Goal: Task Accomplishment & Management: Use online tool/utility

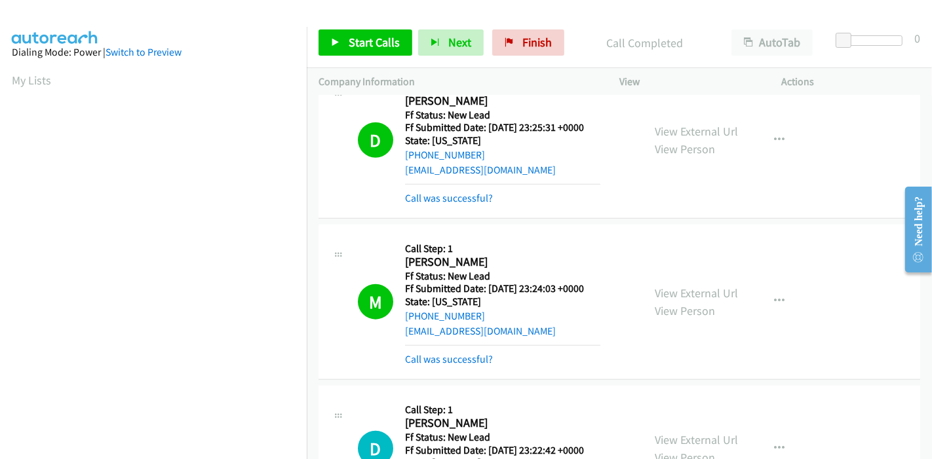
scroll to position [277, 0]
click at [522, 35] on span "Finish" at bounding box center [536, 42] width 29 height 15
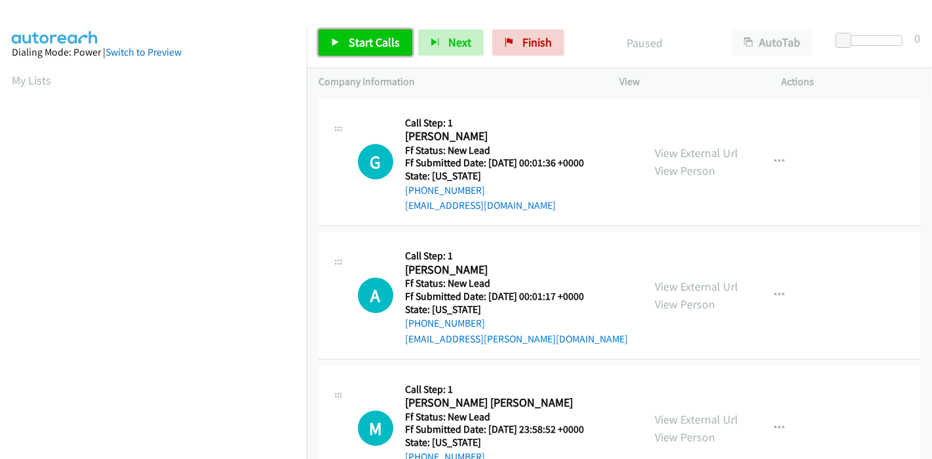
click at [363, 38] on span "Start Calls" at bounding box center [374, 42] width 51 height 15
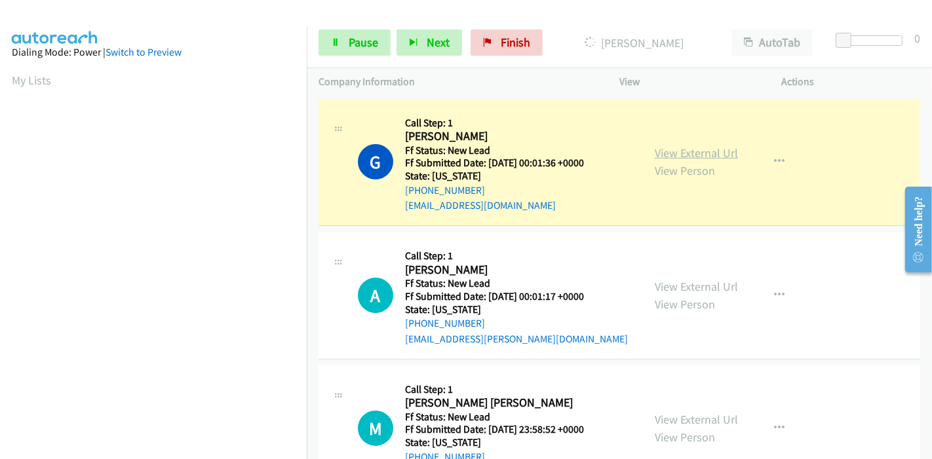
scroll to position [277, 0]
click at [655, 153] on link "View External Url" at bounding box center [696, 153] width 83 height 15
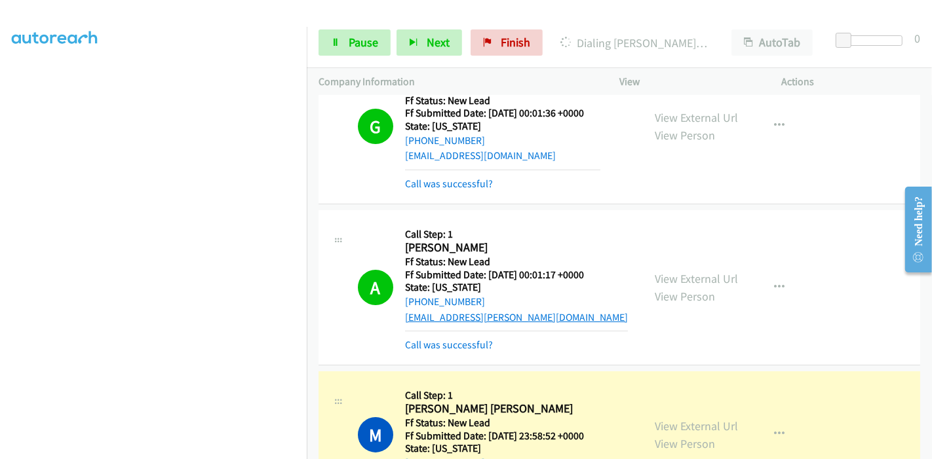
scroll to position [73, 0]
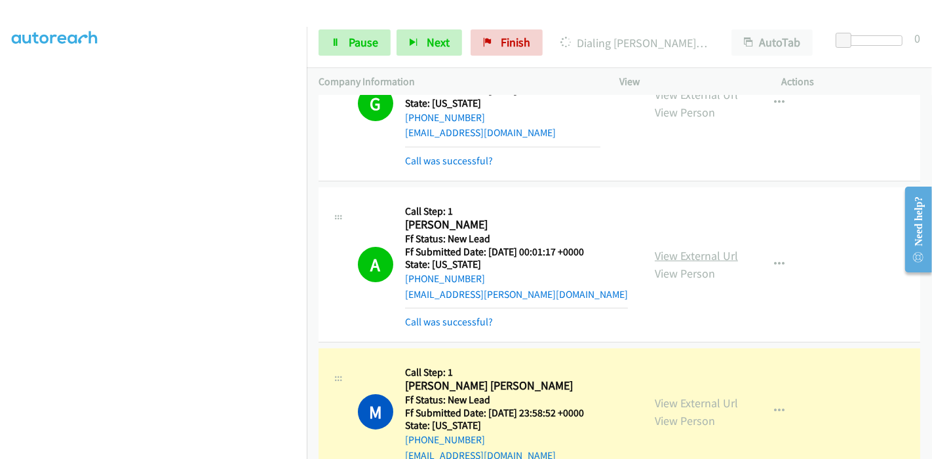
click at [655, 256] on link "View External Url" at bounding box center [696, 255] width 83 height 15
click at [655, 401] on link "View External Url" at bounding box center [696, 403] width 83 height 15
click at [358, 51] on link "Pause" at bounding box center [355, 42] width 72 height 26
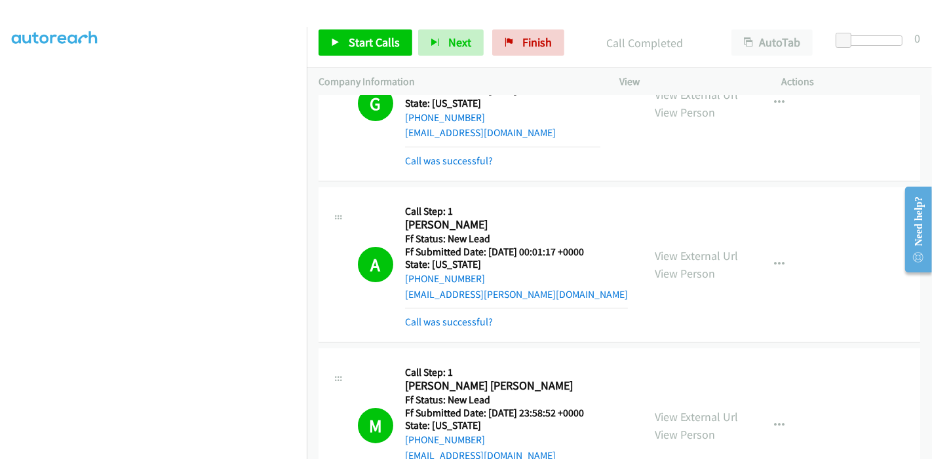
scroll to position [291, 0]
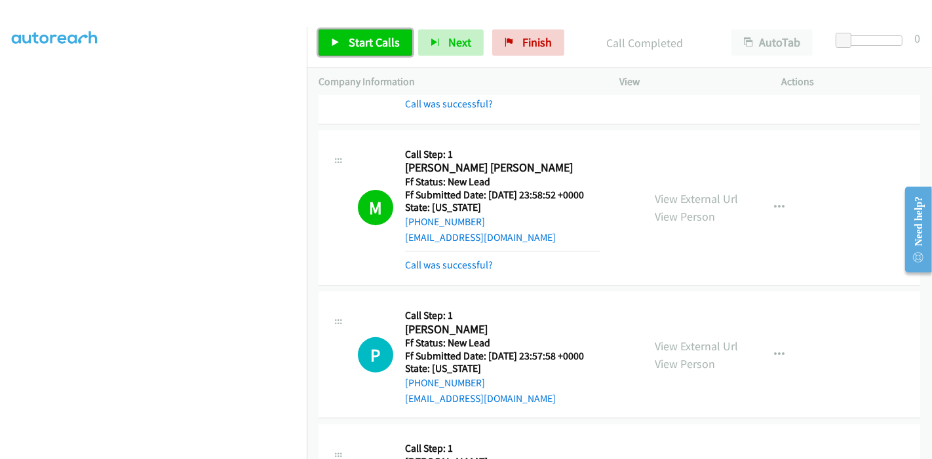
click at [362, 46] on span "Start Calls" at bounding box center [374, 42] width 51 height 15
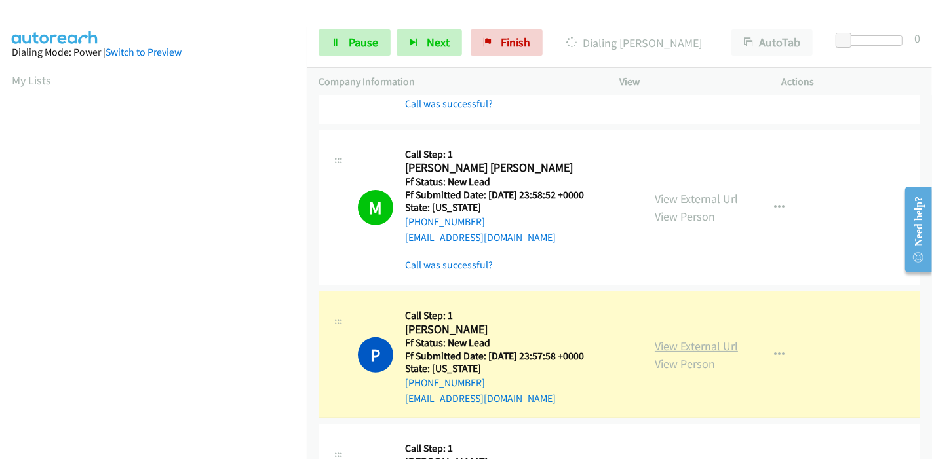
scroll to position [277, 0]
click at [655, 345] on link "View External Url" at bounding box center [696, 346] width 83 height 15
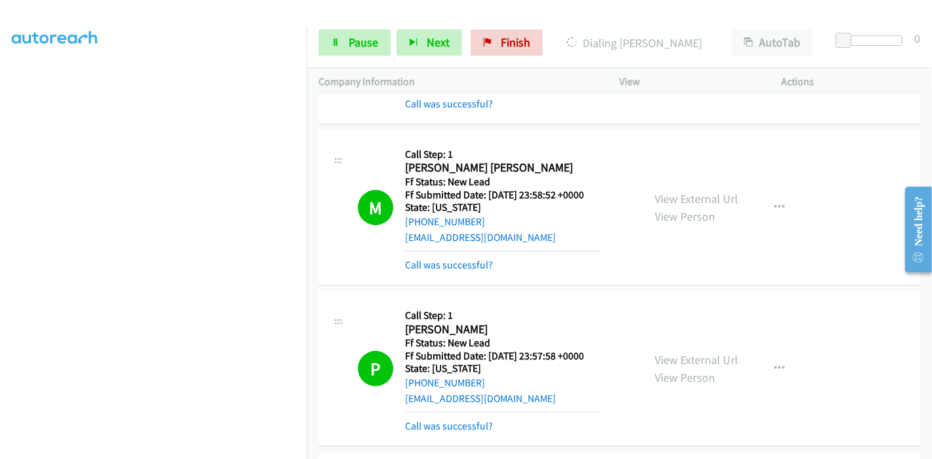
scroll to position [0, 0]
click at [344, 46] on link "Pause" at bounding box center [355, 42] width 72 height 26
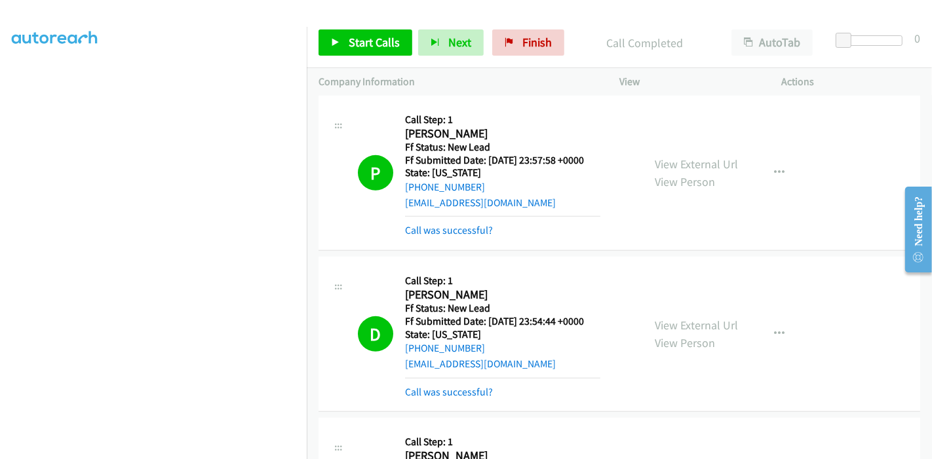
scroll to position [509, 0]
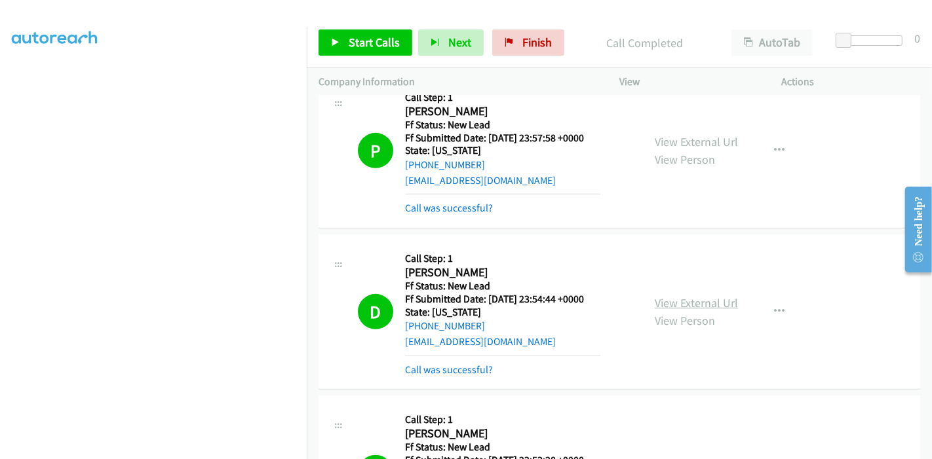
click at [678, 298] on link "View External Url" at bounding box center [696, 303] width 83 height 15
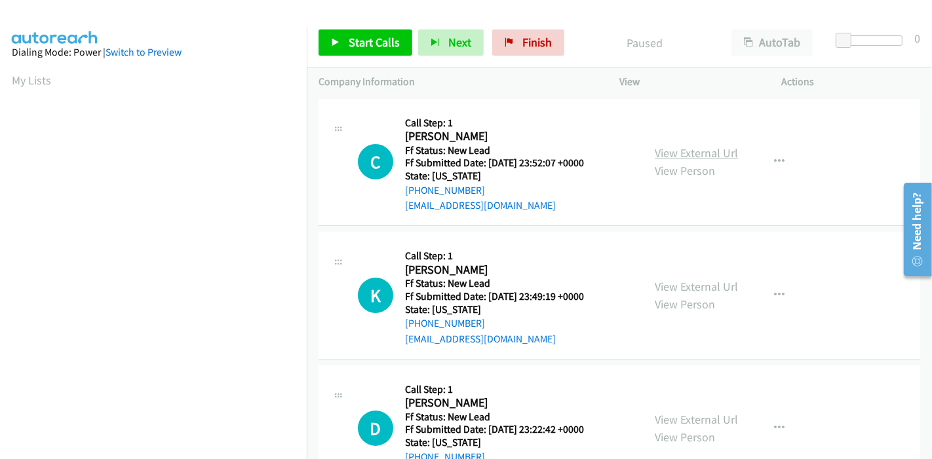
click at [674, 149] on link "View External Url" at bounding box center [696, 153] width 83 height 15
click at [362, 41] on span "Start Calls" at bounding box center [374, 42] width 51 height 15
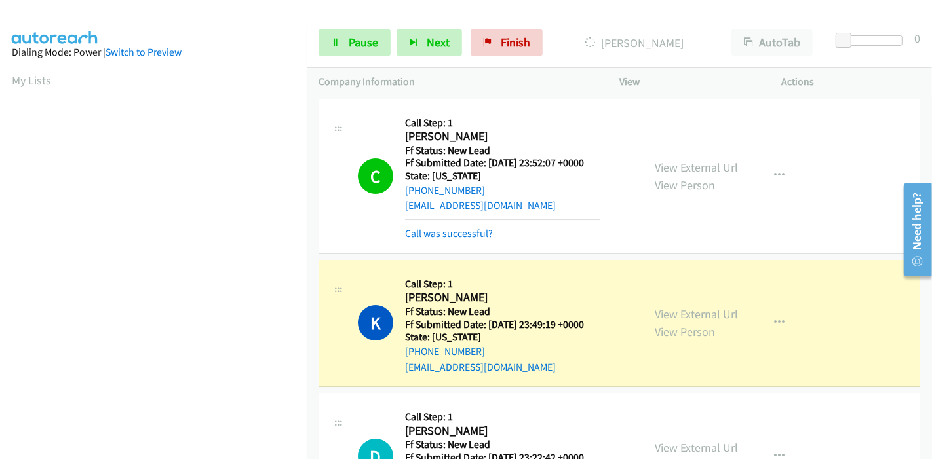
scroll to position [277, 0]
click at [362, 31] on link "Pause" at bounding box center [355, 42] width 72 height 26
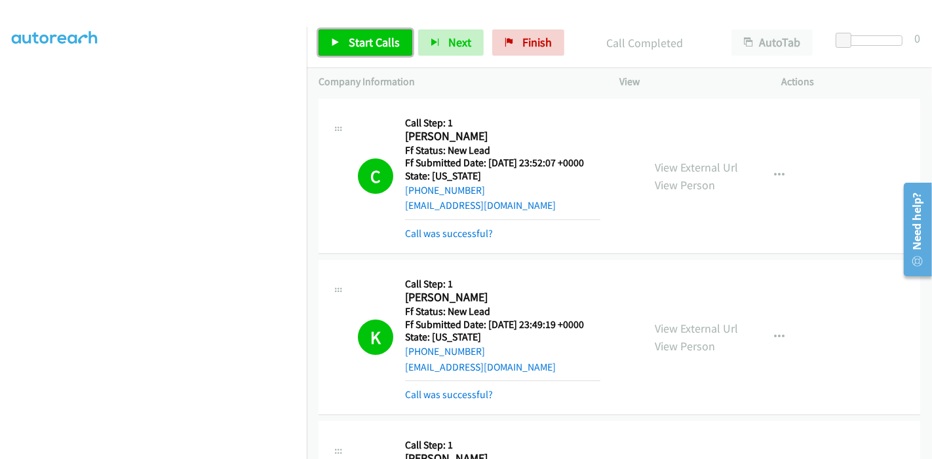
click at [389, 43] on span "Start Calls" at bounding box center [374, 42] width 51 height 15
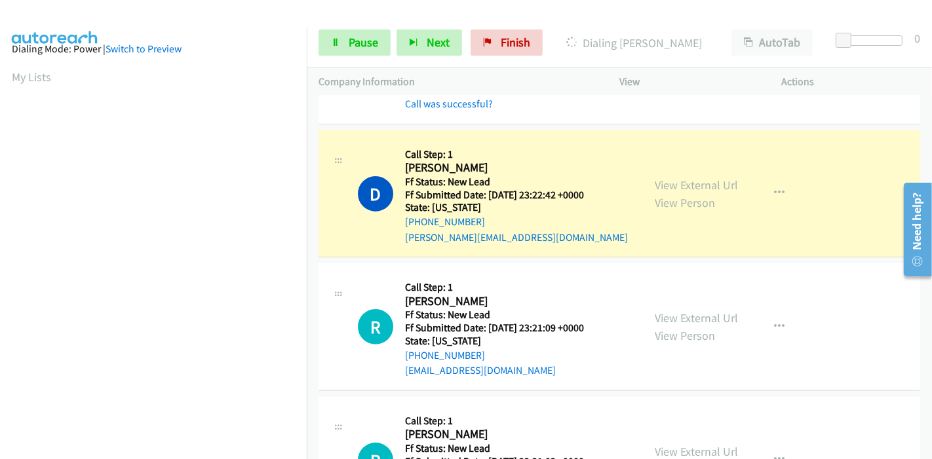
scroll to position [0, 0]
click at [685, 180] on link "View External Url" at bounding box center [696, 185] width 83 height 15
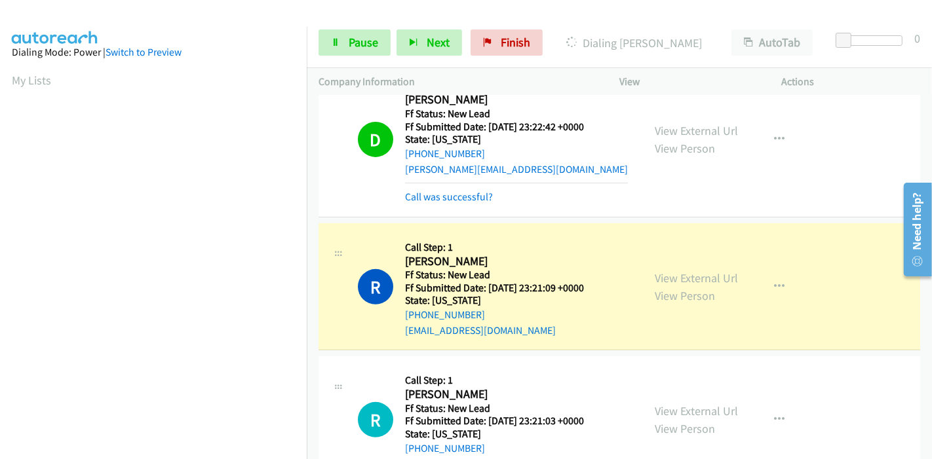
scroll to position [437, 0]
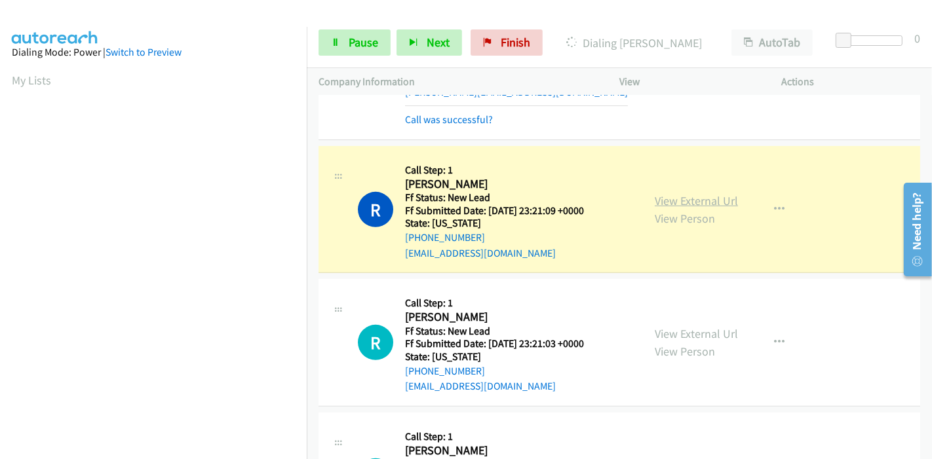
click at [728, 201] on link "View External Url" at bounding box center [696, 200] width 83 height 15
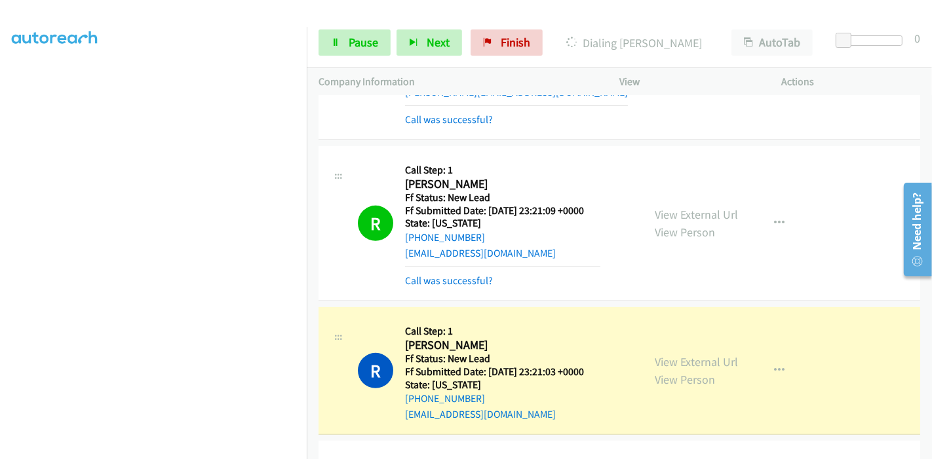
scroll to position [0, 0]
click at [655, 362] on link "View External Url" at bounding box center [696, 362] width 83 height 15
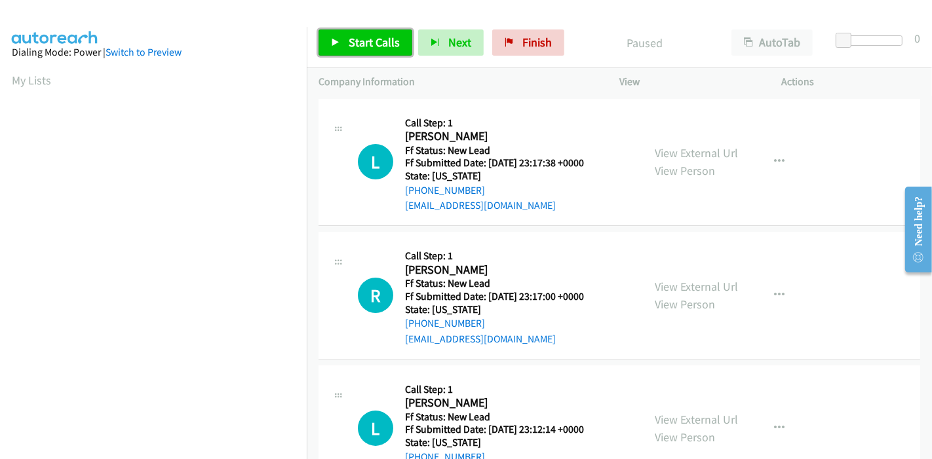
click at [357, 45] on span "Start Calls" at bounding box center [374, 42] width 51 height 15
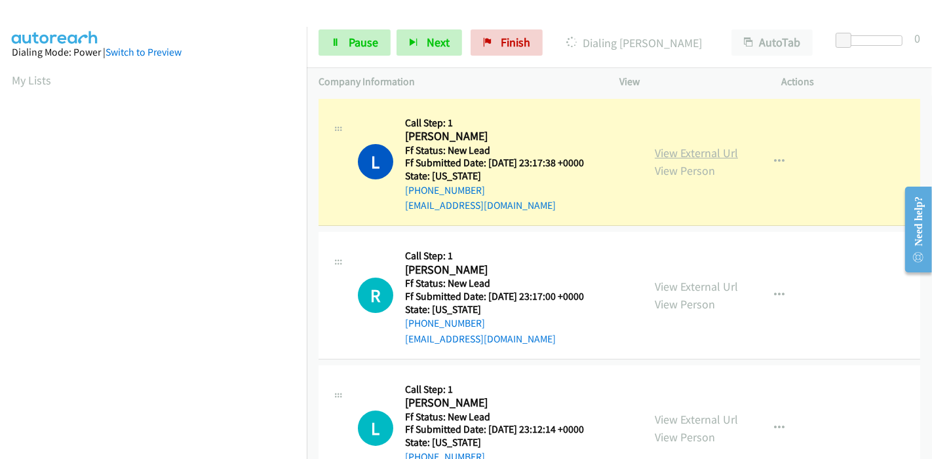
click at [726, 151] on link "View External Url" at bounding box center [696, 153] width 83 height 15
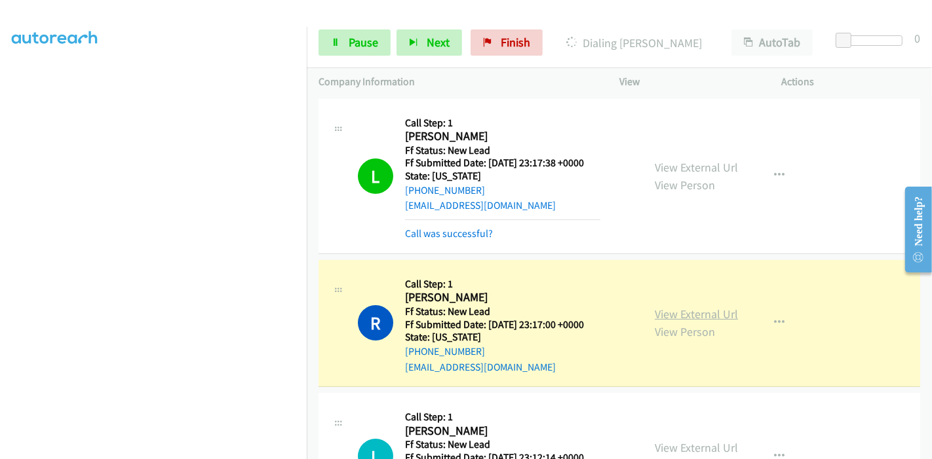
click at [648, 311] on div "View External Url View Person View External Url Email Schedule/Manage Callback …" at bounding box center [730, 324] width 174 height 104
click at [655, 311] on link "View External Url" at bounding box center [696, 314] width 83 height 15
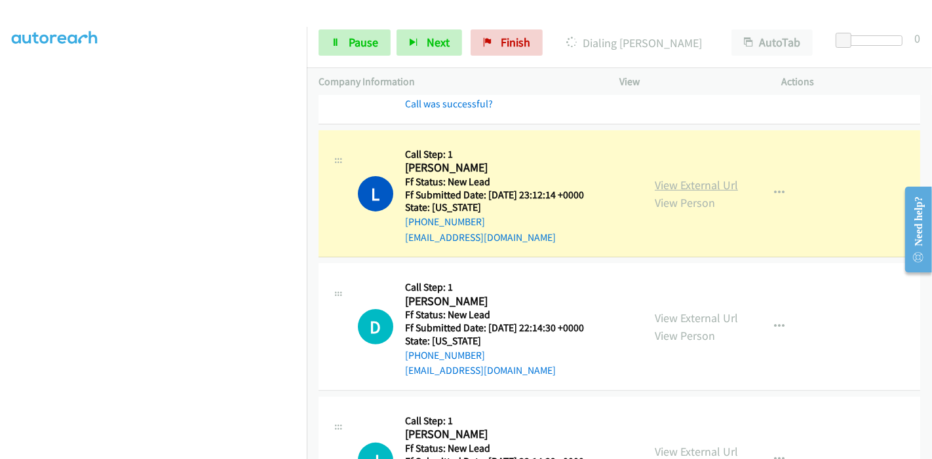
click at [655, 185] on link "View External Url" at bounding box center [696, 185] width 83 height 15
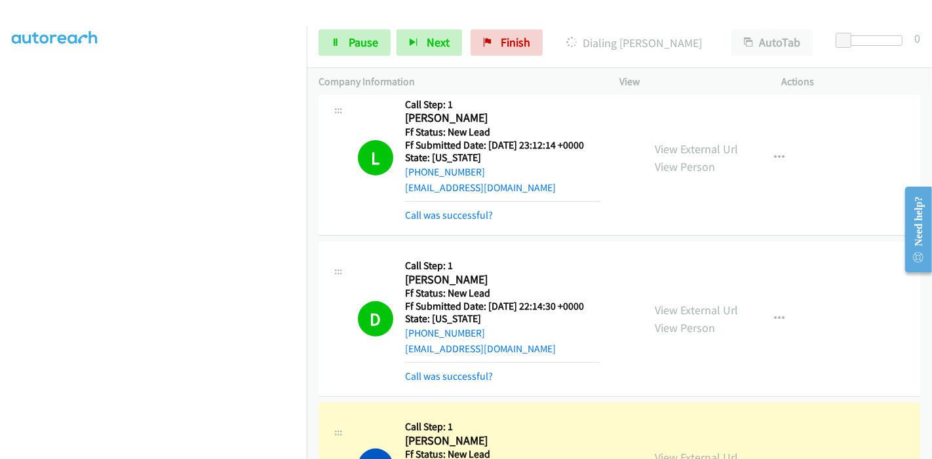
scroll to position [364, 0]
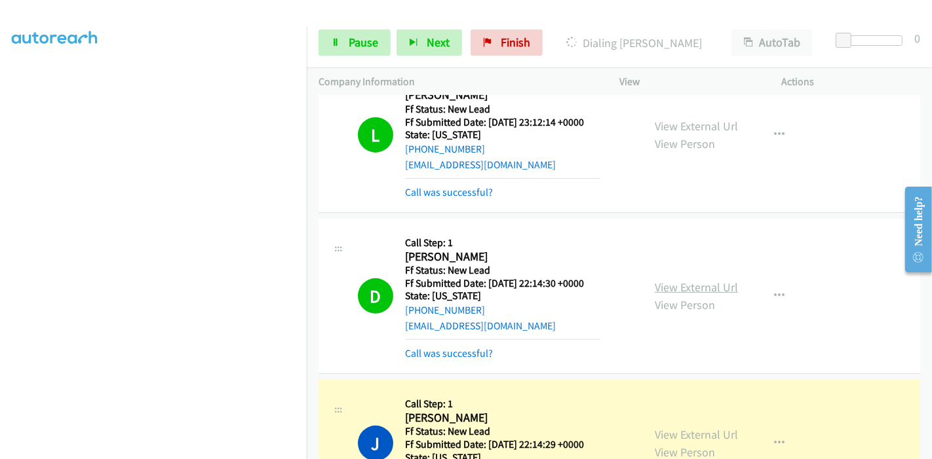
click at [695, 284] on link "View External Url" at bounding box center [696, 287] width 83 height 15
click at [85, 452] on aside "Dialing Mode: Power | Switch to Preview My Lists" at bounding box center [153, 124] width 307 height 726
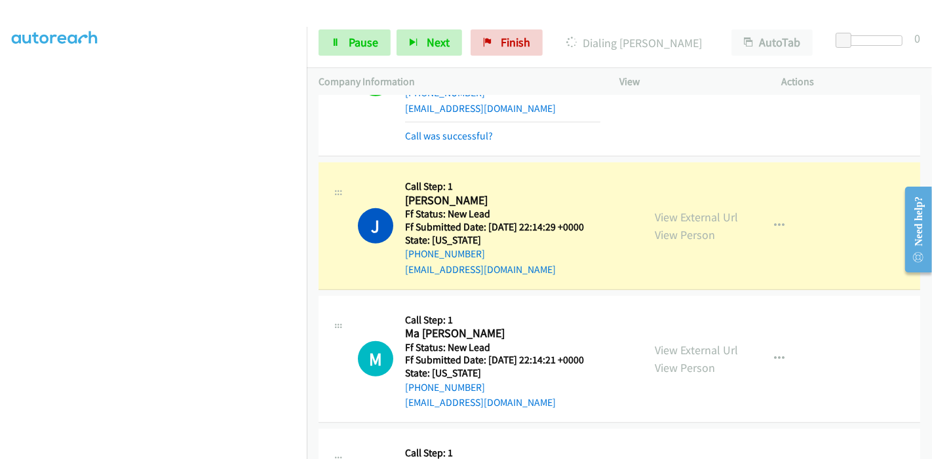
scroll to position [582, 0]
click at [655, 212] on link "View External Url" at bounding box center [696, 216] width 83 height 15
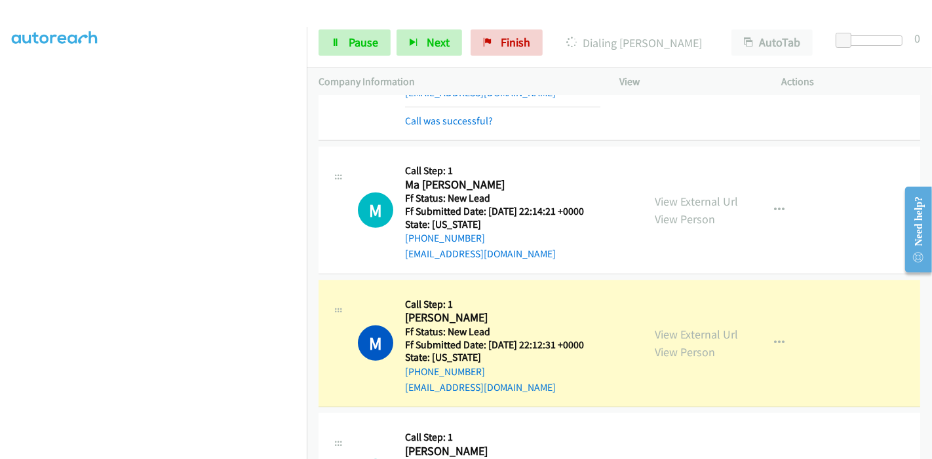
scroll to position [874, 0]
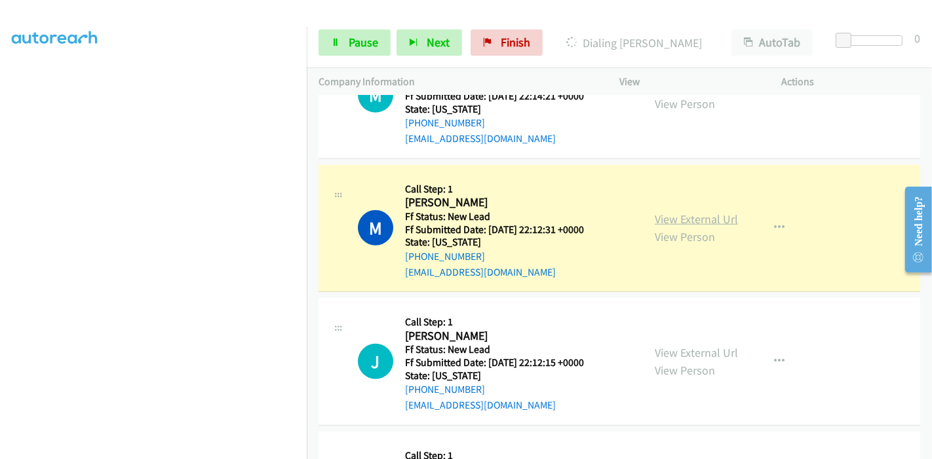
click at [659, 218] on link "View External Url" at bounding box center [696, 219] width 83 height 15
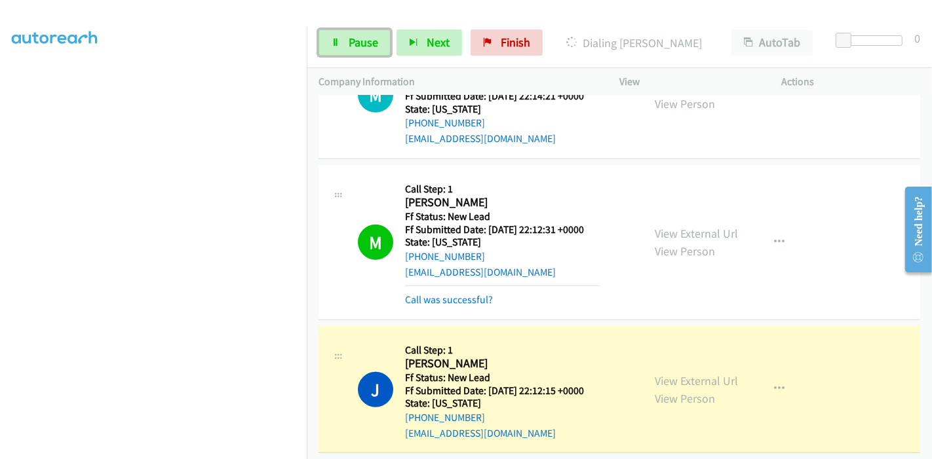
drag, startPoint x: 345, startPoint y: 46, endPoint x: 311, endPoint y: 100, distance: 63.3
click at [345, 46] on link "Pause" at bounding box center [355, 42] width 72 height 26
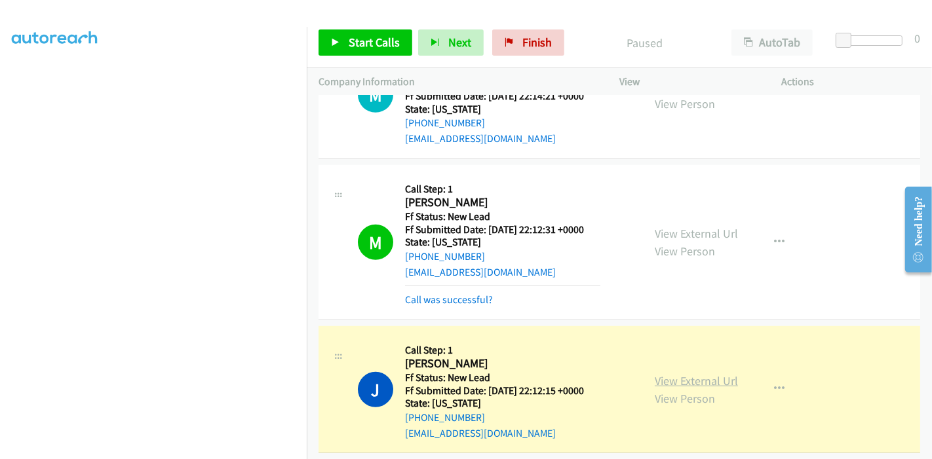
click at [655, 374] on link "View External Url" at bounding box center [696, 381] width 83 height 15
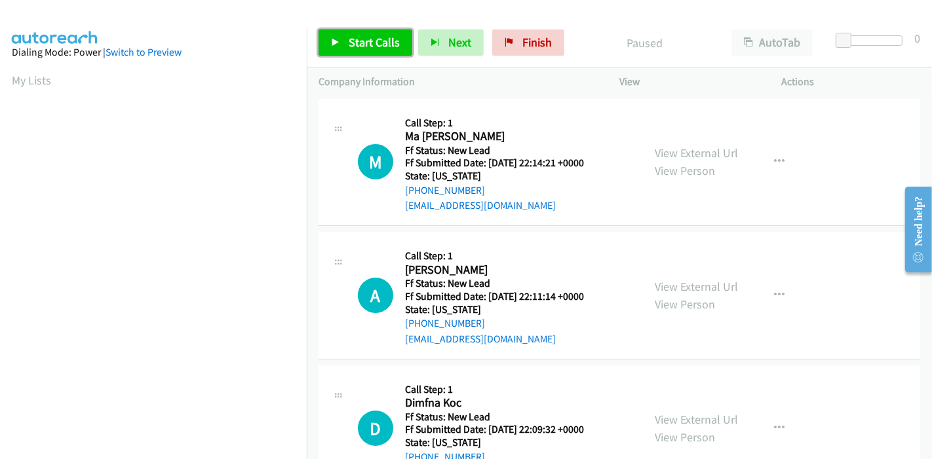
click at [378, 43] on span "Start Calls" at bounding box center [374, 42] width 51 height 15
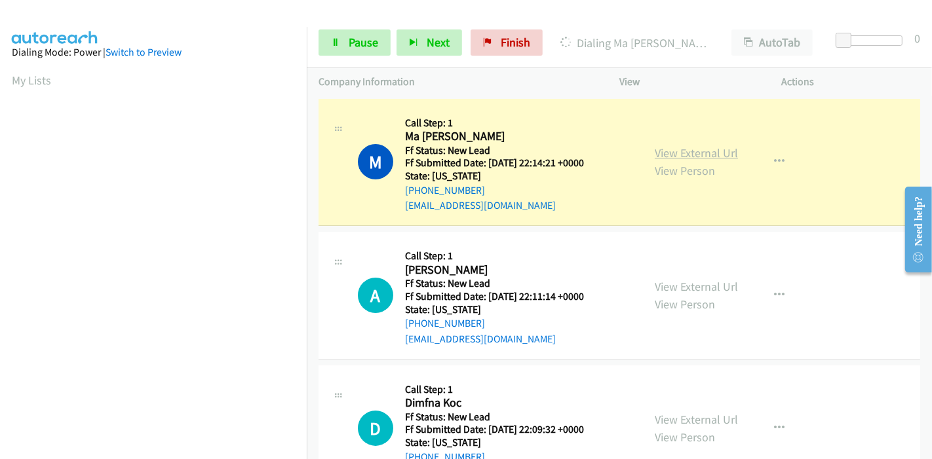
click at [680, 157] on link "View External Url" at bounding box center [696, 153] width 83 height 15
click at [374, 45] on span "Pause" at bounding box center [363, 42] width 29 height 15
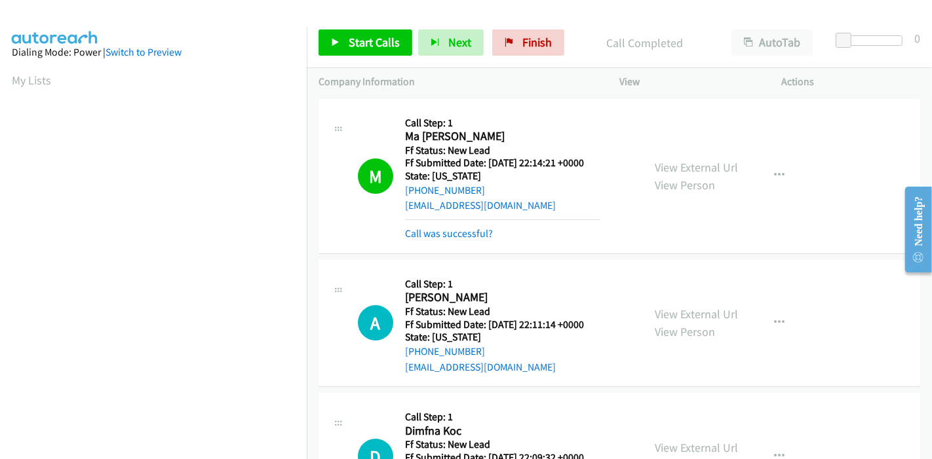
scroll to position [277, 0]
click at [363, 48] on span "Start Calls" at bounding box center [374, 42] width 51 height 15
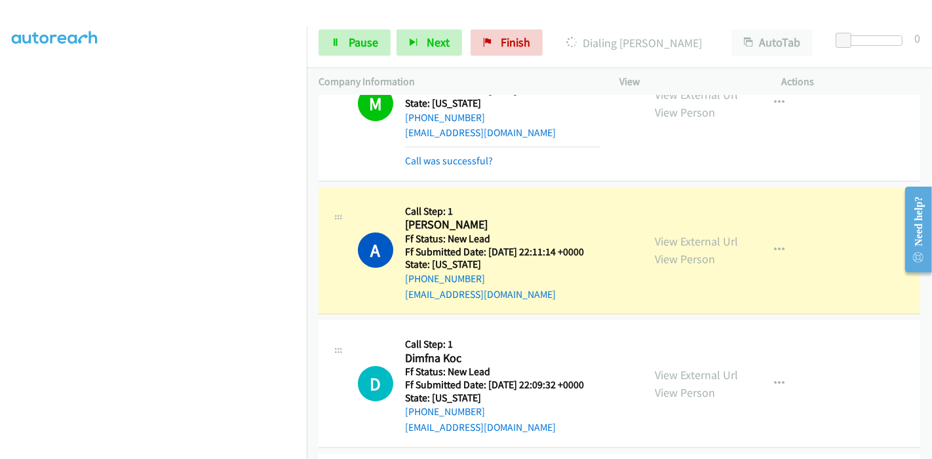
scroll to position [146, 0]
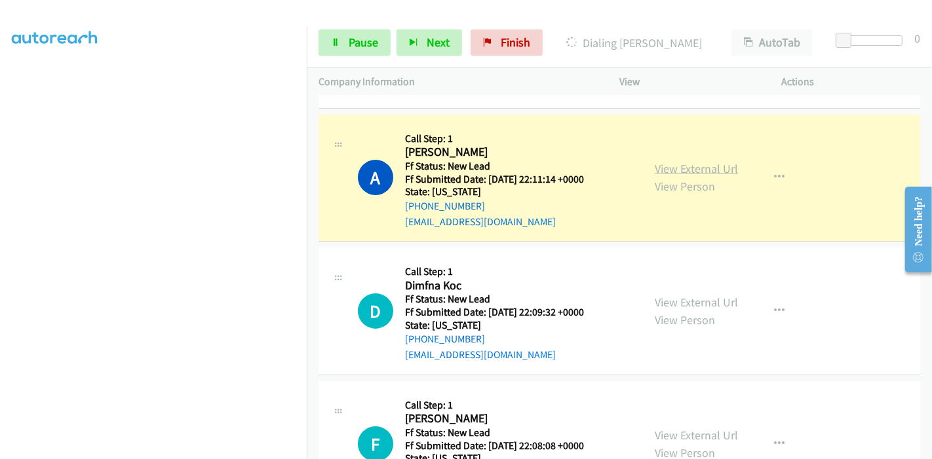
click at [711, 168] on link "View External Url" at bounding box center [696, 168] width 83 height 15
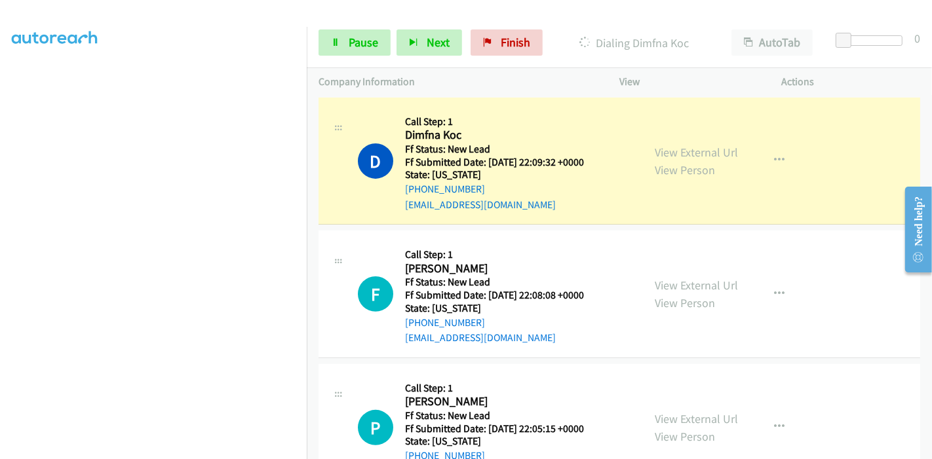
scroll to position [364, 0]
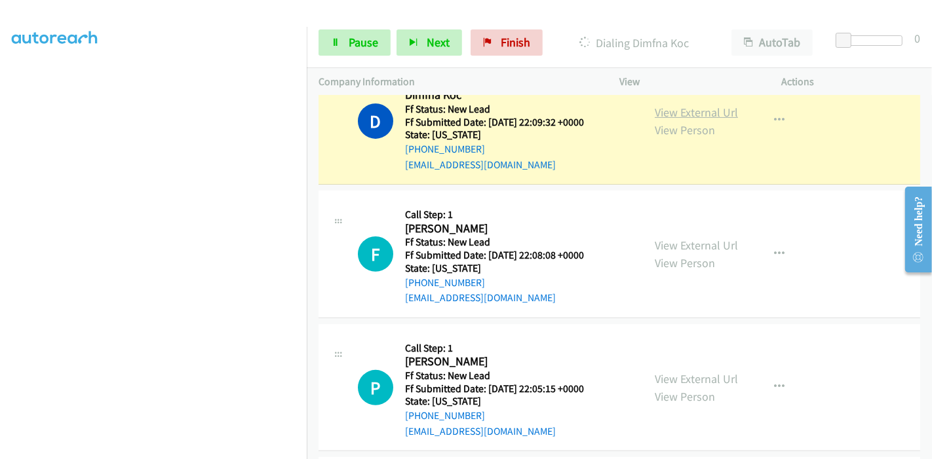
click at [655, 117] on link "View External Url" at bounding box center [696, 112] width 83 height 15
click at [346, 38] on link "Pause" at bounding box center [355, 42] width 72 height 26
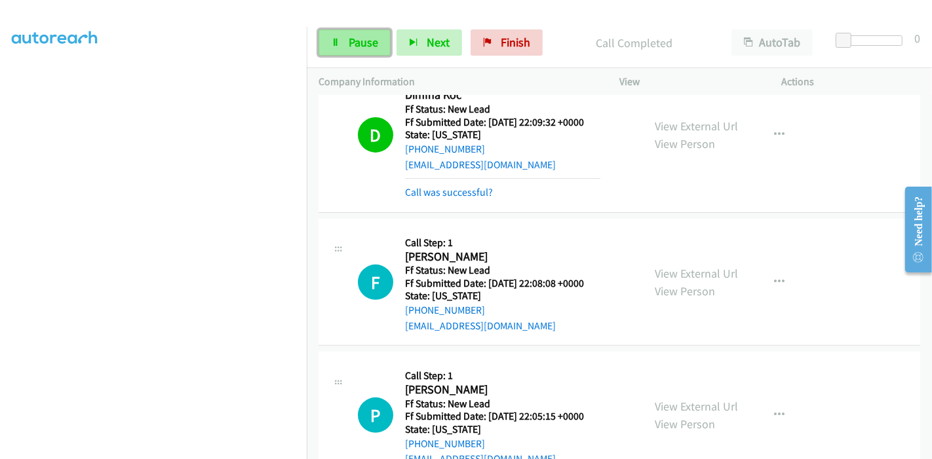
click at [335, 41] on icon at bounding box center [335, 43] width 9 height 9
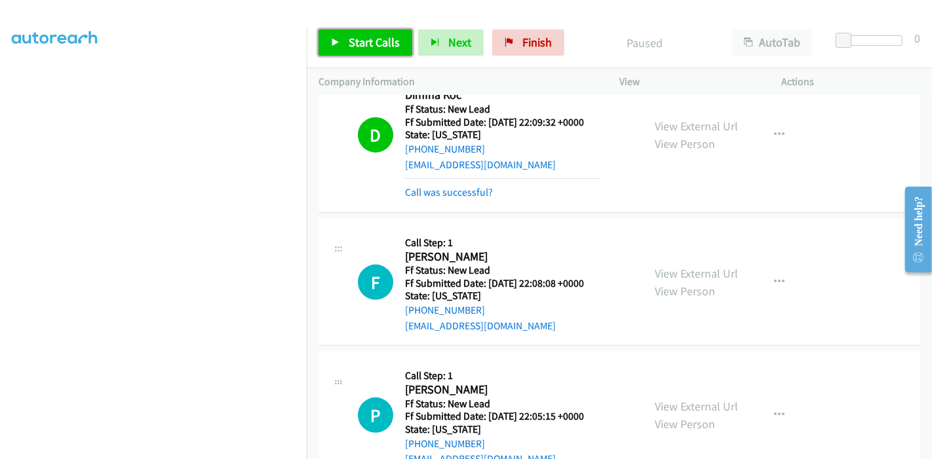
click at [340, 45] on link "Start Calls" at bounding box center [366, 42] width 94 height 26
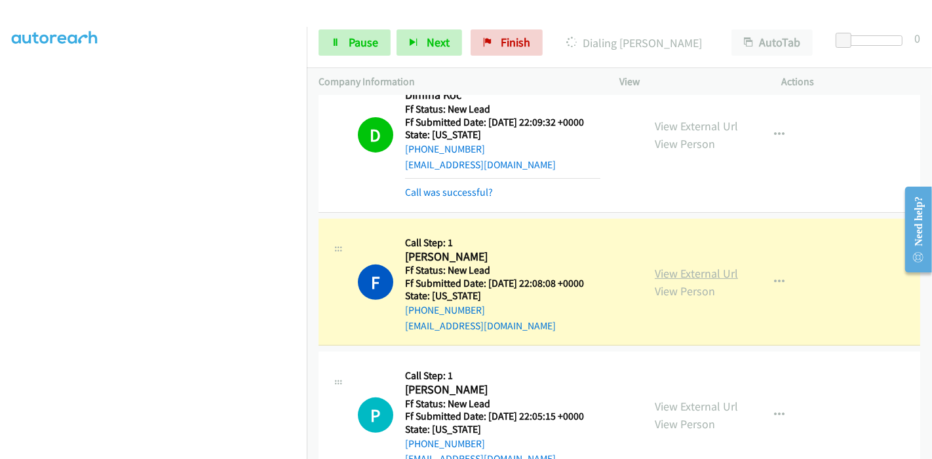
click at [657, 269] on link "View External Url" at bounding box center [696, 273] width 83 height 15
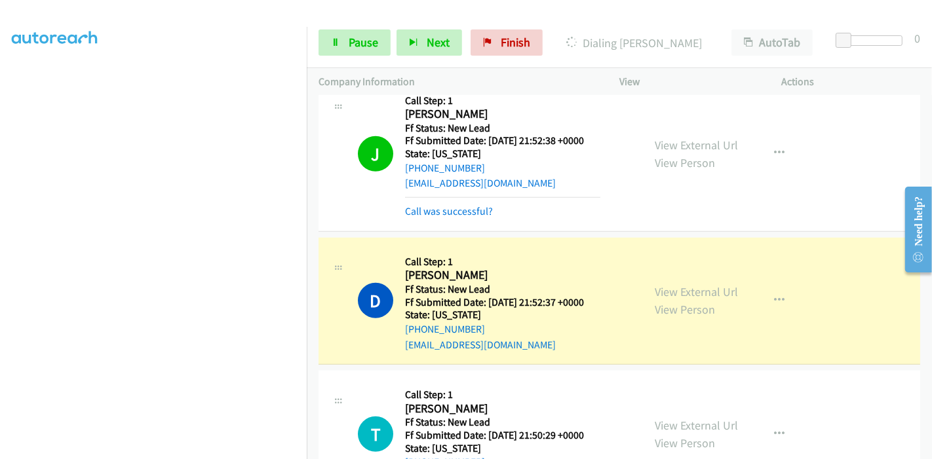
scroll to position [0, 0]
click at [655, 139] on link "View External Url" at bounding box center [696, 145] width 83 height 15
click at [659, 287] on link "View External Url" at bounding box center [696, 291] width 83 height 15
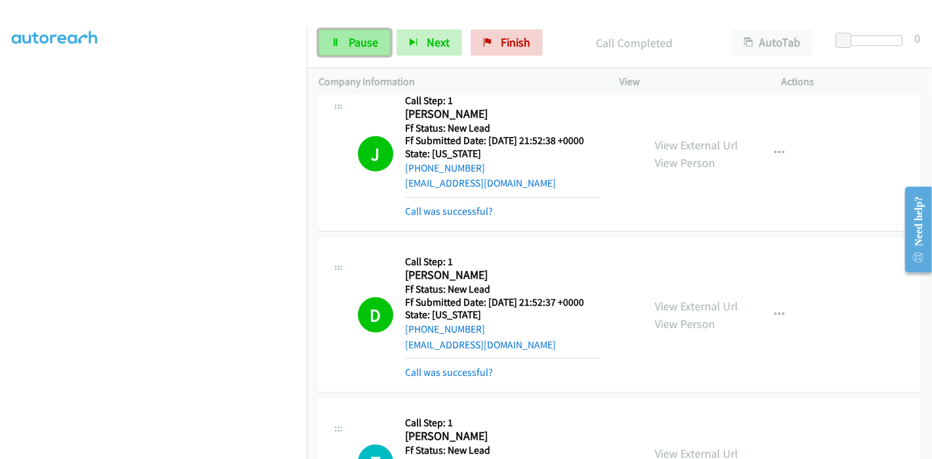
click at [364, 39] on span "Pause" at bounding box center [363, 42] width 29 height 15
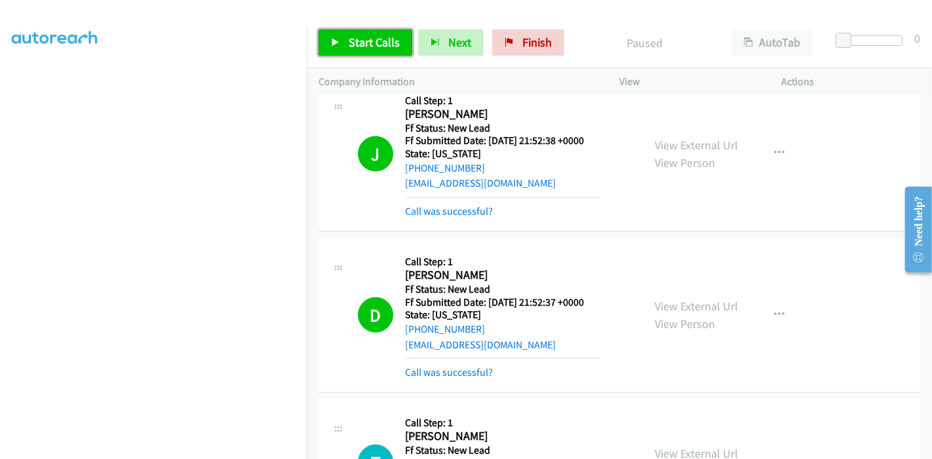
click at [383, 41] on span "Start Calls" at bounding box center [374, 42] width 51 height 15
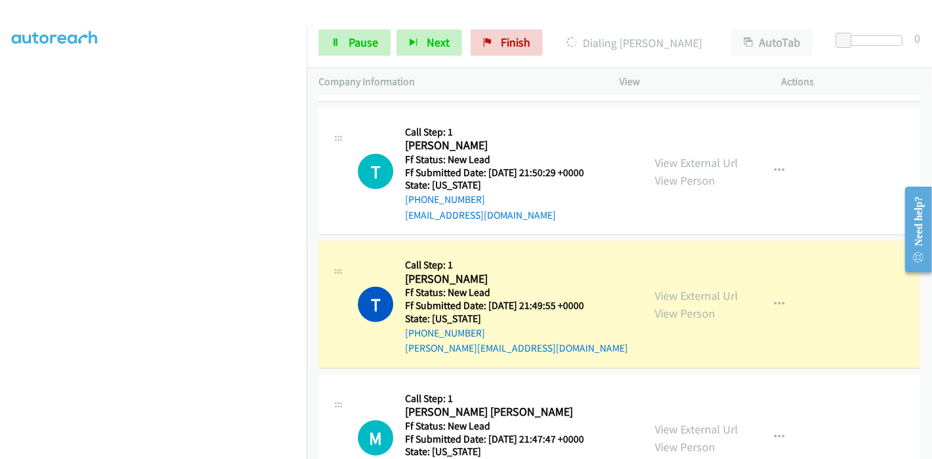
scroll to position [1238, 0]
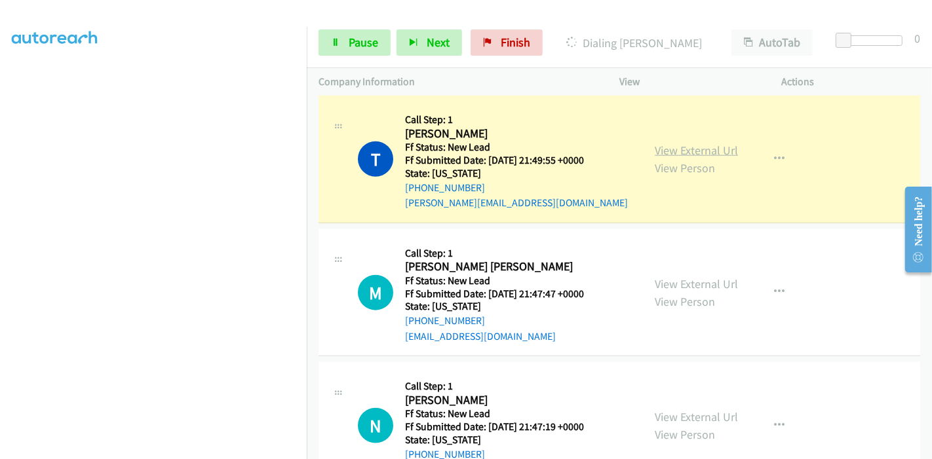
click at [683, 151] on link "View External Url" at bounding box center [696, 150] width 83 height 15
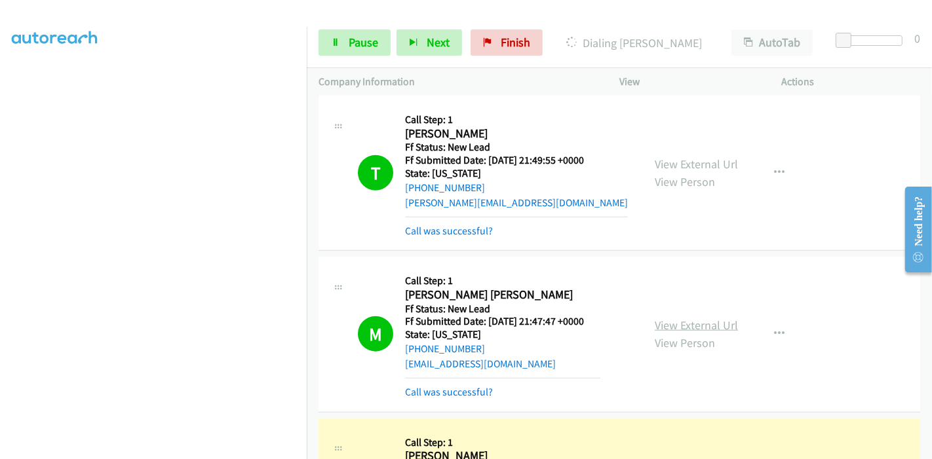
click at [704, 319] on link "View External Url" at bounding box center [696, 325] width 83 height 15
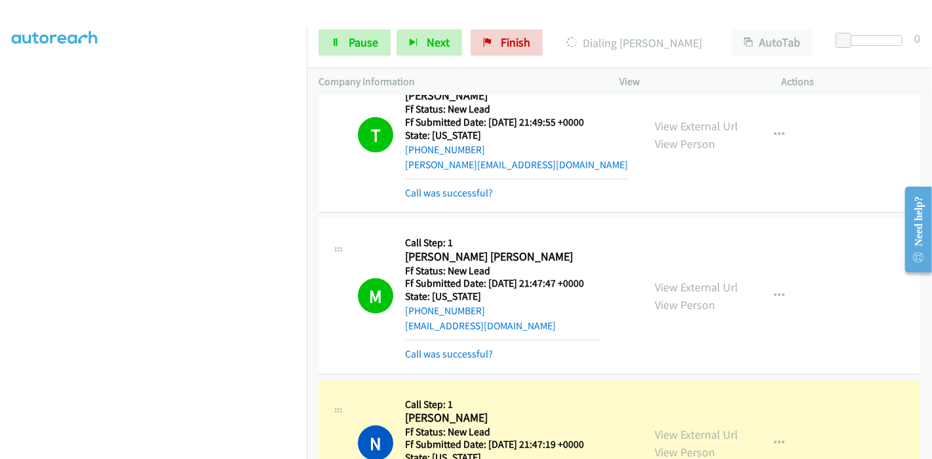
scroll to position [1456, 0]
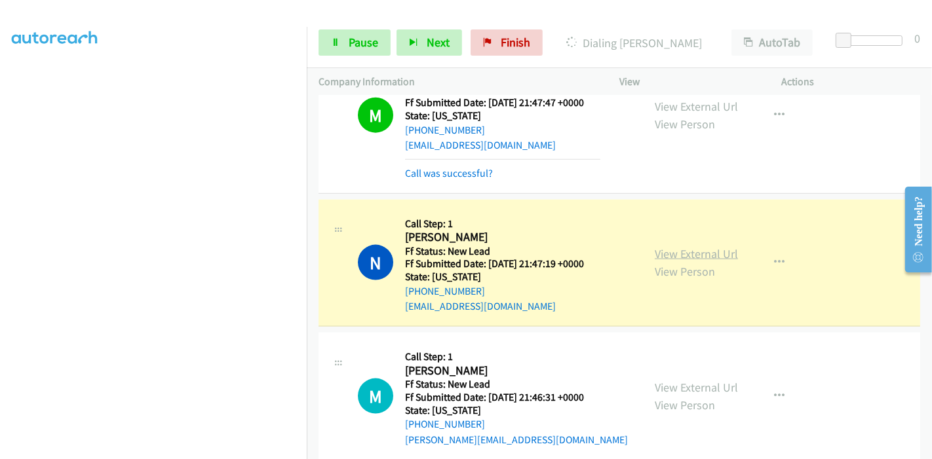
click at [680, 247] on link "View External Url" at bounding box center [696, 253] width 83 height 15
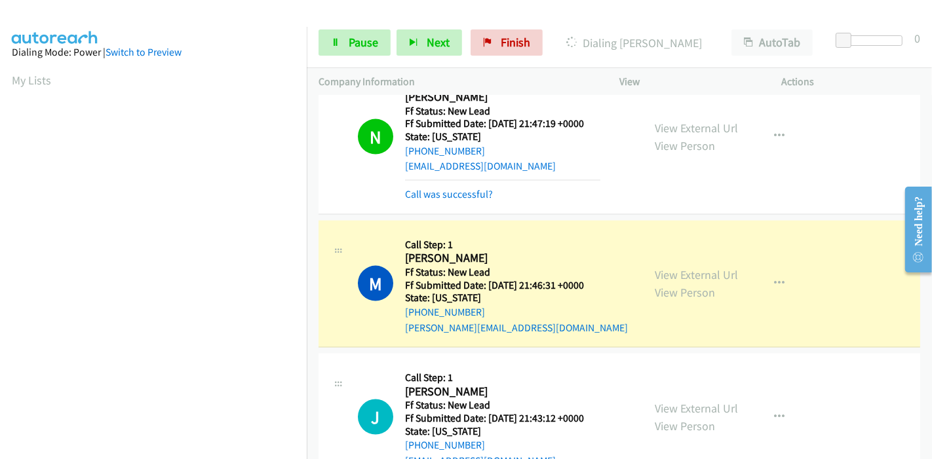
scroll to position [1602, 0]
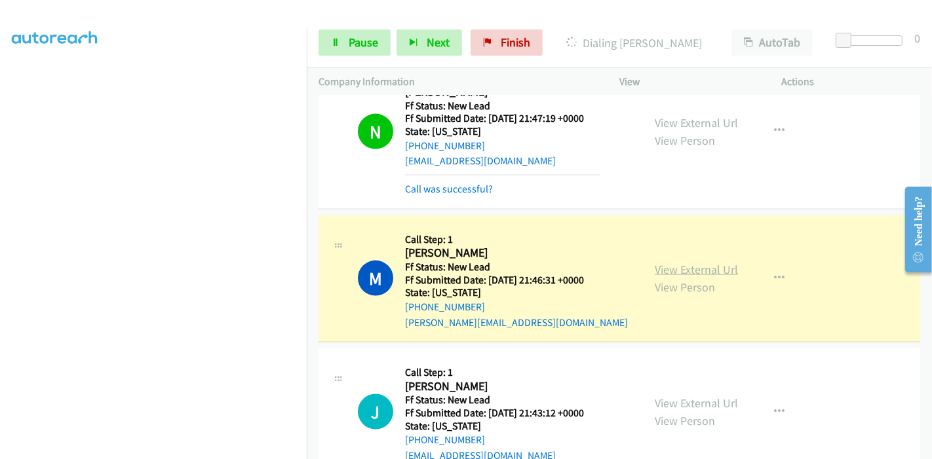
click at [657, 265] on link "View External Url" at bounding box center [696, 269] width 83 height 15
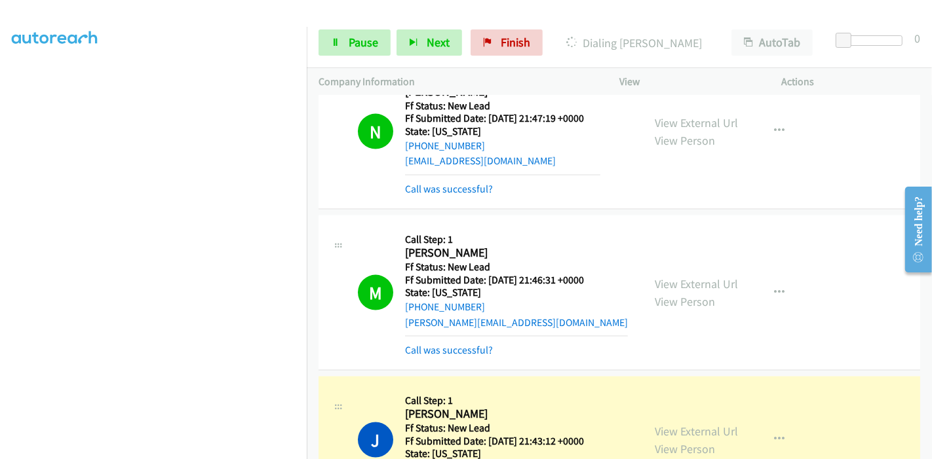
scroll to position [277, 0]
click at [373, 33] on link "Pause" at bounding box center [355, 42] width 72 height 26
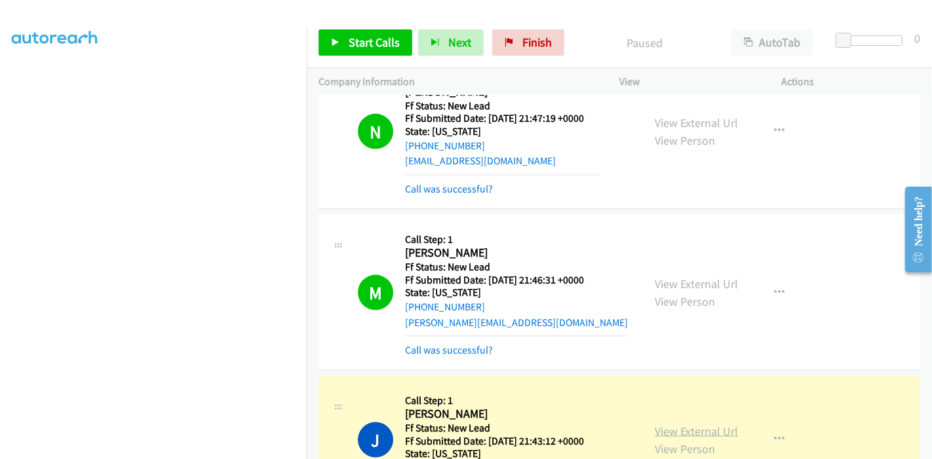
click at [695, 424] on link "View External Url" at bounding box center [696, 431] width 83 height 15
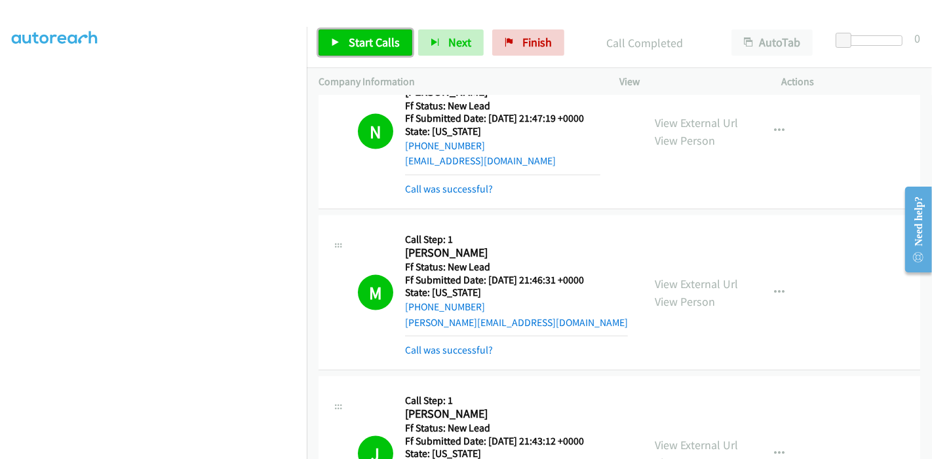
click at [372, 42] on span "Start Calls" at bounding box center [374, 42] width 51 height 15
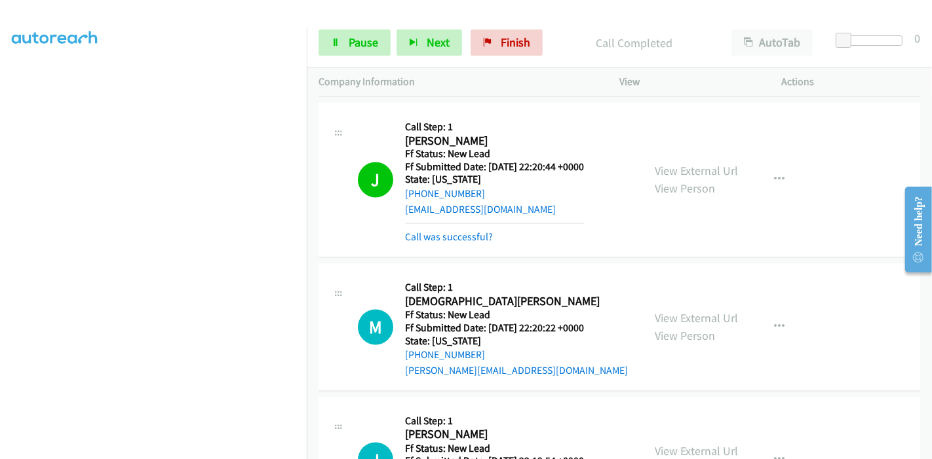
scroll to position [2039, 0]
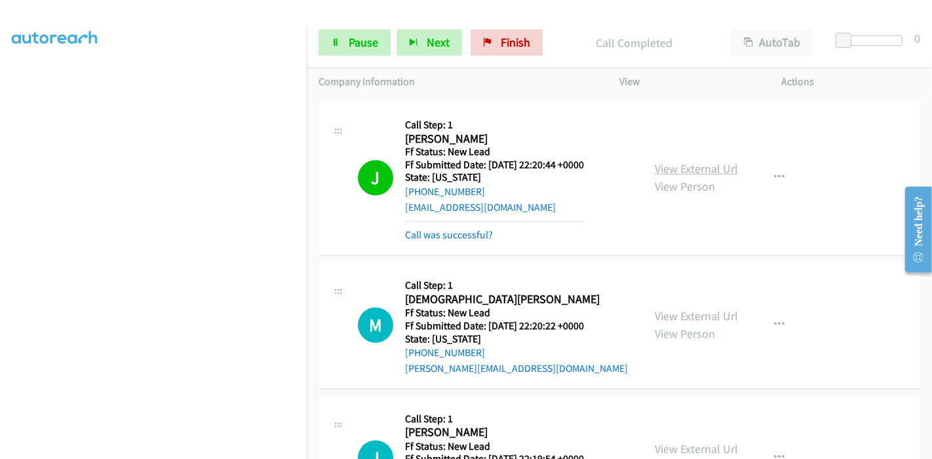
click at [712, 164] on link "View External Url" at bounding box center [696, 169] width 83 height 15
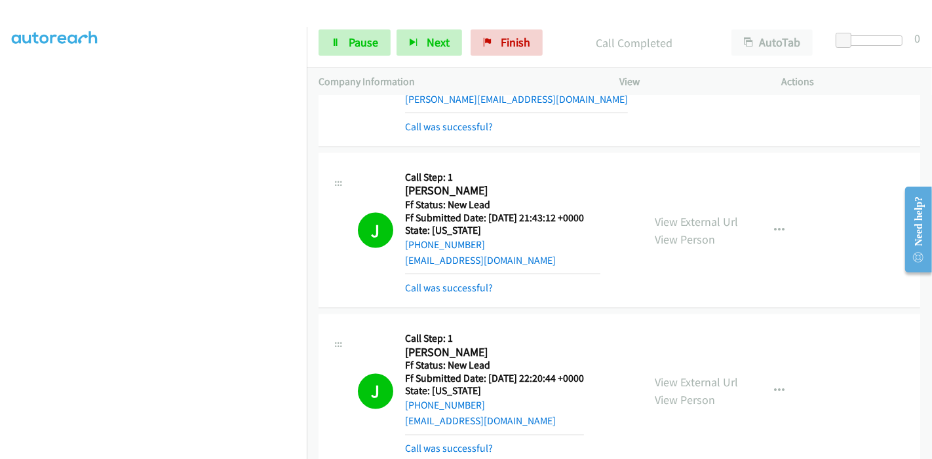
scroll to position [1820, 0]
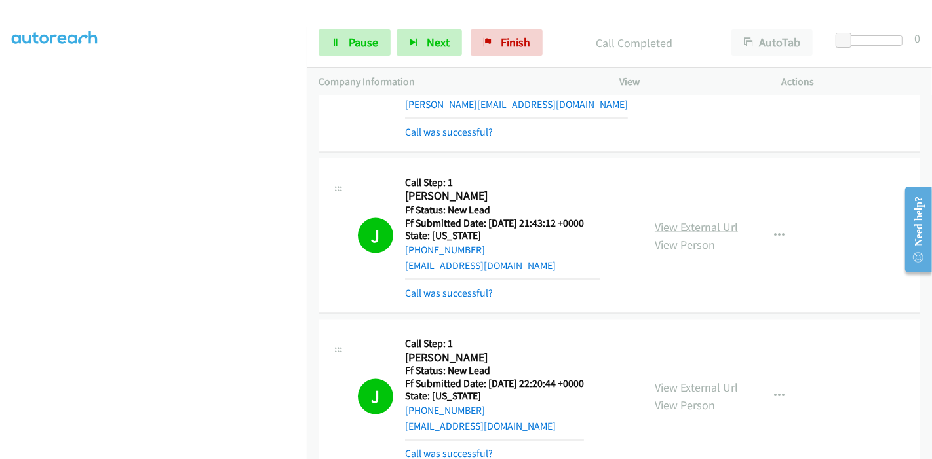
click at [699, 224] on link "View External Url" at bounding box center [696, 227] width 83 height 15
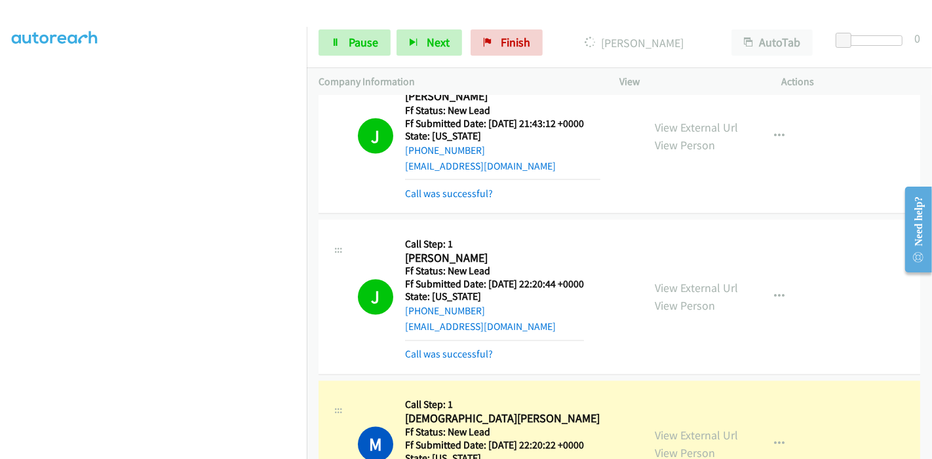
scroll to position [2039, 0]
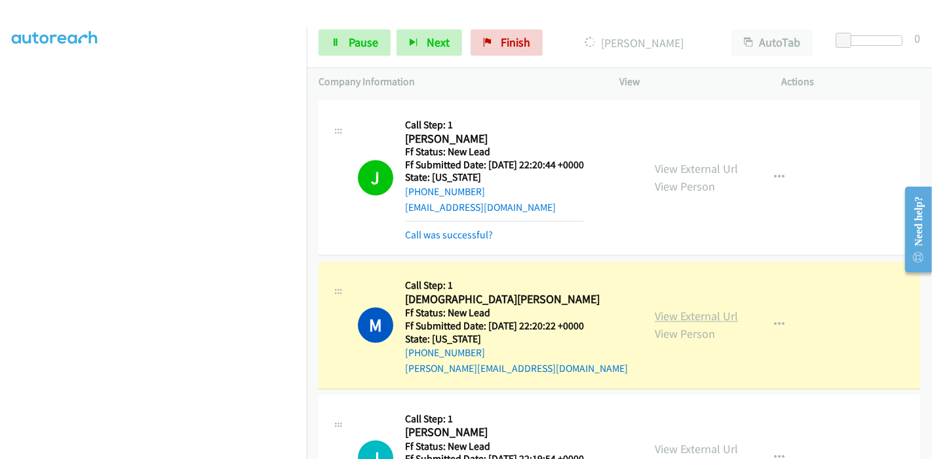
click at [655, 314] on link "View External Url" at bounding box center [696, 316] width 83 height 15
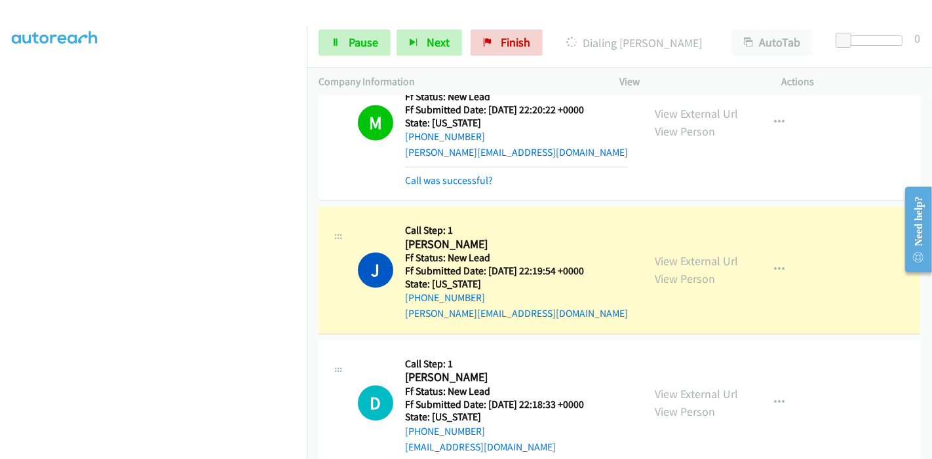
scroll to position [2330, 0]
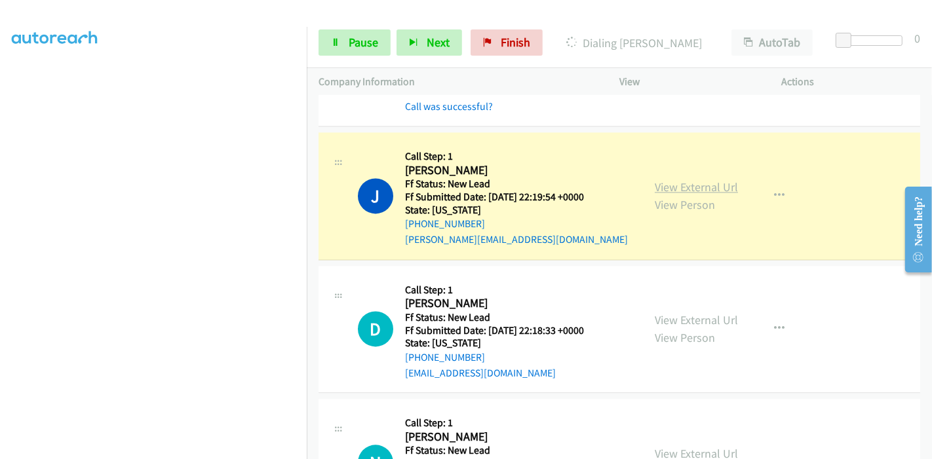
click at [720, 184] on link "View External Url" at bounding box center [696, 187] width 83 height 15
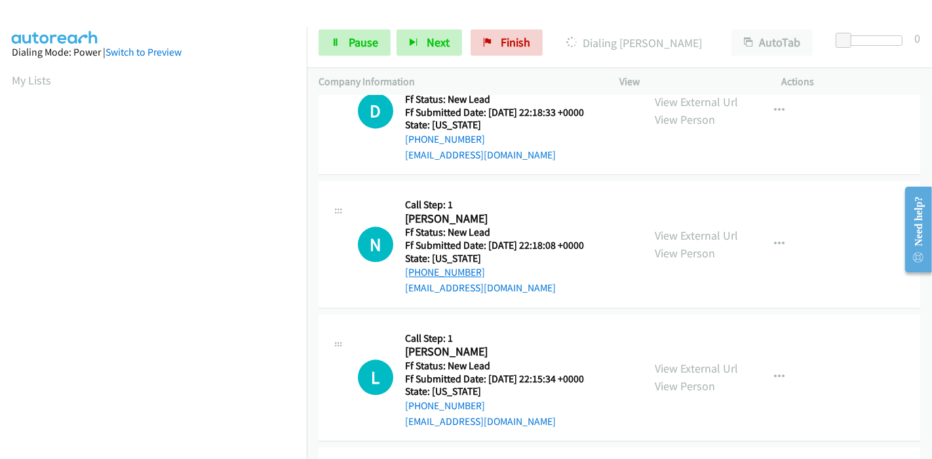
scroll to position [2476, 0]
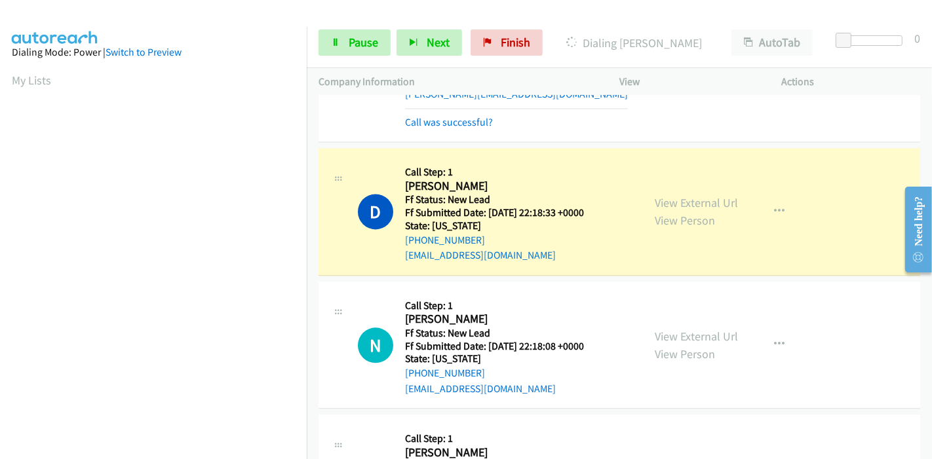
click at [648, 195] on div "View External Url View Person View External Url Email Schedule/Manage Callback …" at bounding box center [730, 212] width 174 height 104
click at [655, 199] on link "View External Url" at bounding box center [696, 202] width 83 height 15
click at [348, 33] on link "Pause" at bounding box center [355, 42] width 72 height 26
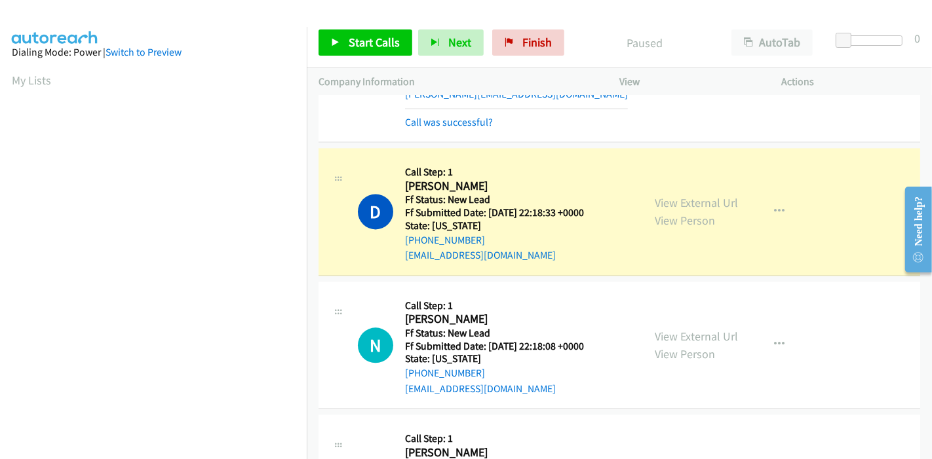
scroll to position [277, 0]
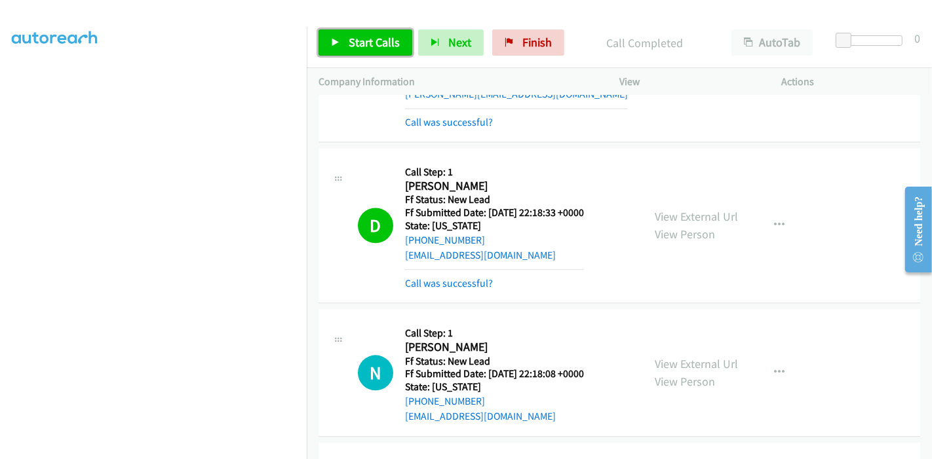
click at [381, 38] on span "Start Calls" at bounding box center [374, 42] width 51 height 15
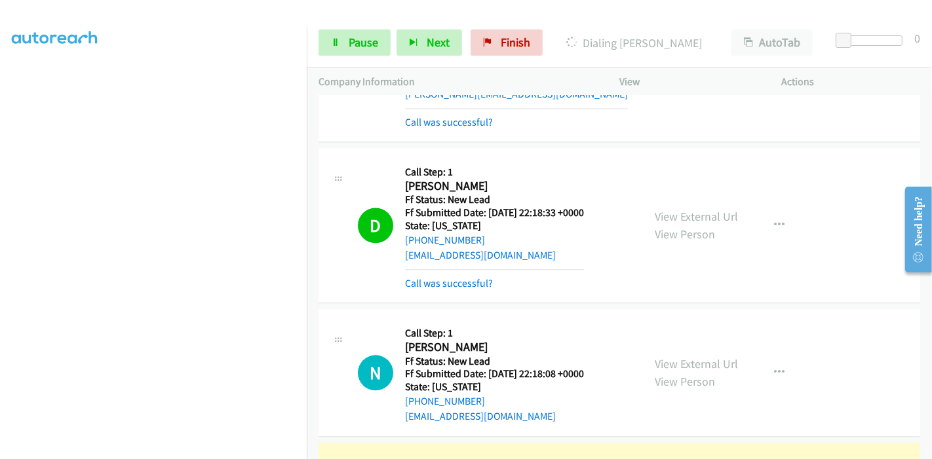
scroll to position [2767, 0]
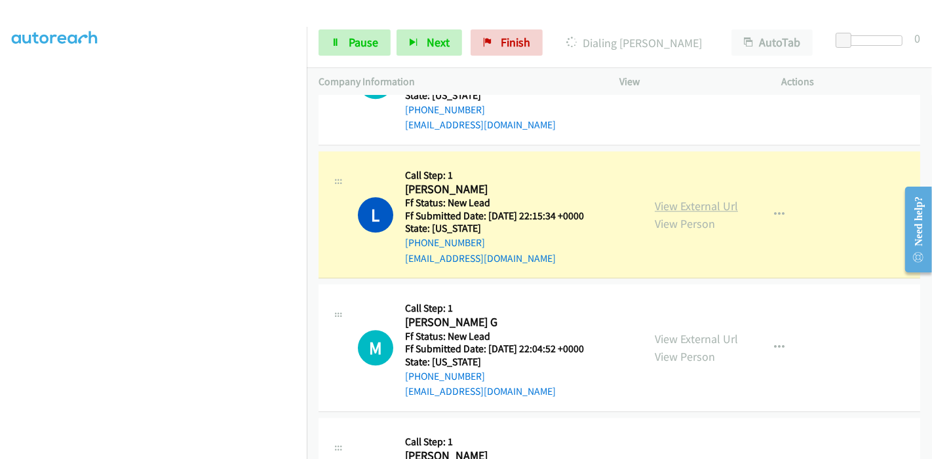
click at [694, 199] on link "View External Url" at bounding box center [696, 206] width 83 height 15
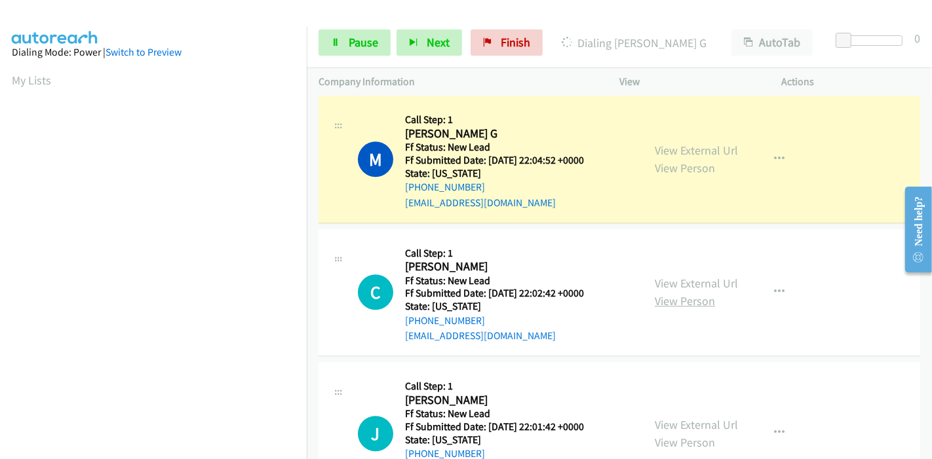
scroll to position [2986, 0]
click at [716, 145] on link "View External Url" at bounding box center [696, 149] width 83 height 15
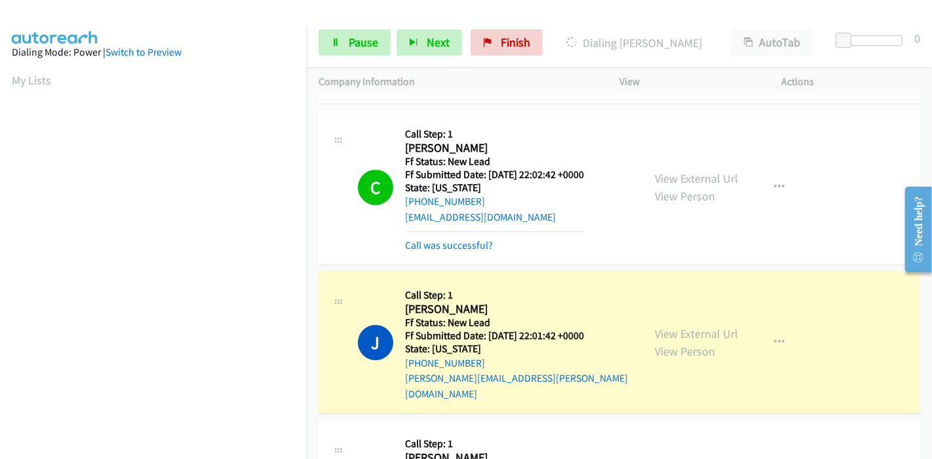
scroll to position [277, 0]
click at [646, 311] on div "View External Url View Person View External Url Email Schedule/Manage Callback …" at bounding box center [730, 342] width 174 height 119
click at [655, 326] on link "View External Url" at bounding box center [696, 333] width 83 height 15
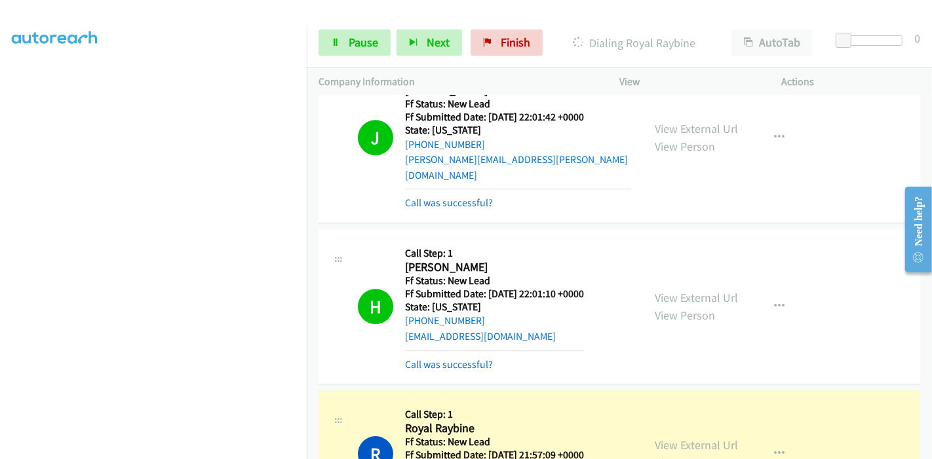
scroll to position [3277, 0]
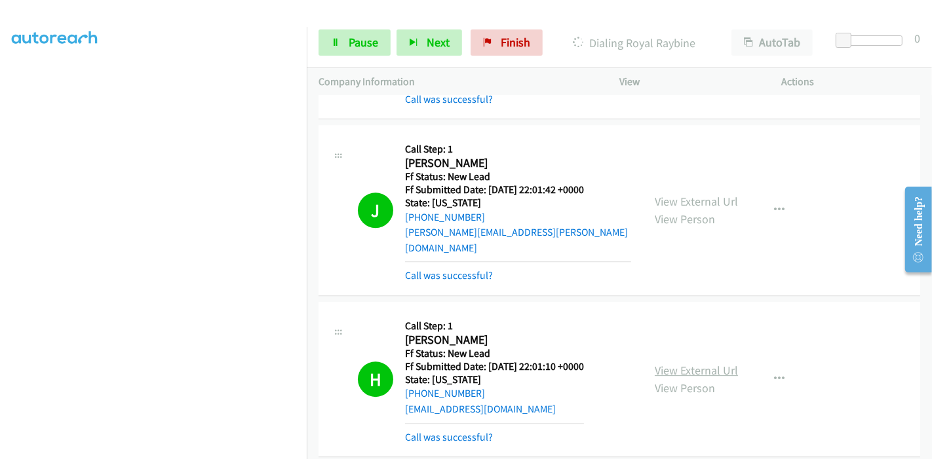
click at [690, 363] on link "View External Url" at bounding box center [696, 370] width 83 height 15
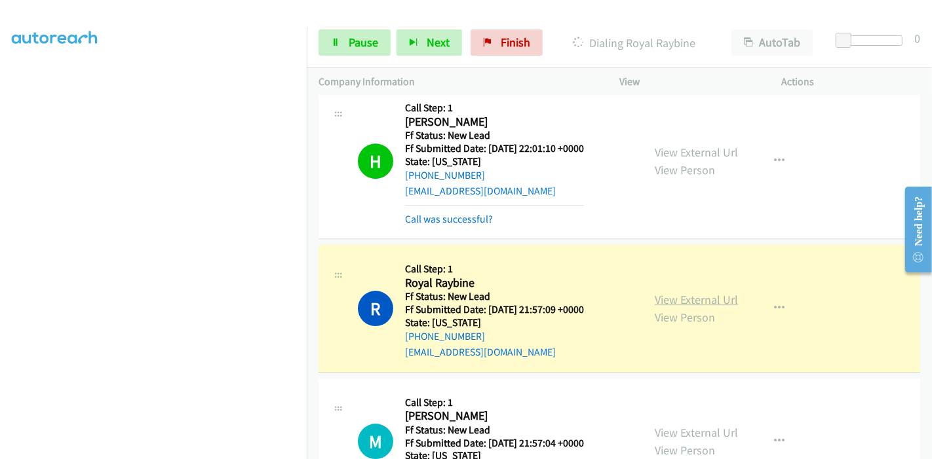
click at [713, 292] on link "View External Url" at bounding box center [696, 299] width 83 height 15
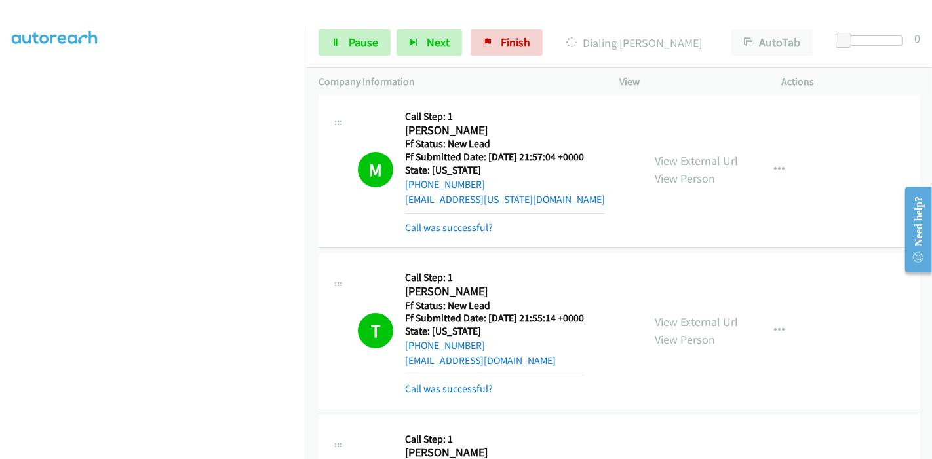
scroll to position [3787, 0]
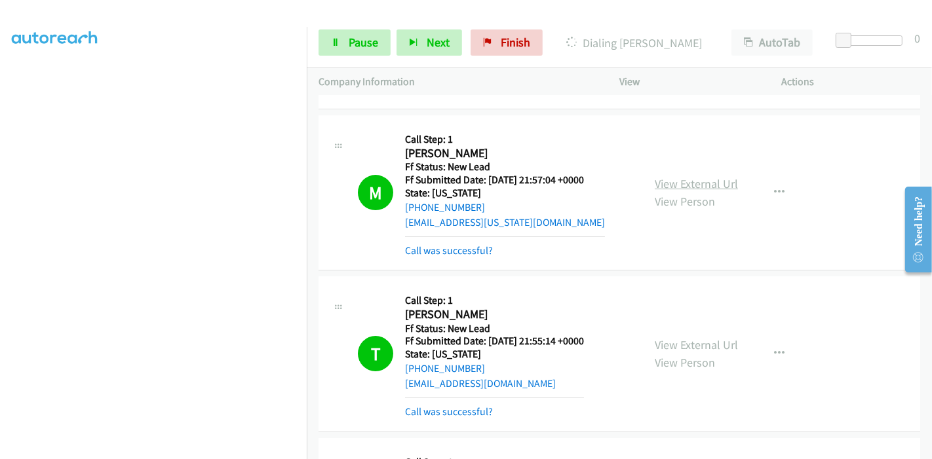
click at [696, 176] on link "View External Url" at bounding box center [696, 183] width 83 height 15
click at [708, 338] on link "View External Url" at bounding box center [696, 345] width 83 height 15
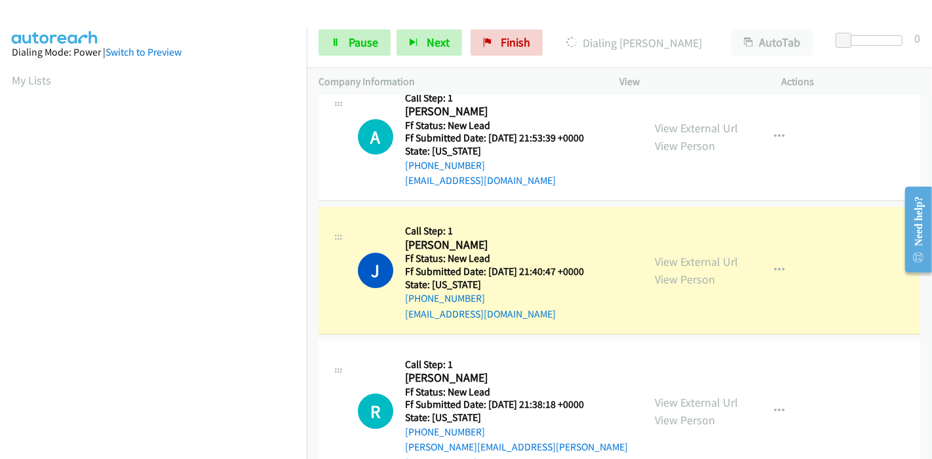
scroll to position [277, 0]
click at [659, 254] on link "View External Url" at bounding box center [696, 261] width 83 height 15
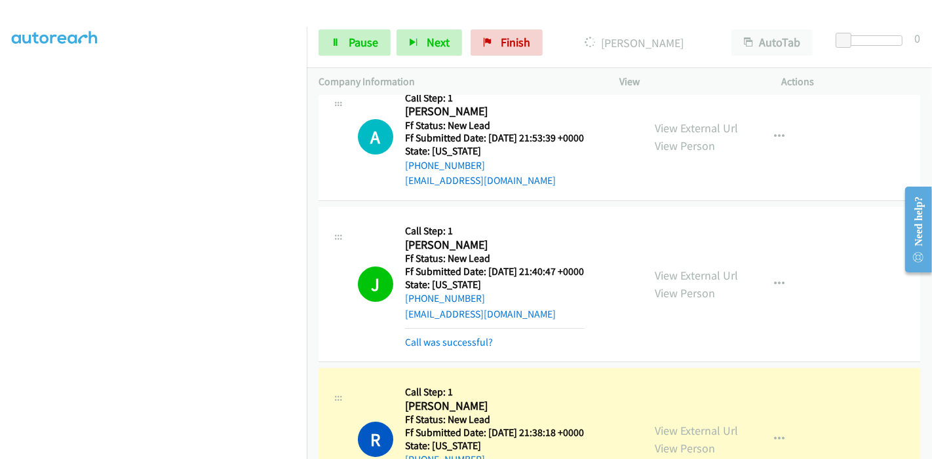
scroll to position [0, 0]
click at [364, 45] on span "Pause" at bounding box center [363, 42] width 29 height 15
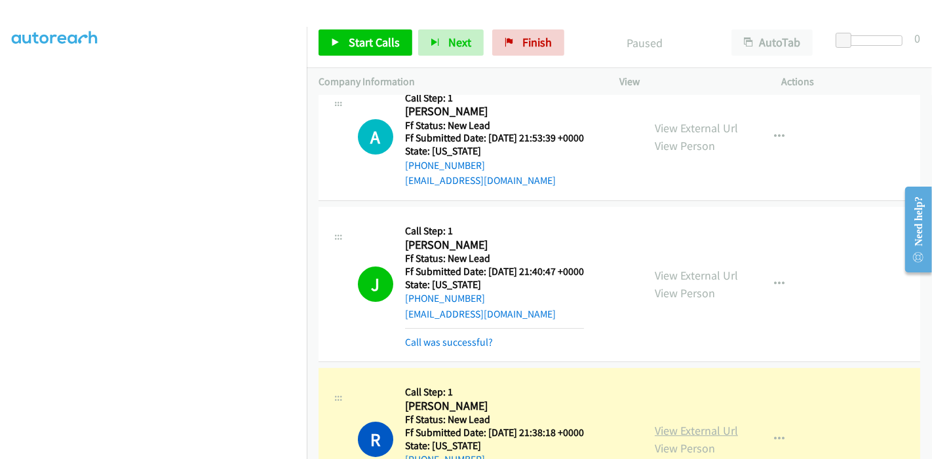
click at [655, 423] on link "View External Url" at bounding box center [696, 430] width 83 height 15
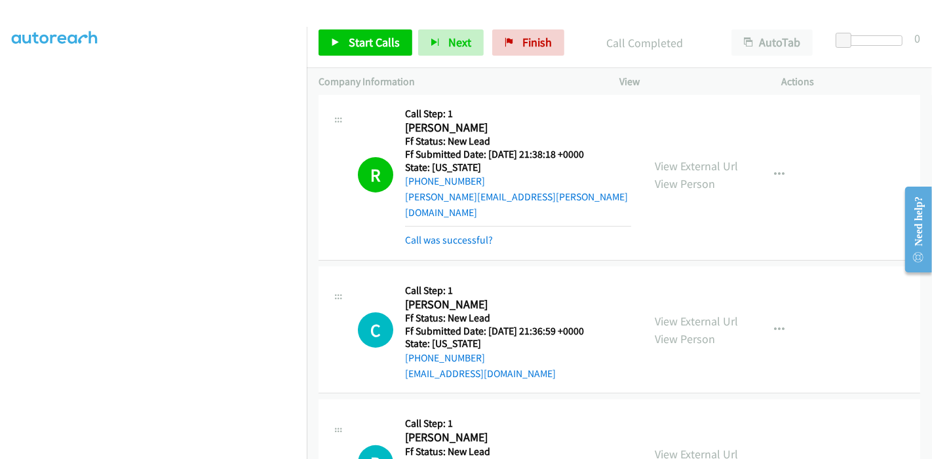
scroll to position [4442, 0]
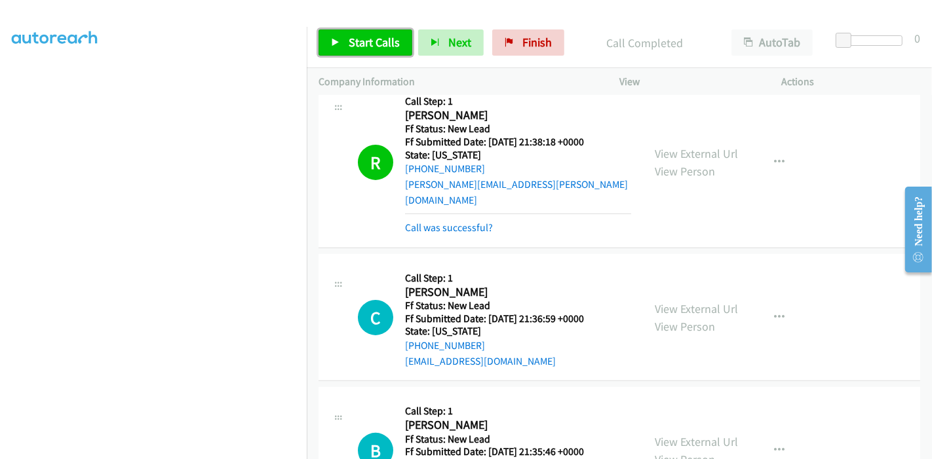
click at [327, 37] on link "Start Calls" at bounding box center [366, 42] width 94 height 26
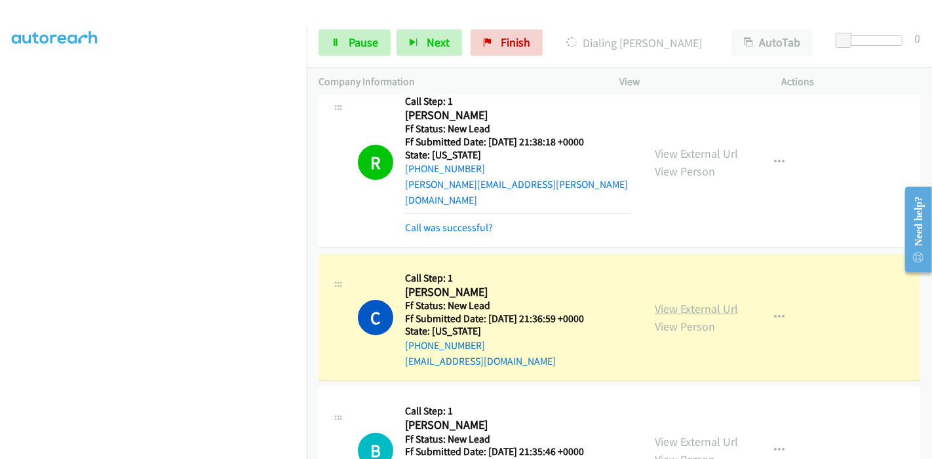
click at [685, 302] on link "View External Url" at bounding box center [696, 309] width 83 height 15
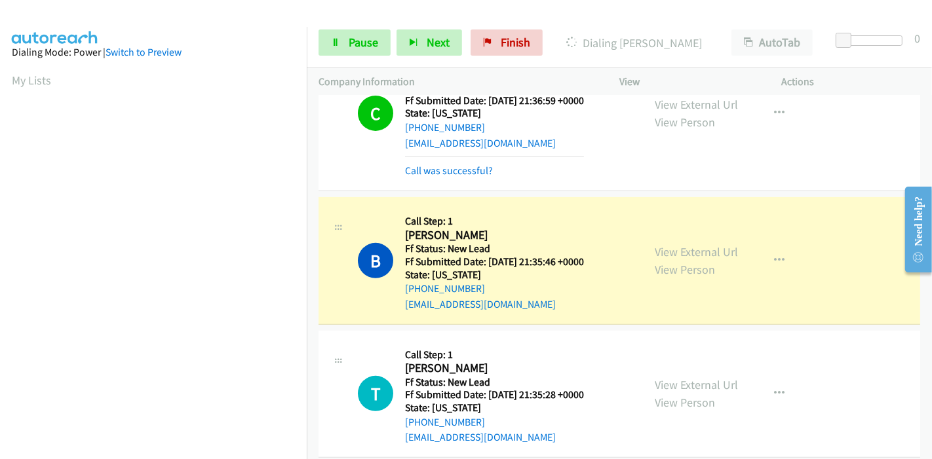
scroll to position [4661, 0]
click at [713, 244] on link "View External Url" at bounding box center [696, 251] width 83 height 15
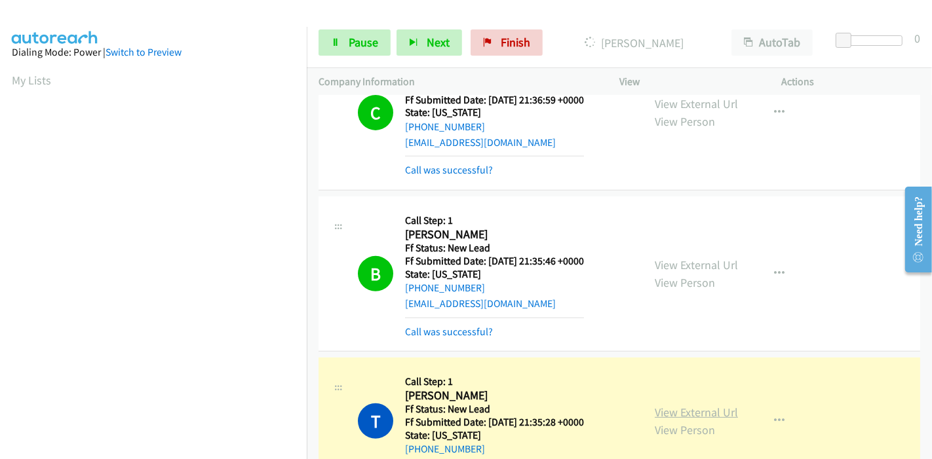
click at [670, 405] on link "View External Url" at bounding box center [696, 412] width 83 height 15
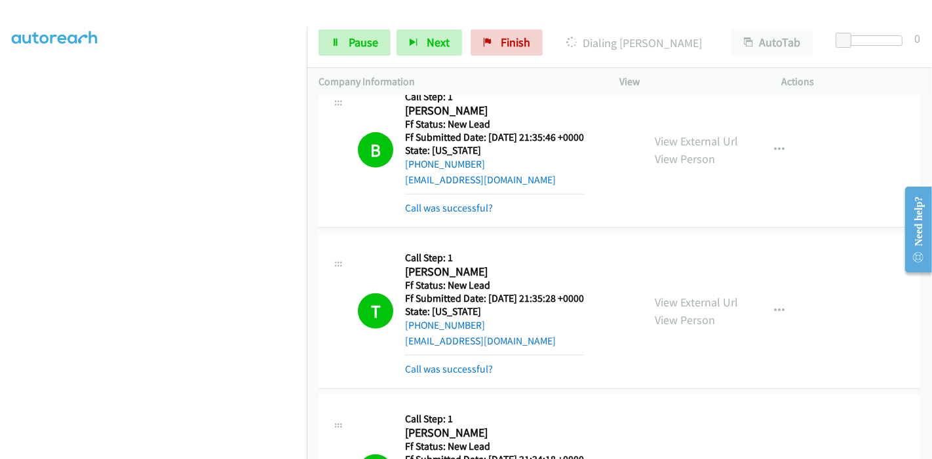
scroll to position [4879, 0]
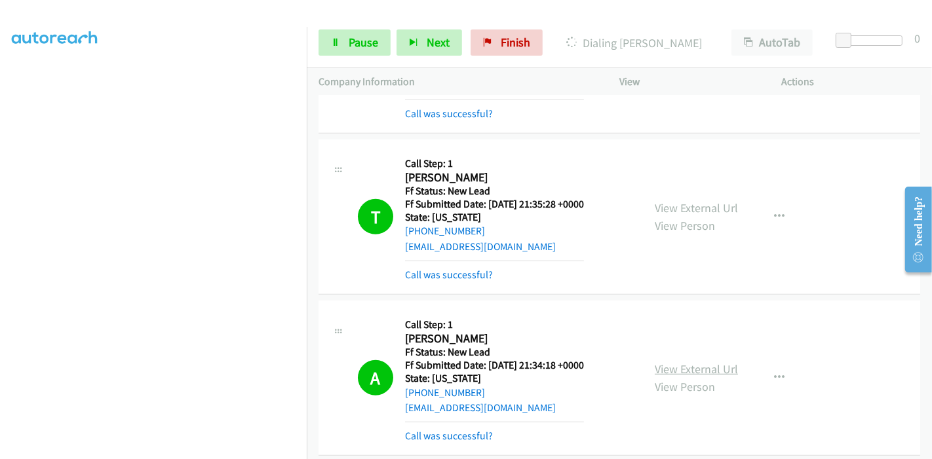
click at [655, 362] on link "View External Url" at bounding box center [696, 369] width 83 height 15
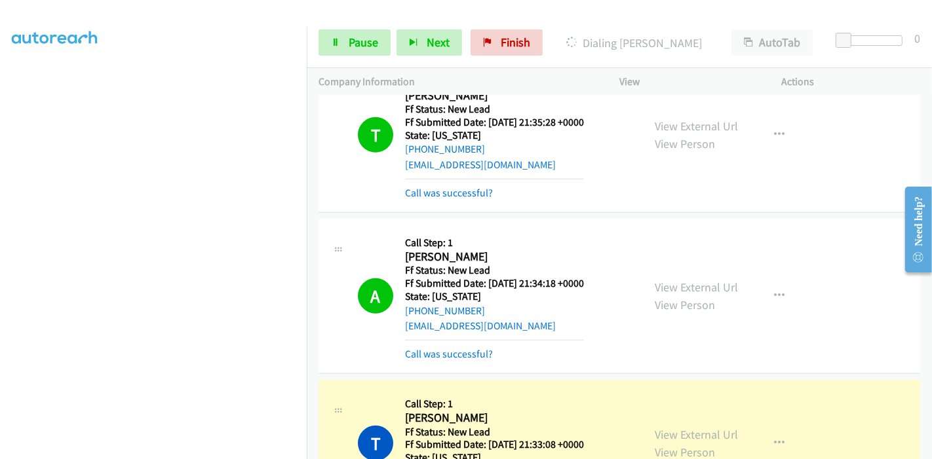
scroll to position [5025, 0]
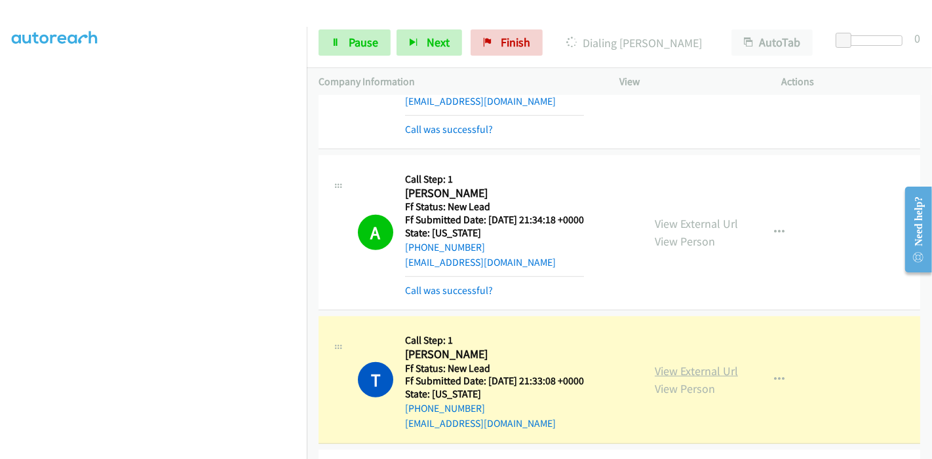
click at [655, 364] on link "View External Url" at bounding box center [696, 371] width 83 height 15
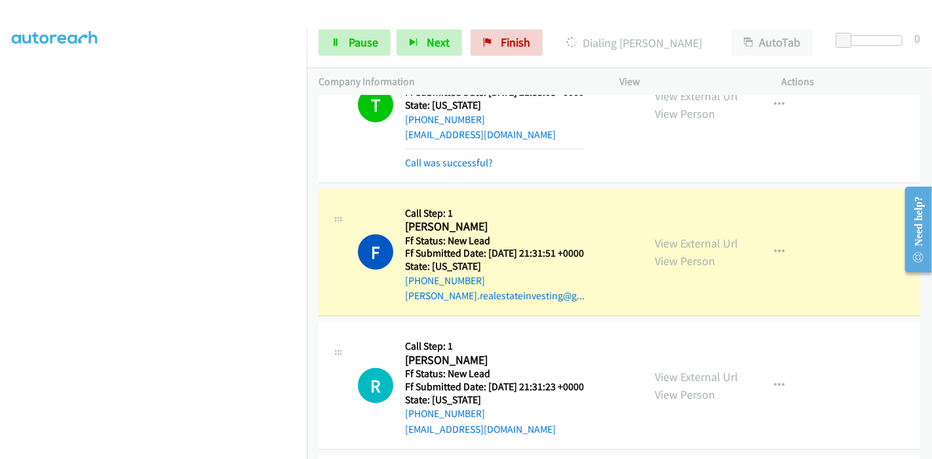
scroll to position [5316, 0]
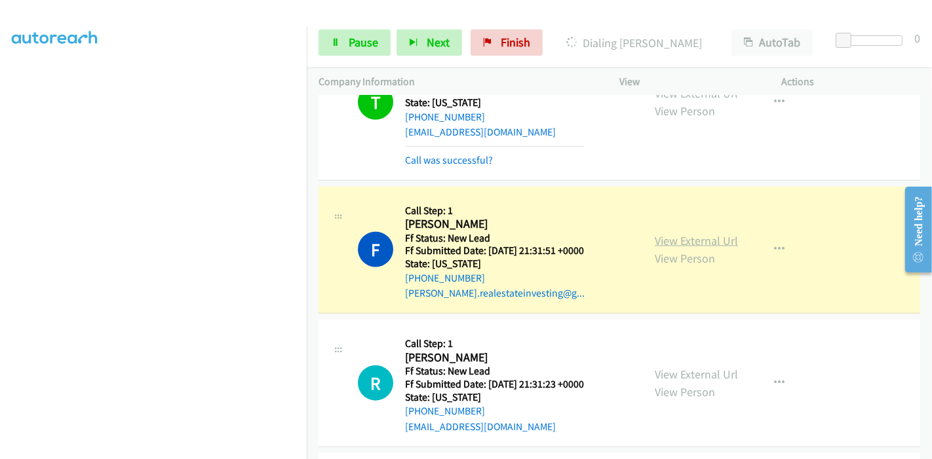
click at [718, 233] on link "View External Url" at bounding box center [696, 240] width 83 height 15
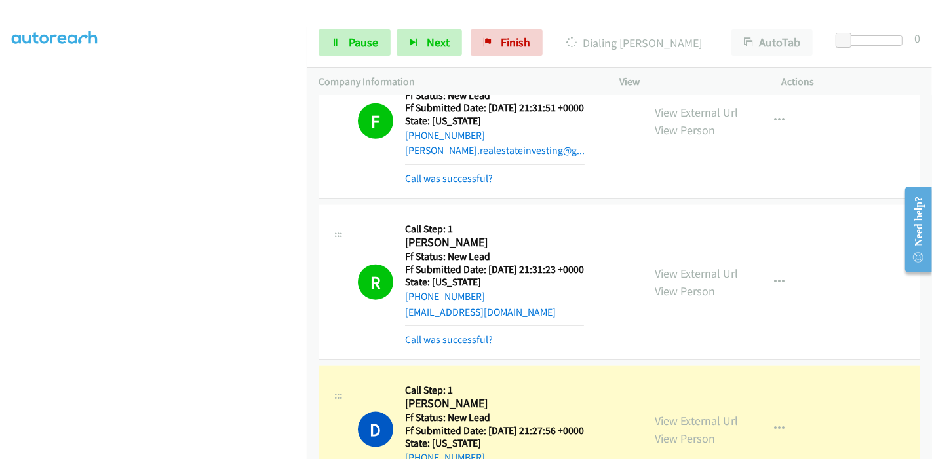
scroll to position [5462, 0]
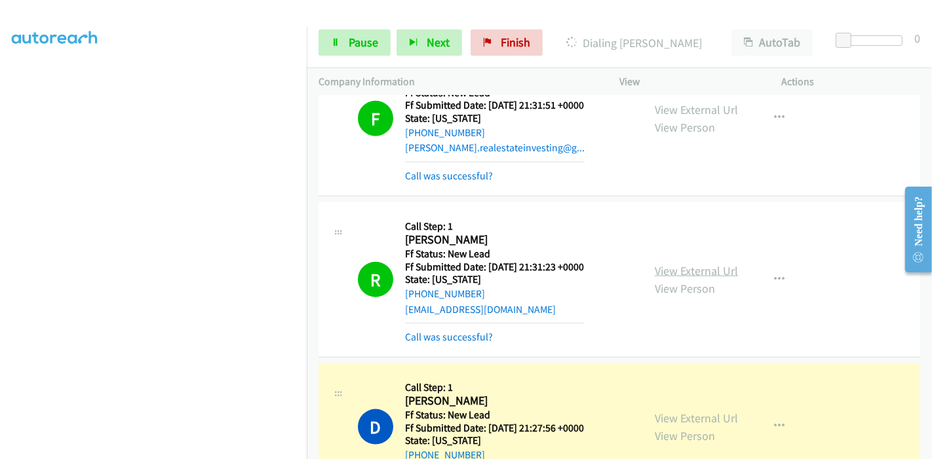
click at [662, 263] on link "View External Url" at bounding box center [696, 270] width 83 height 15
click at [697, 411] on link "View External Url" at bounding box center [696, 418] width 83 height 15
click at [361, 46] on span "Pause" at bounding box center [363, 42] width 29 height 15
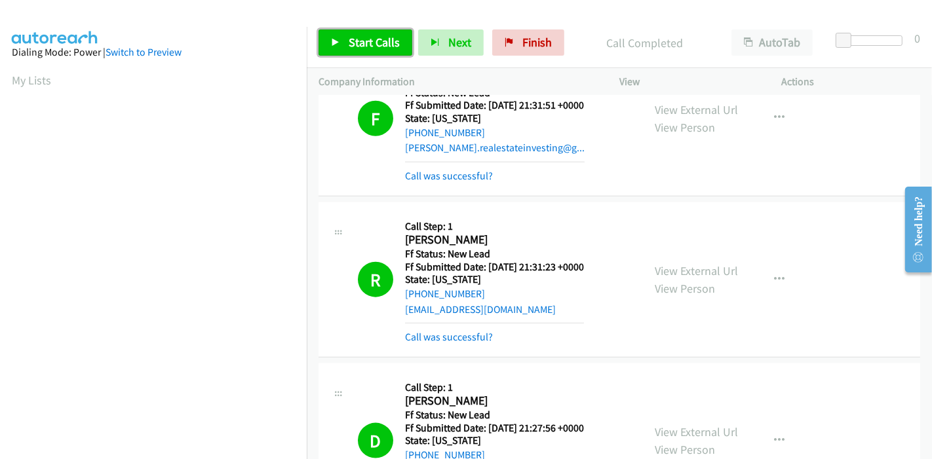
click at [366, 45] on span "Start Calls" at bounding box center [374, 42] width 51 height 15
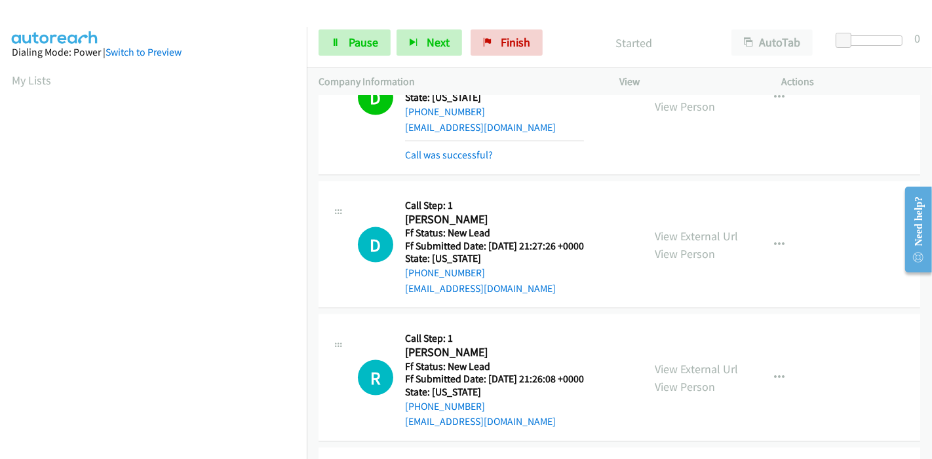
scroll to position [5826, 0]
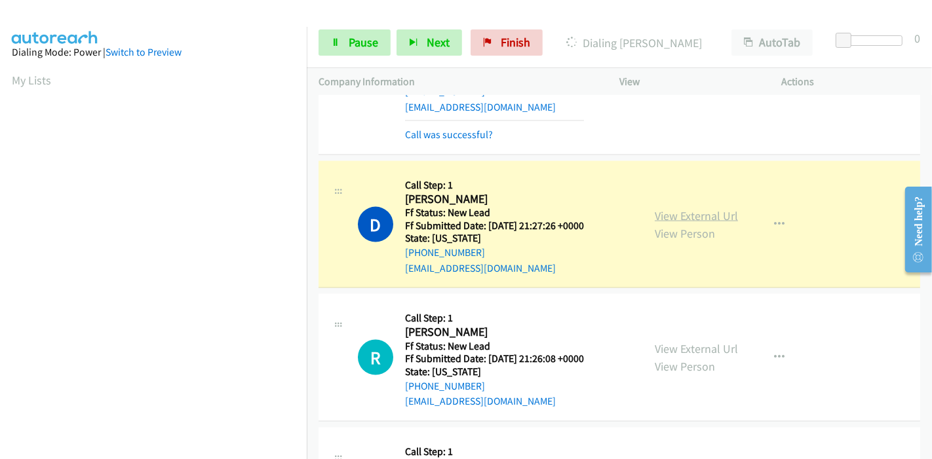
click at [697, 208] on link "View External Url" at bounding box center [696, 215] width 83 height 15
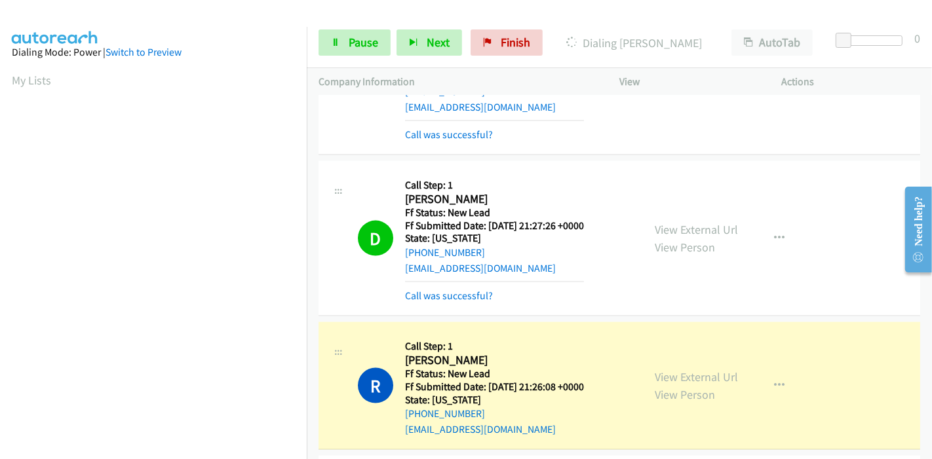
scroll to position [277, 0]
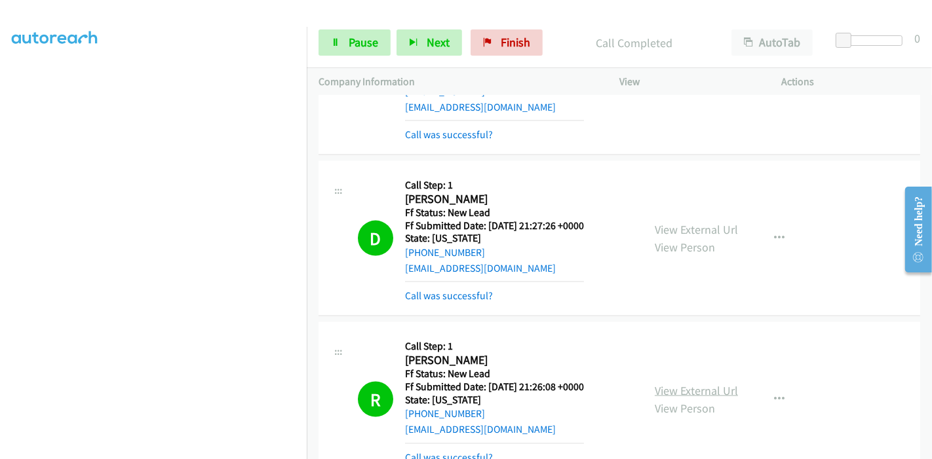
click at [655, 383] on link "View External Url" at bounding box center [696, 390] width 83 height 15
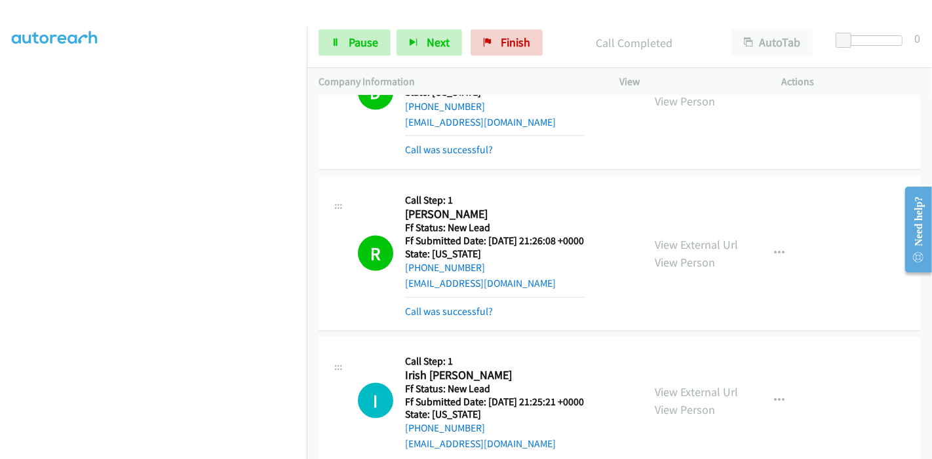
scroll to position [6045, 0]
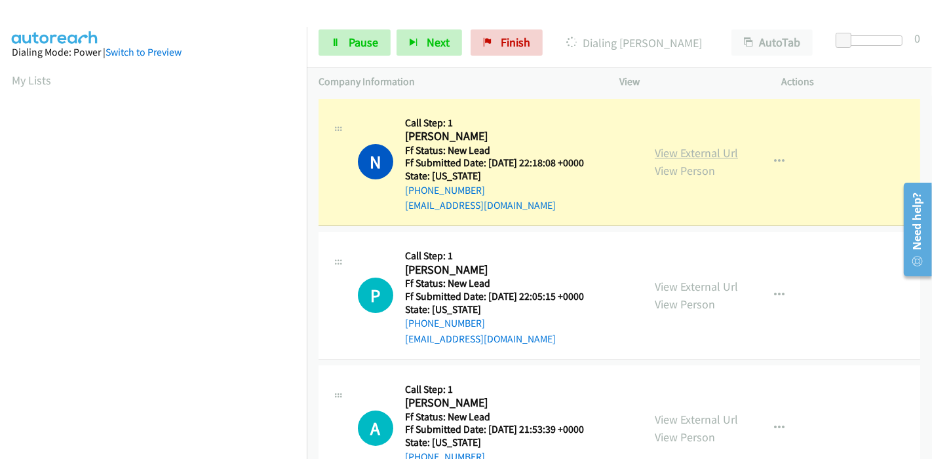
click at [655, 151] on link "View External Url" at bounding box center [696, 153] width 83 height 15
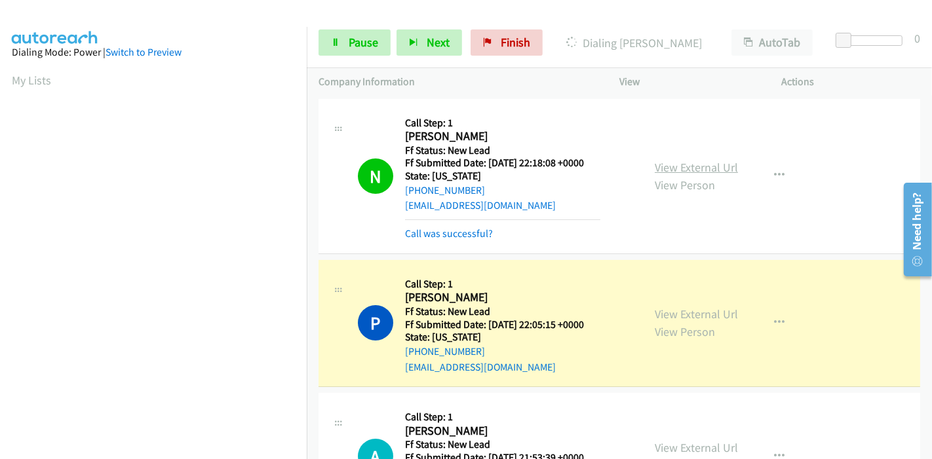
scroll to position [277, 0]
click at [655, 310] on link "View External Url" at bounding box center [696, 314] width 83 height 15
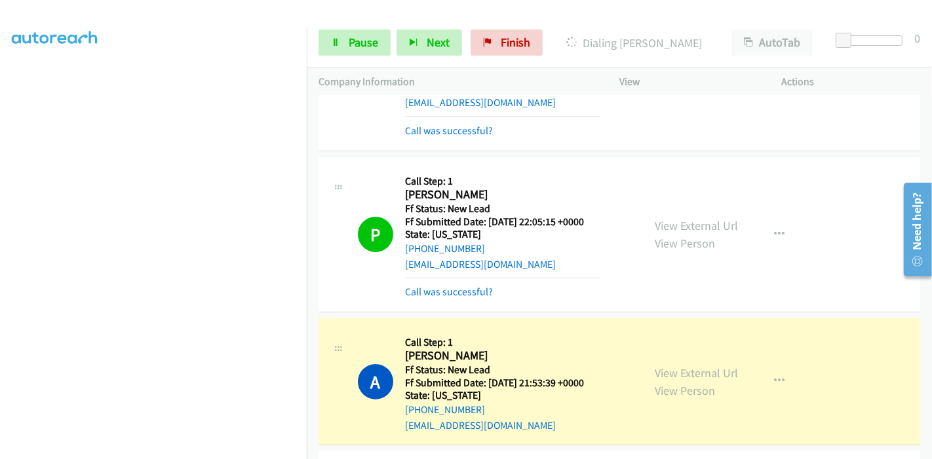
scroll to position [146, 0]
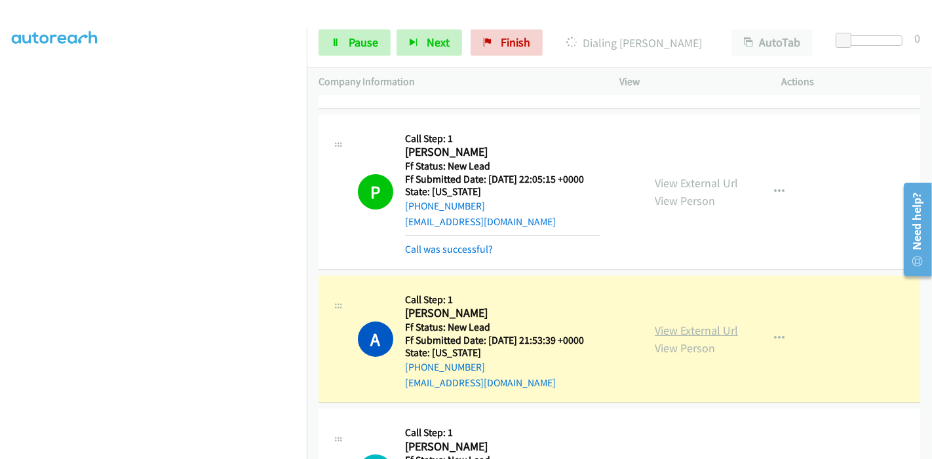
click at [655, 330] on link "View External Url" at bounding box center [696, 330] width 83 height 15
click at [345, 47] on link "Pause" at bounding box center [355, 42] width 72 height 26
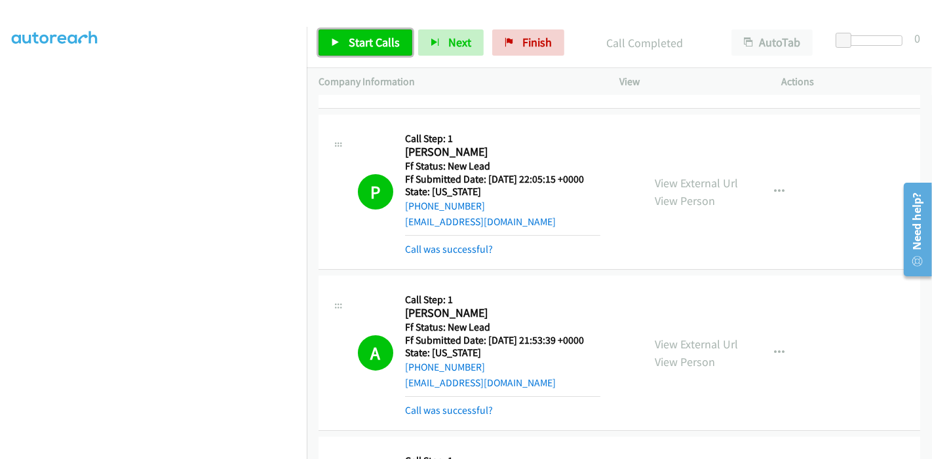
click at [346, 36] on link "Start Calls" at bounding box center [366, 42] width 94 height 26
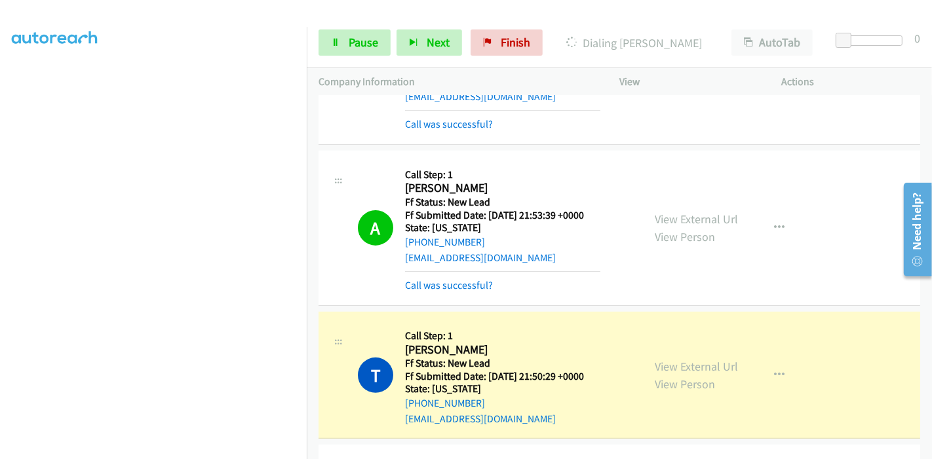
scroll to position [364, 0]
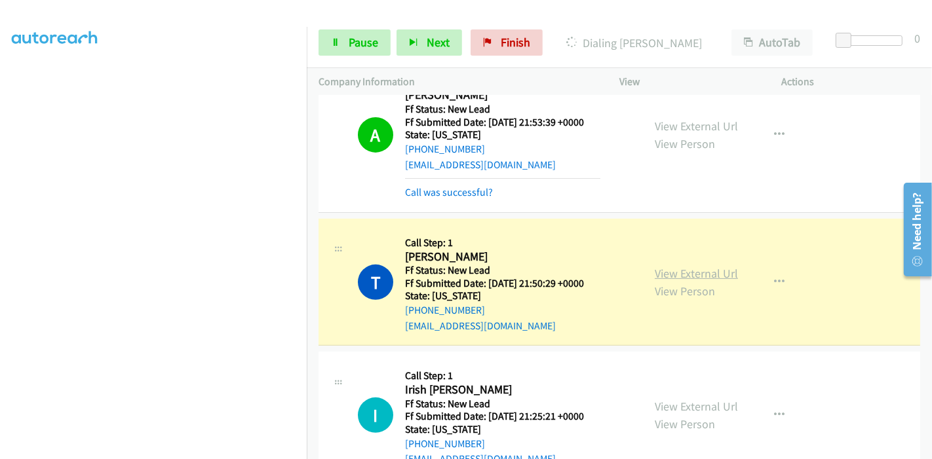
click at [655, 271] on link "View External Url" at bounding box center [696, 273] width 83 height 15
click at [358, 53] on link "Pause" at bounding box center [355, 42] width 72 height 26
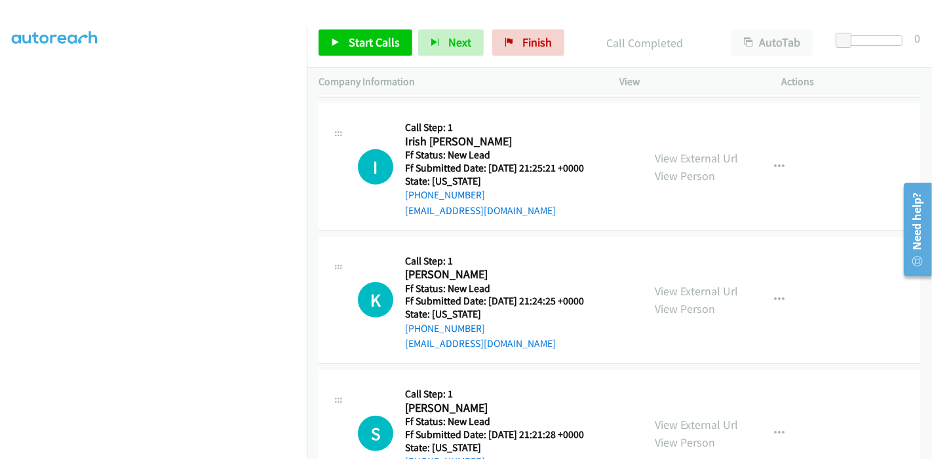
scroll to position [655, 0]
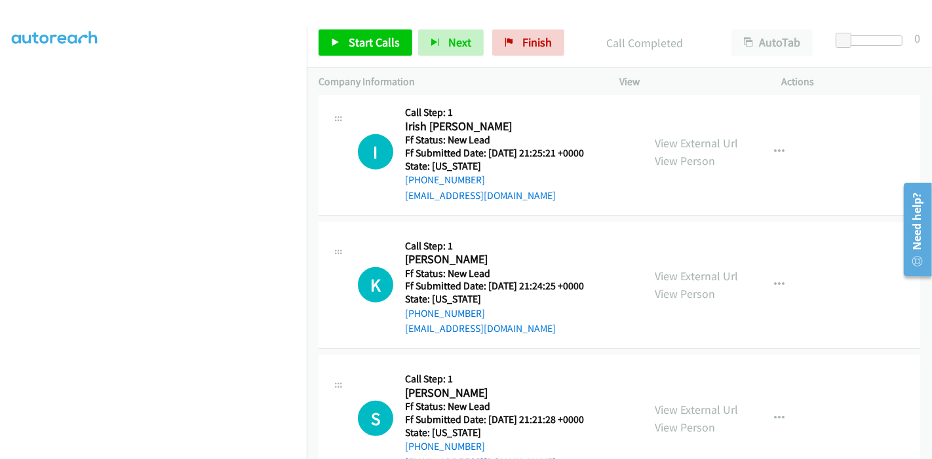
click at [368, 55] on div "Start Calls Pause Next Finish Call Completed AutoTab AutoTab 0" at bounding box center [619, 43] width 625 height 50
click at [345, 37] on link "Start Calls" at bounding box center [366, 42] width 94 height 26
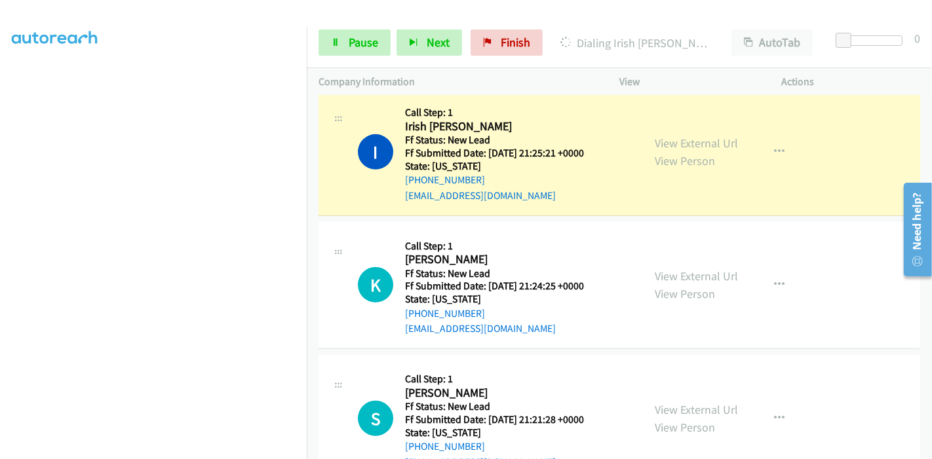
click at [655, 149] on div "View External Url View Person" at bounding box center [696, 151] width 83 height 35
click at [655, 140] on link "View External Url" at bounding box center [696, 143] width 83 height 15
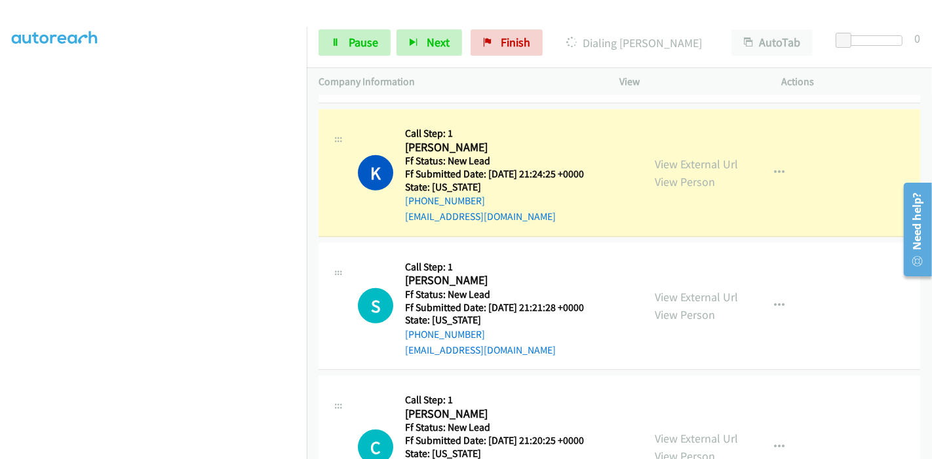
scroll to position [801, 0]
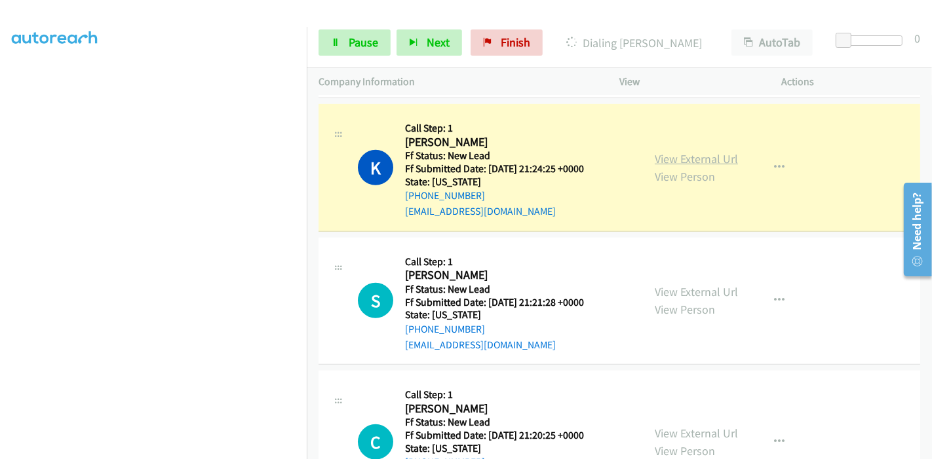
click at [696, 158] on link "View External Url" at bounding box center [696, 158] width 83 height 15
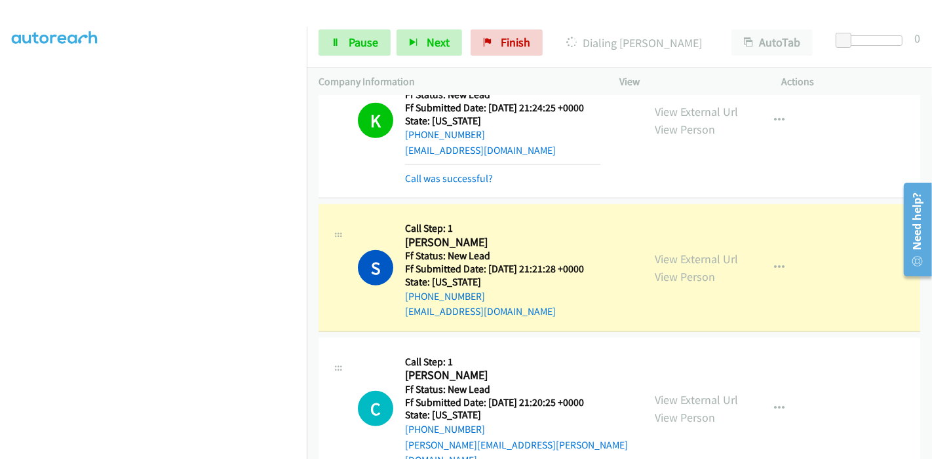
scroll to position [946, 0]
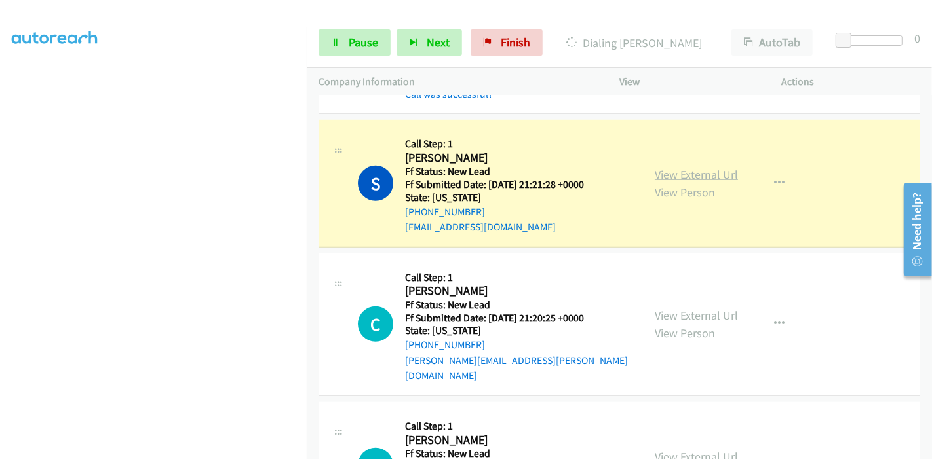
click at [713, 173] on link "View External Url" at bounding box center [696, 174] width 83 height 15
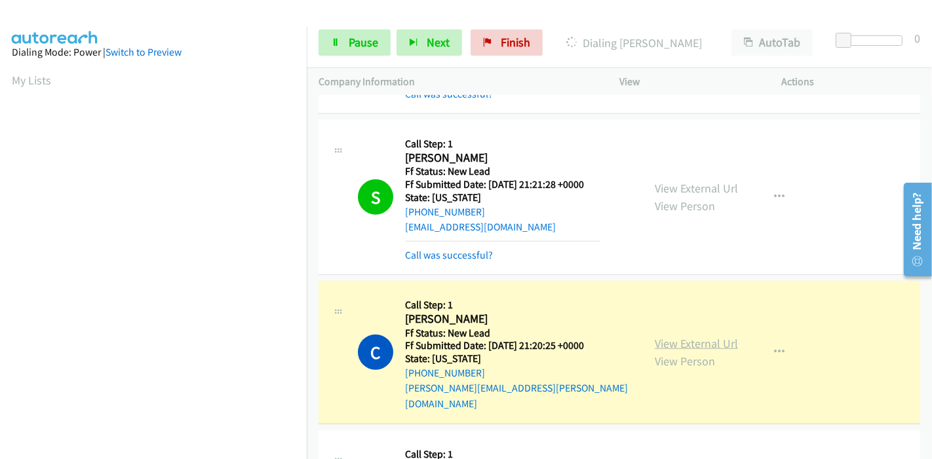
scroll to position [277, 0]
click at [655, 336] on link "View External Url" at bounding box center [696, 343] width 83 height 15
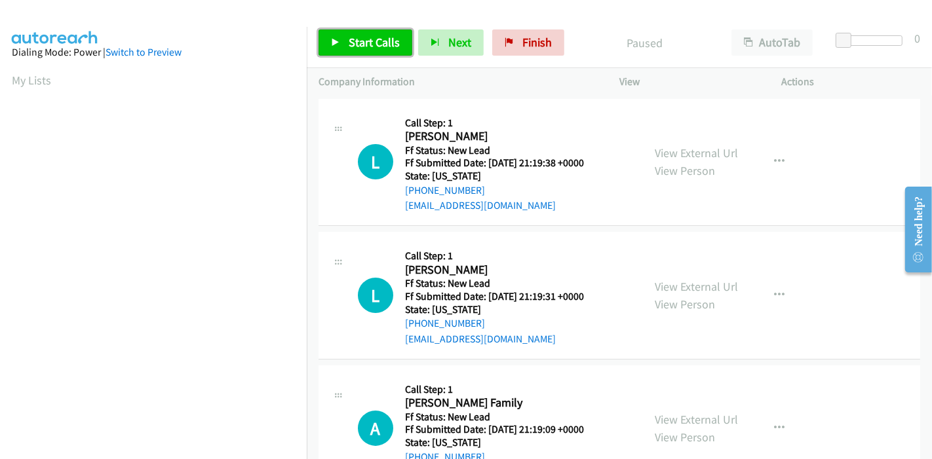
click at [343, 38] on link "Start Calls" at bounding box center [366, 42] width 94 height 26
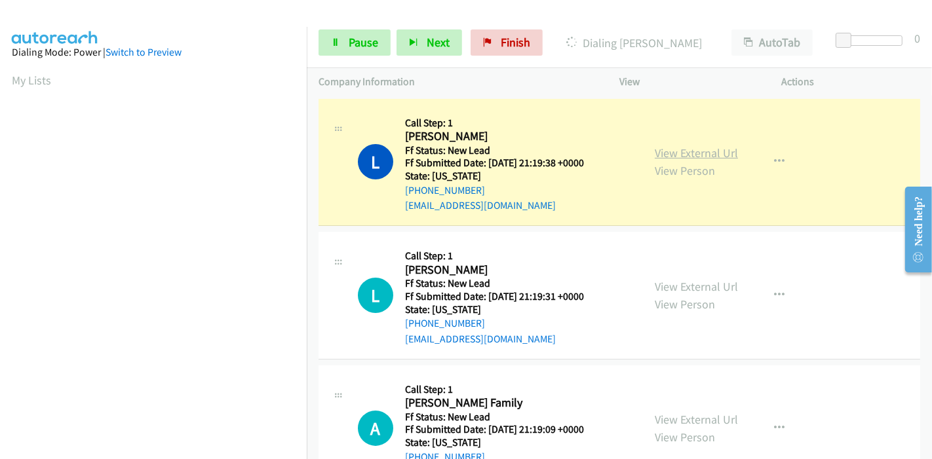
click at [670, 153] on link "View External Url" at bounding box center [696, 153] width 83 height 15
click at [5, 77] on aside "Dialing Mode: Power | Switch to Preview My Lists" at bounding box center [153, 390] width 307 height 726
click at [149, 56] on link "Switch to Preview" at bounding box center [144, 52] width 76 height 12
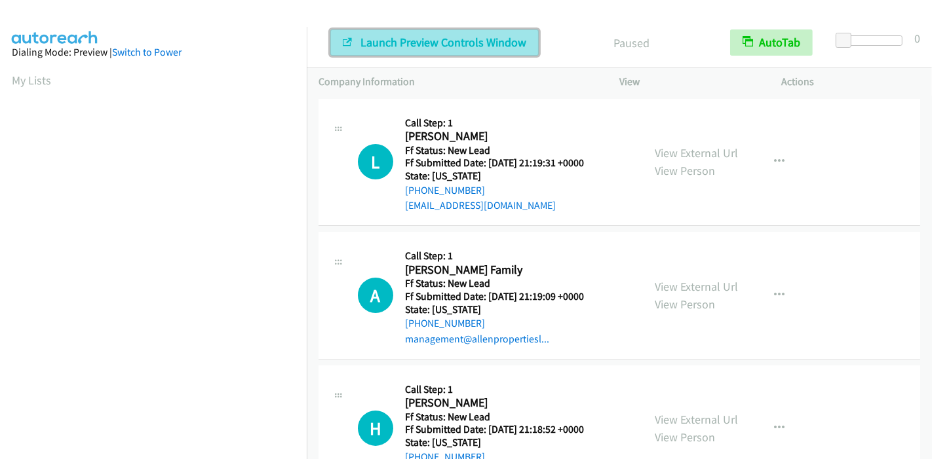
click at [345, 47] on button "Launch Preview Controls Window" at bounding box center [434, 42] width 208 height 26
click at [427, 43] on span "Launch Preview Controls Window" at bounding box center [444, 42] width 166 height 15
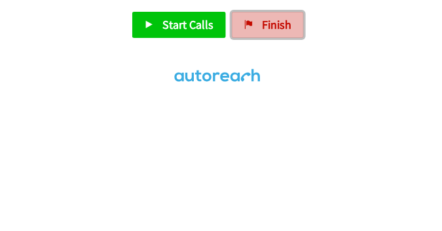
click at [277, 28] on span "Finish" at bounding box center [276, 24] width 29 height 15
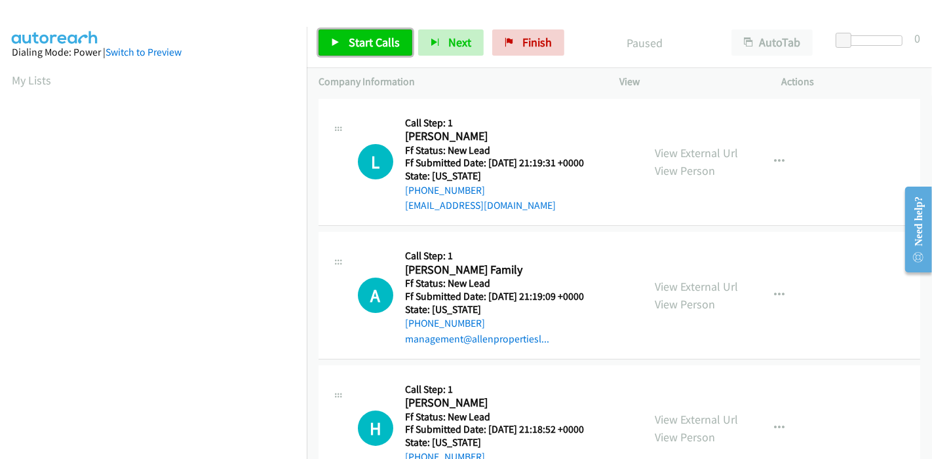
click at [382, 35] on span "Start Calls" at bounding box center [374, 42] width 51 height 15
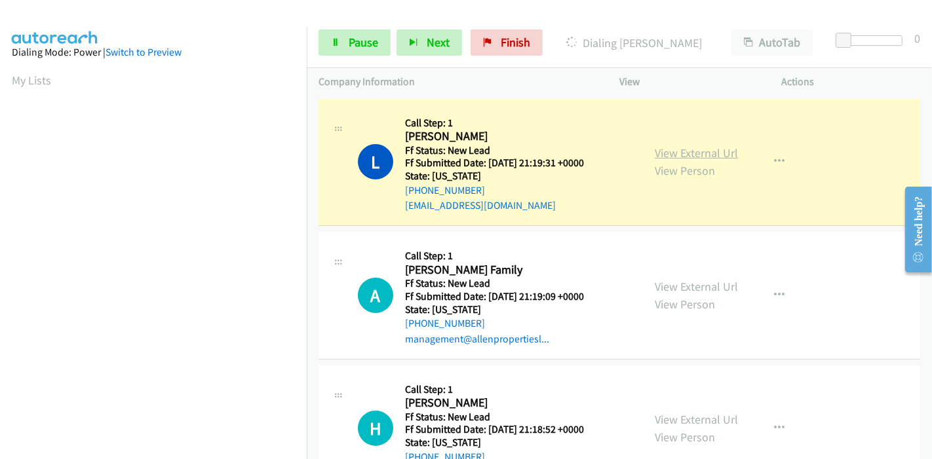
click at [699, 151] on link "View External Url" at bounding box center [696, 153] width 83 height 15
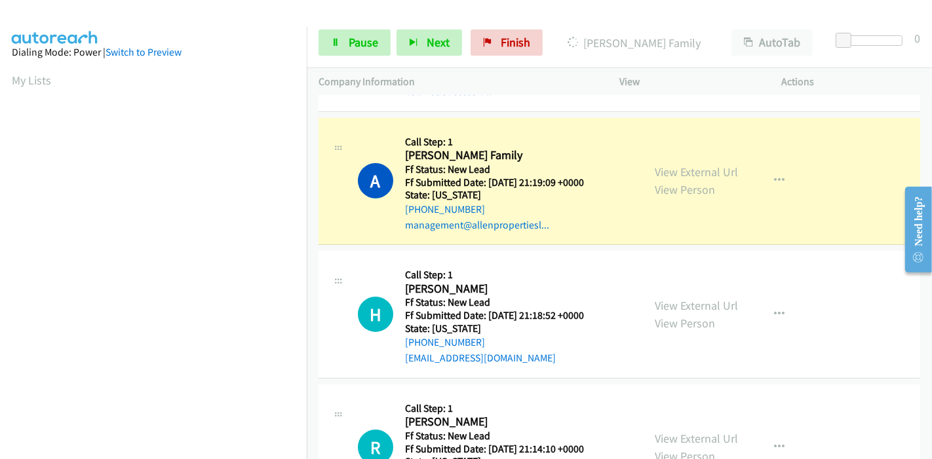
scroll to position [146, 0]
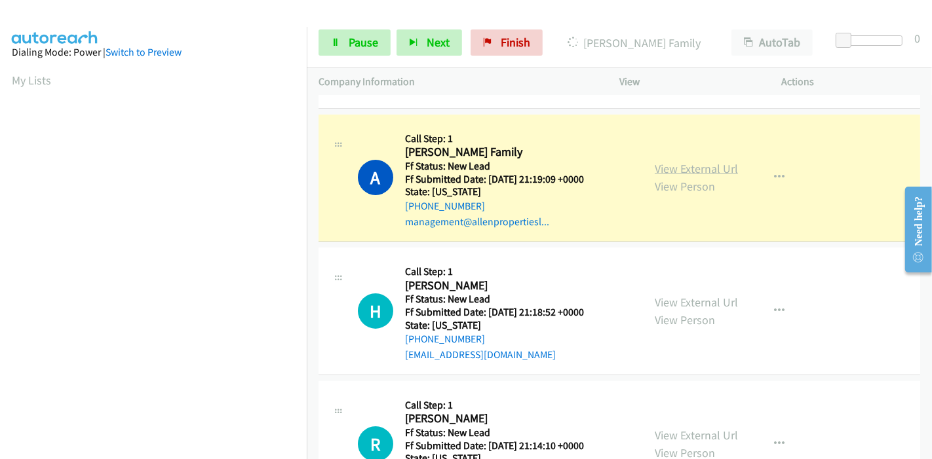
click at [665, 172] on link "View External Url" at bounding box center [696, 168] width 83 height 15
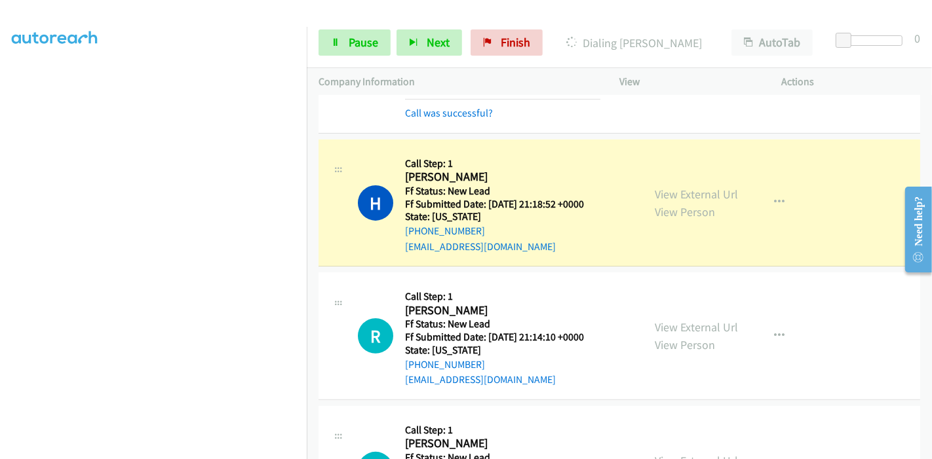
scroll to position [291, 0]
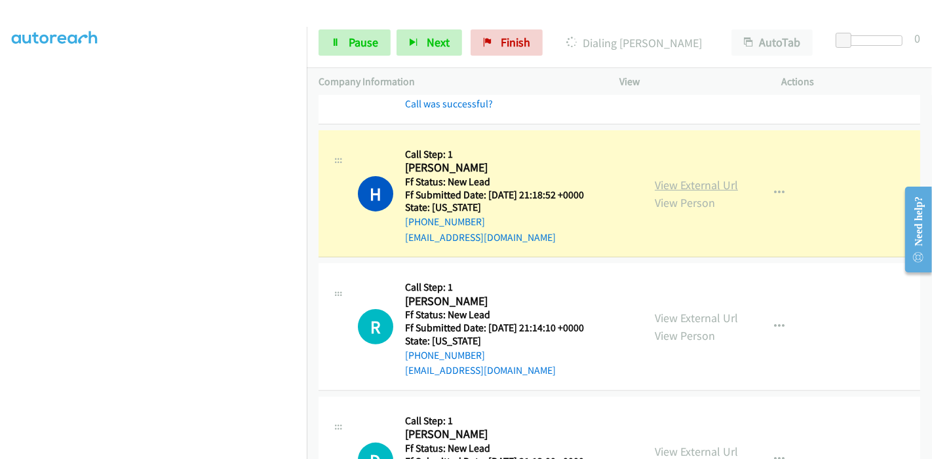
click at [722, 178] on link "View External Url" at bounding box center [696, 185] width 83 height 15
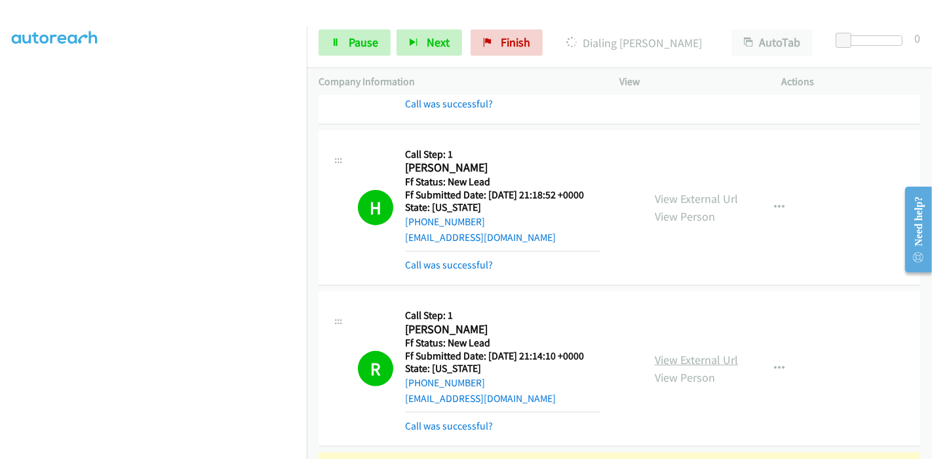
click at [690, 363] on link "View External Url" at bounding box center [696, 360] width 83 height 15
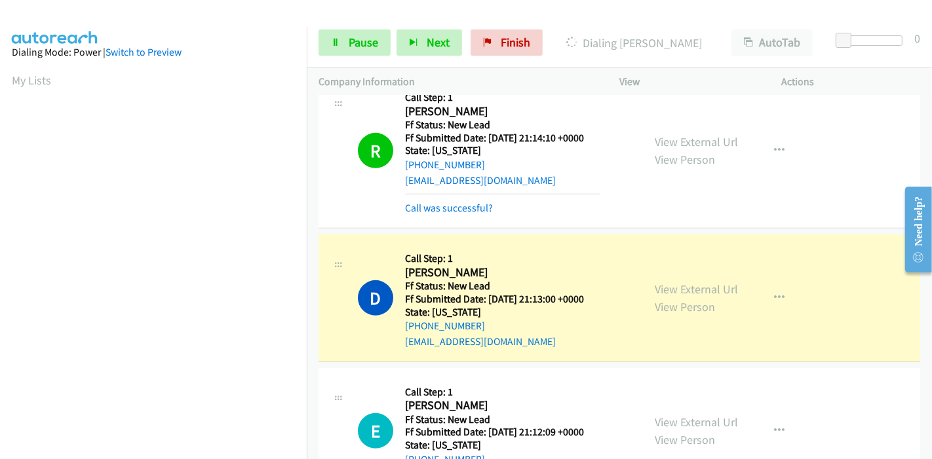
scroll to position [277, 0]
click at [655, 288] on link "View External Url" at bounding box center [696, 289] width 83 height 15
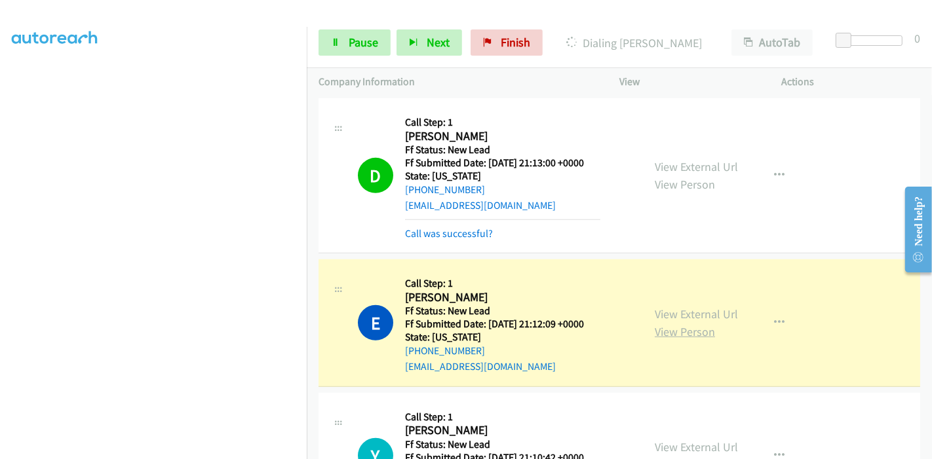
scroll to position [655, 0]
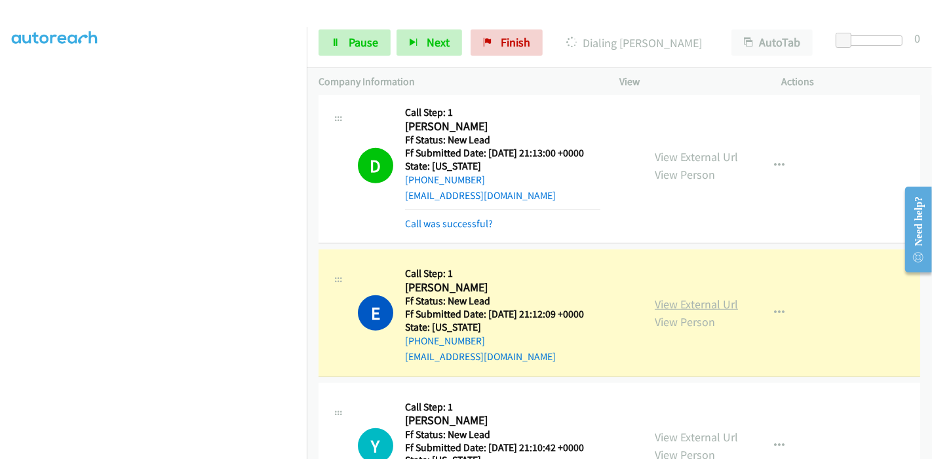
click at [655, 302] on link "View External Url" at bounding box center [696, 304] width 83 height 15
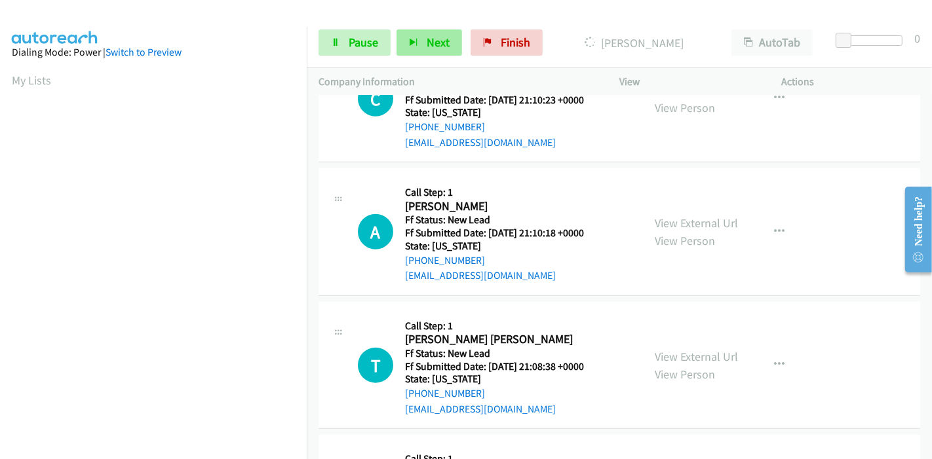
scroll to position [277, 0]
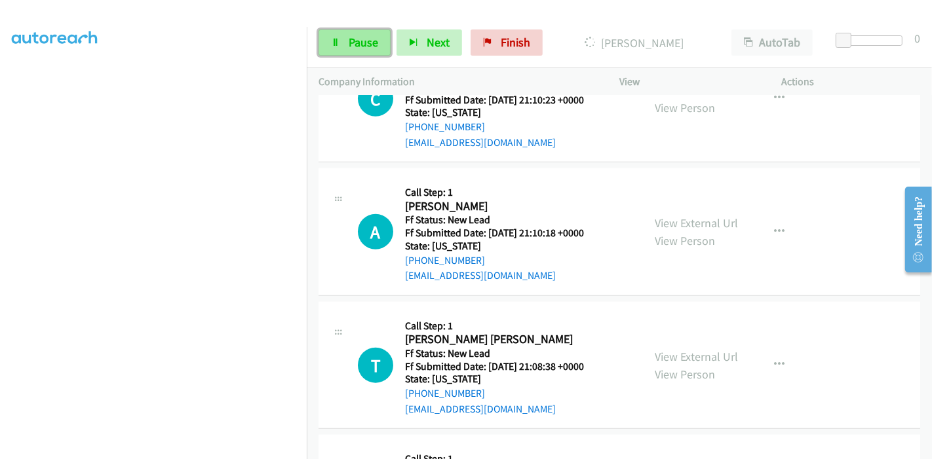
click at [368, 40] on span "Pause" at bounding box center [363, 42] width 29 height 15
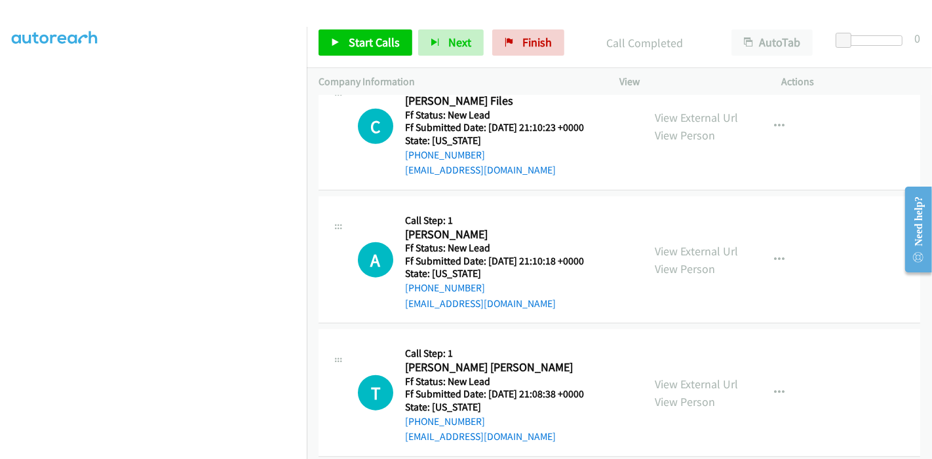
scroll to position [1193, 0]
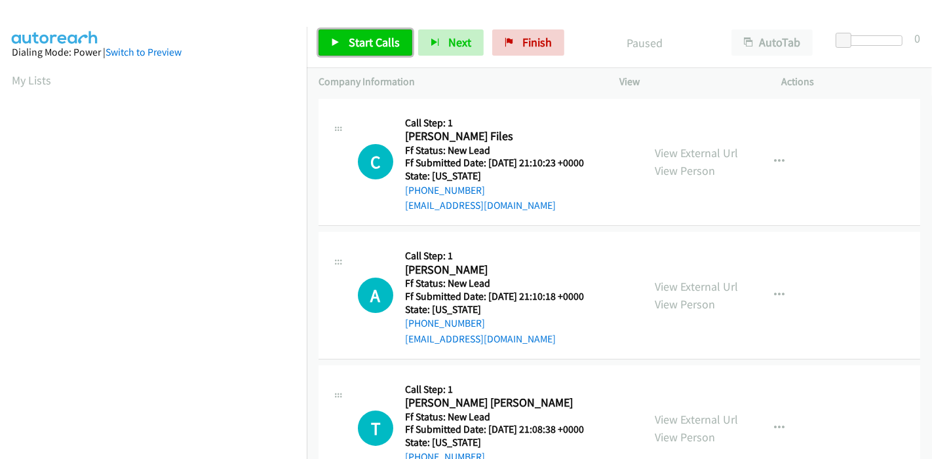
click at [361, 35] on span "Start Calls" at bounding box center [374, 42] width 51 height 15
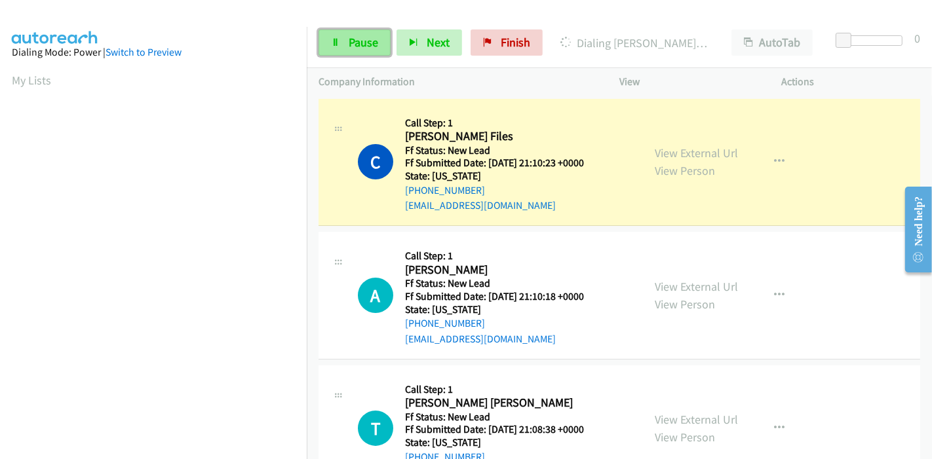
click at [361, 44] on span "Pause" at bounding box center [363, 42] width 29 height 15
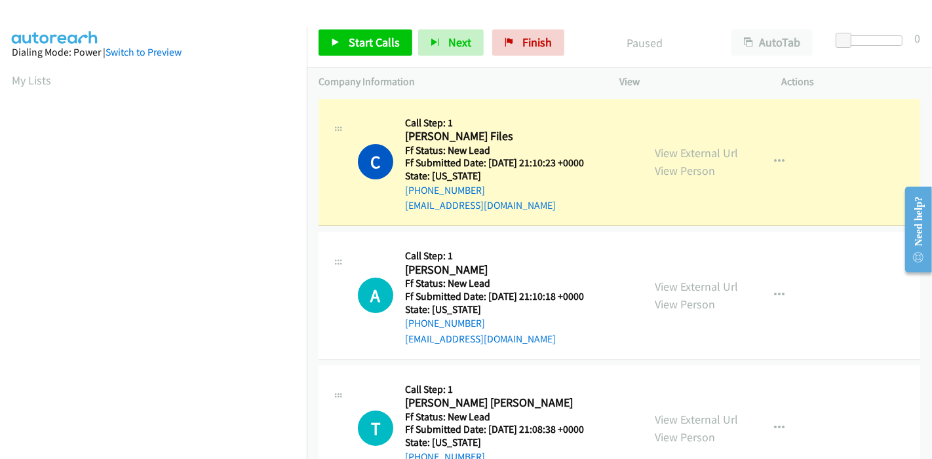
scroll to position [277, 0]
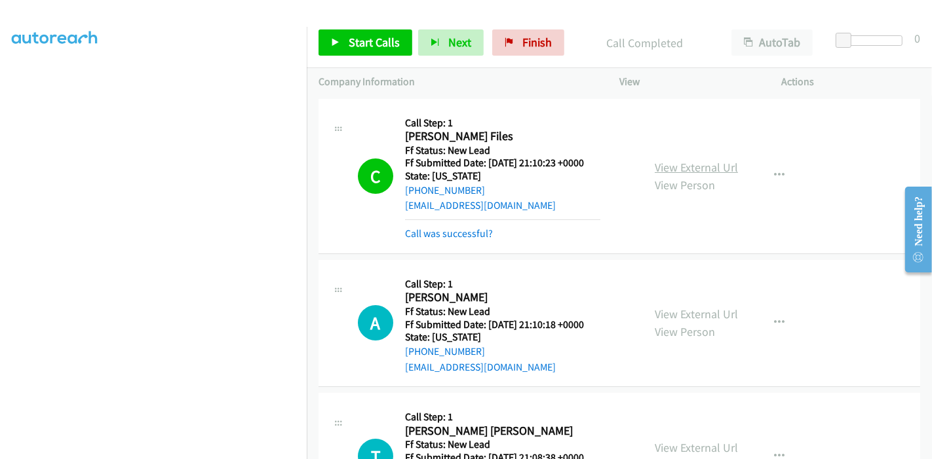
click at [718, 171] on link "View External Url" at bounding box center [696, 167] width 83 height 15
click at [345, 45] on link "Start Calls" at bounding box center [366, 42] width 94 height 26
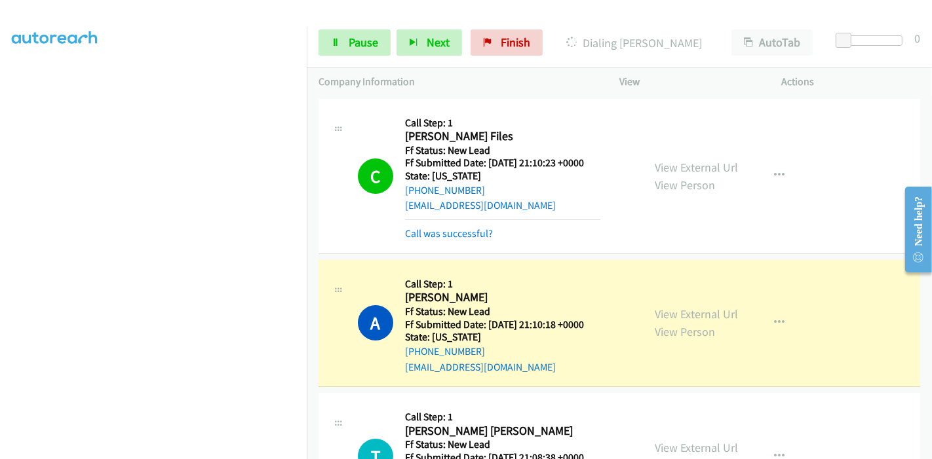
scroll to position [204, 0]
click at [719, 309] on link "View External Url" at bounding box center [696, 314] width 83 height 15
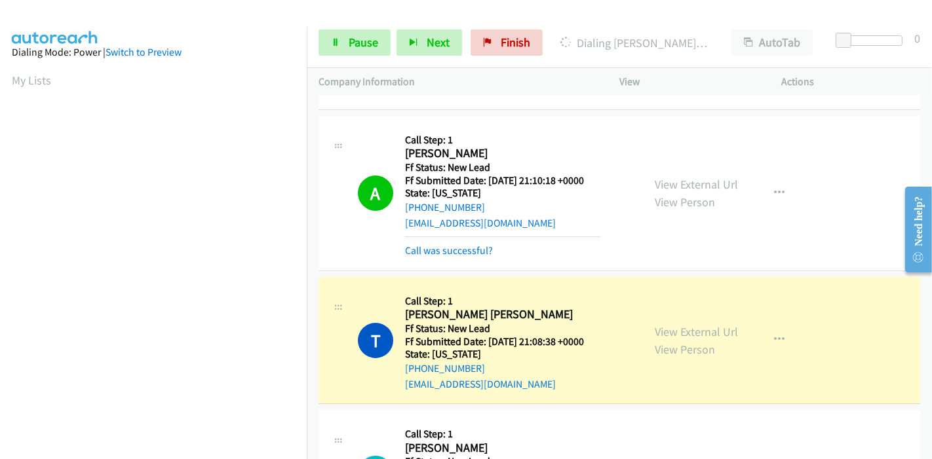
scroll to position [146, 0]
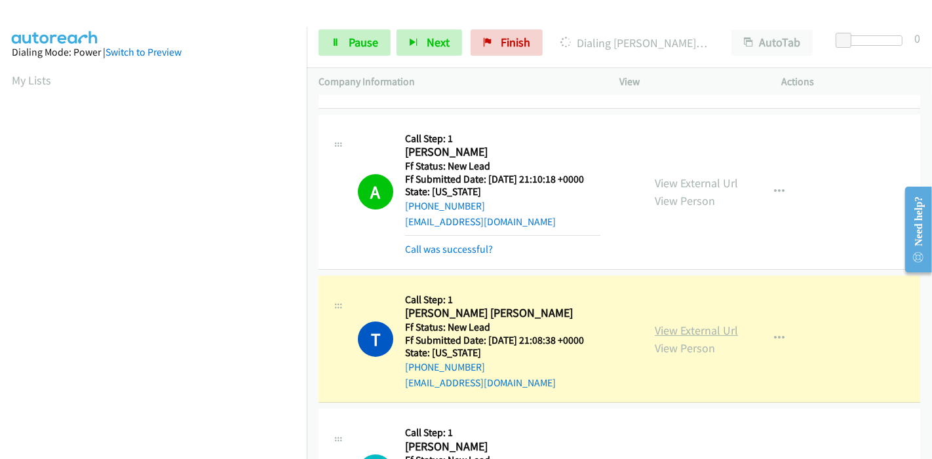
click at [655, 326] on link "View External Url" at bounding box center [696, 330] width 83 height 15
click at [347, 43] on link "Pause" at bounding box center [355, 42] width 72 height 26
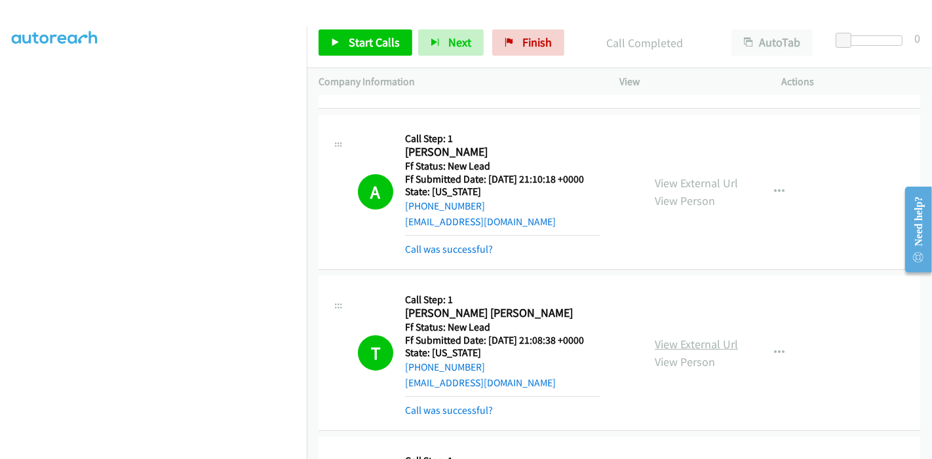
click at [699, 340] on link "View External Url" at bounding box center [696, 344] width 83 height 15
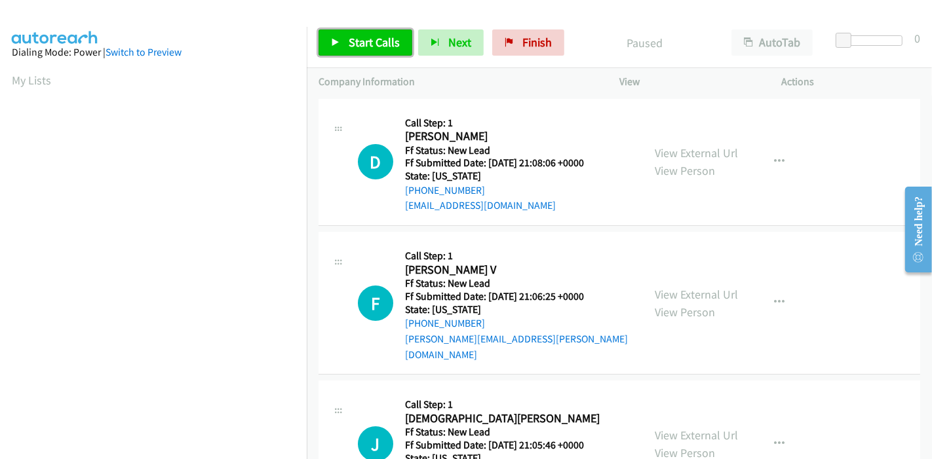
click at [355, 31] on link "Start Calls" at bounding box center [366, 42] width 94 height 26
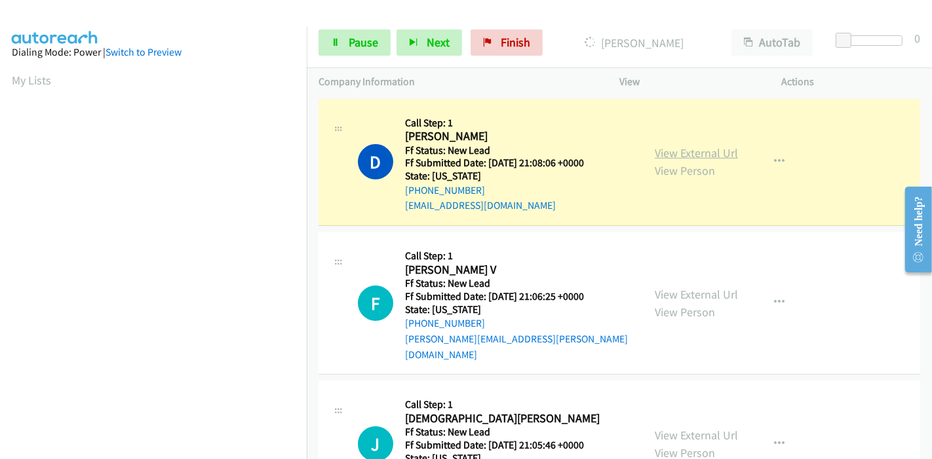
click at [655, 150] on link "View External Url" at bounding box center [696, 153] width 83 height 15
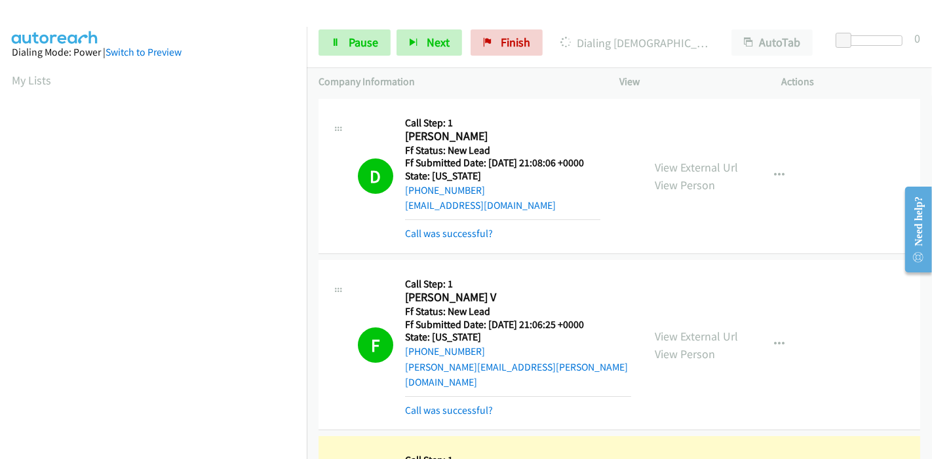
scroll to position [277, 0]
click at [655, 329] on link "View External Url" at bounding box center [696, 336] width 83 height 15
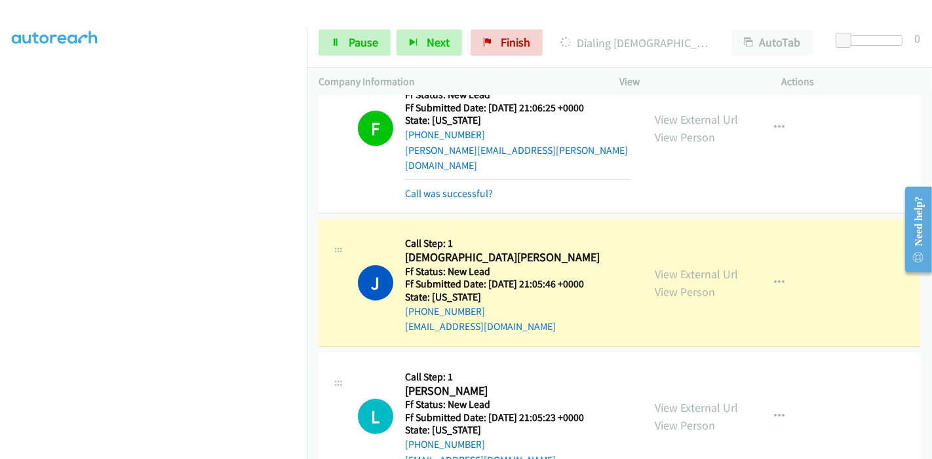
scroll to position [218, 0]
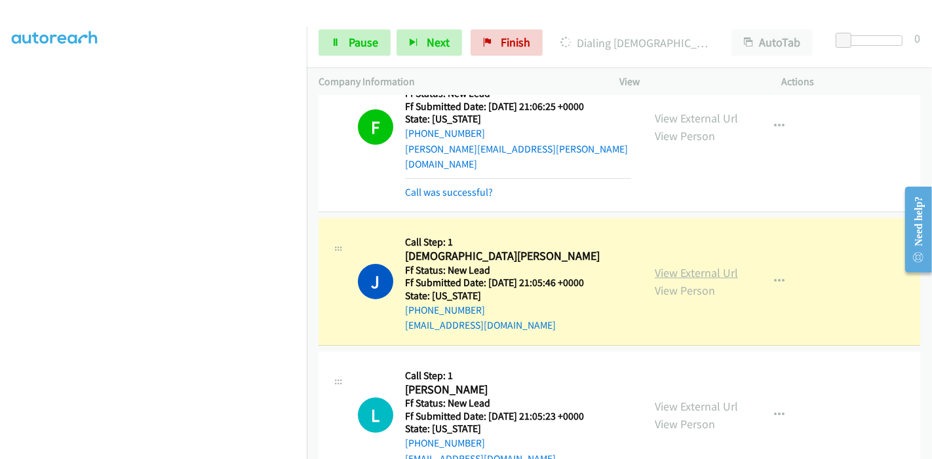
click at [655, 265] on link "View External Url" at bounding box center [696, 272] width 83 height 15
click at [359, 44] on span "Pause" at bounding box center [363, 42] width 29 height 15
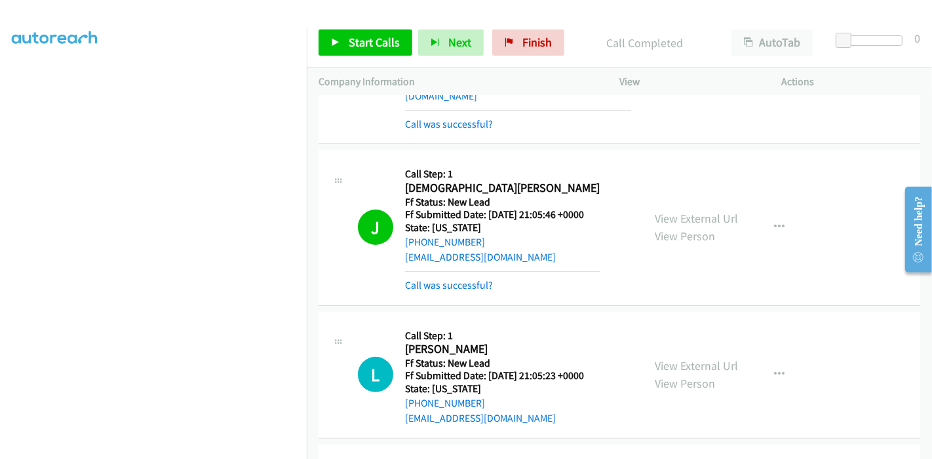
scroll to position [364, 0]
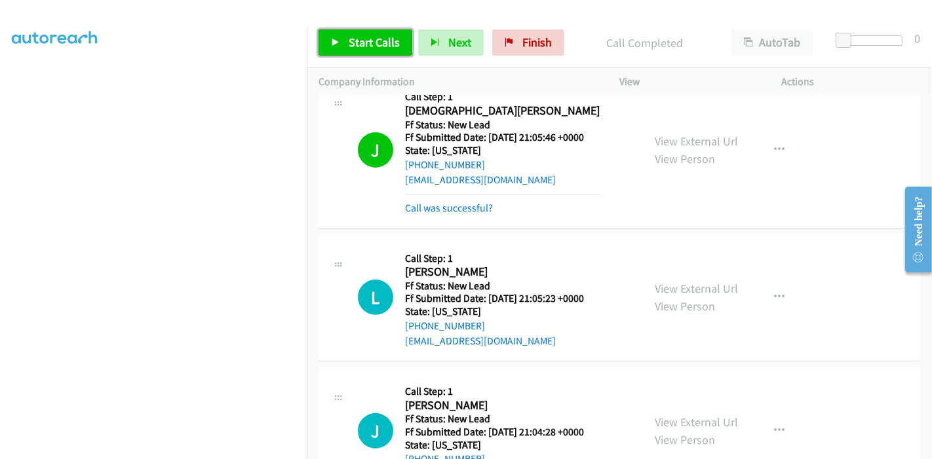
click at [378, 43] on span "Start Calls" at bounding box center [374, 42] width 51 height 15
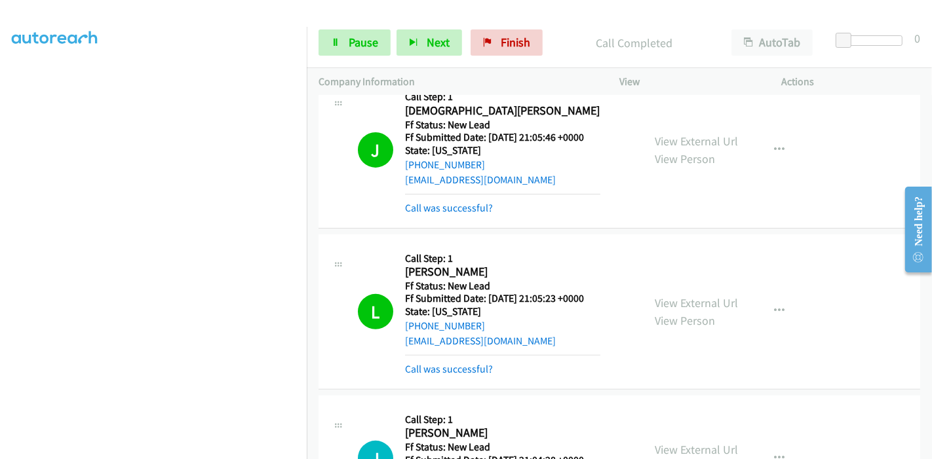
scroll to position [291, 0]
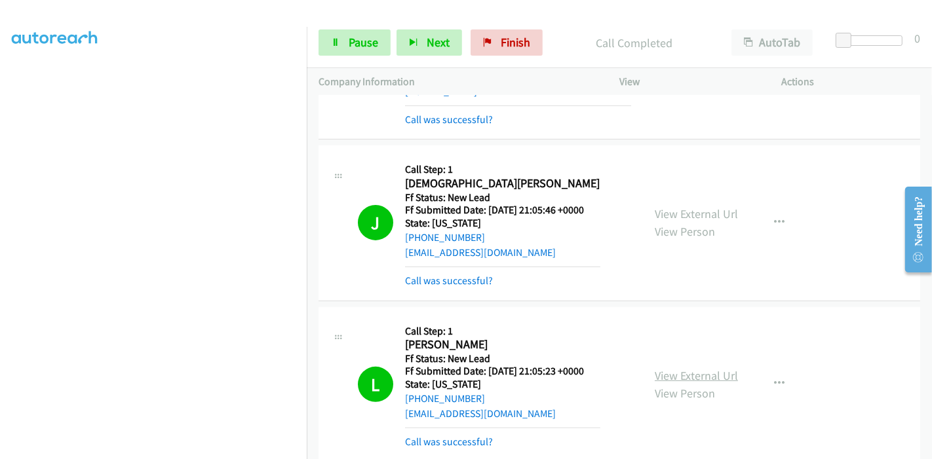
click at [717, 368] on link "View External Url" at bounding box center [696, 375] width 83 height 15
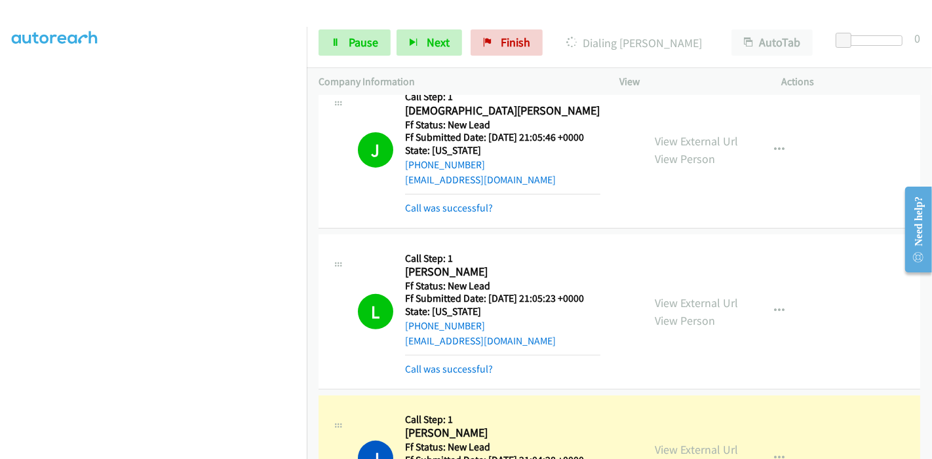
scroll to position [437, 0]
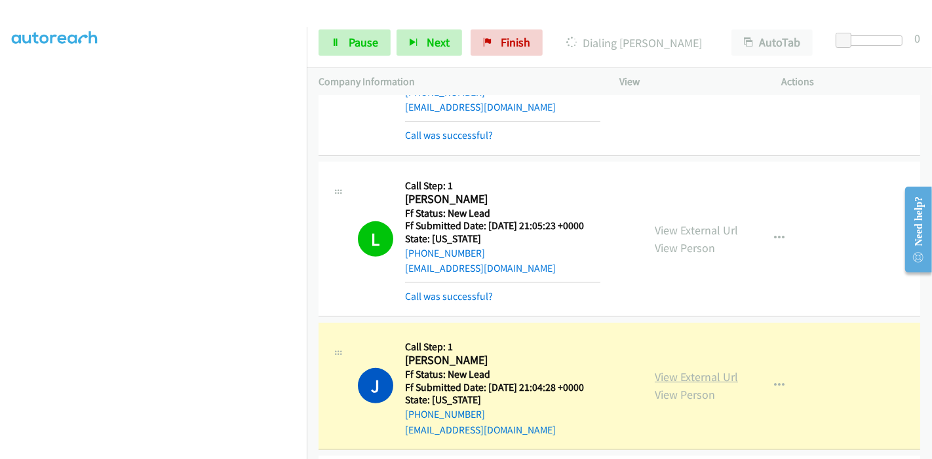
click at [669, 370] on link "View External Url" at bounding box center [696, 377] width 83 height 15
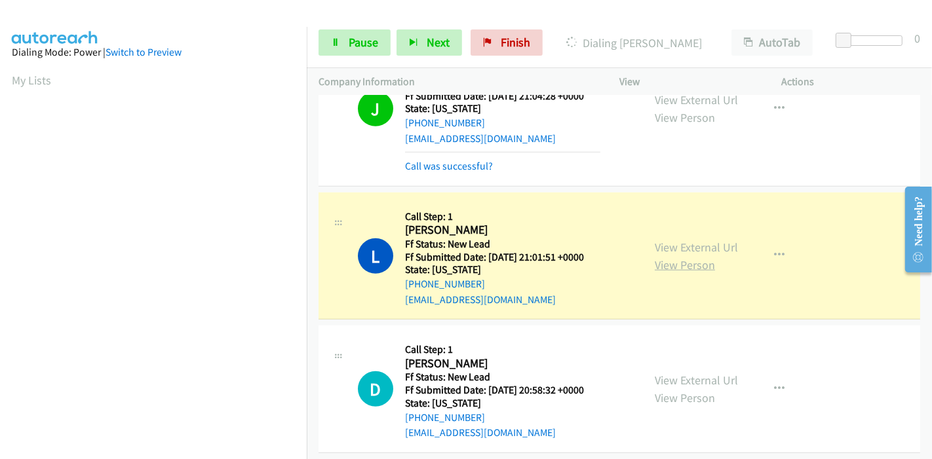
scroll to position [277, 0]
click at [657, 240] on link "View External Url" at bounding box center [696, 247] width 83 height 15
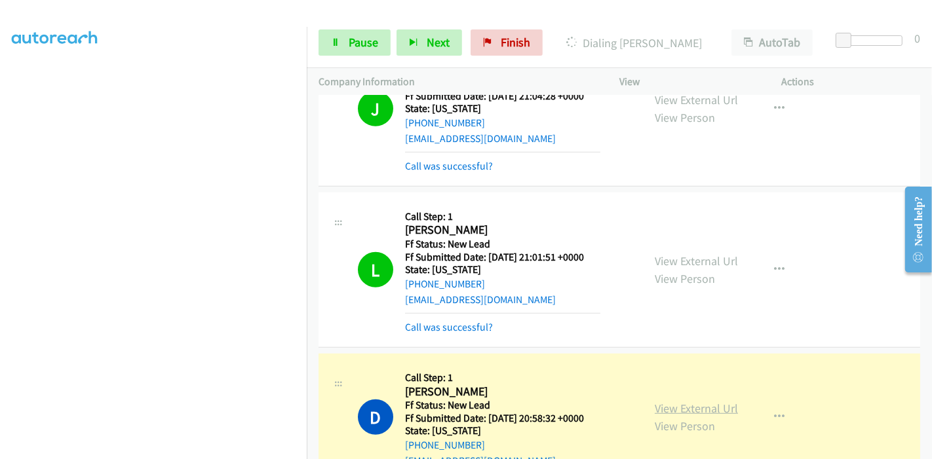
click at [678, 401] on link "View External Url" at bounding box center [696, 408] width 83 height 15
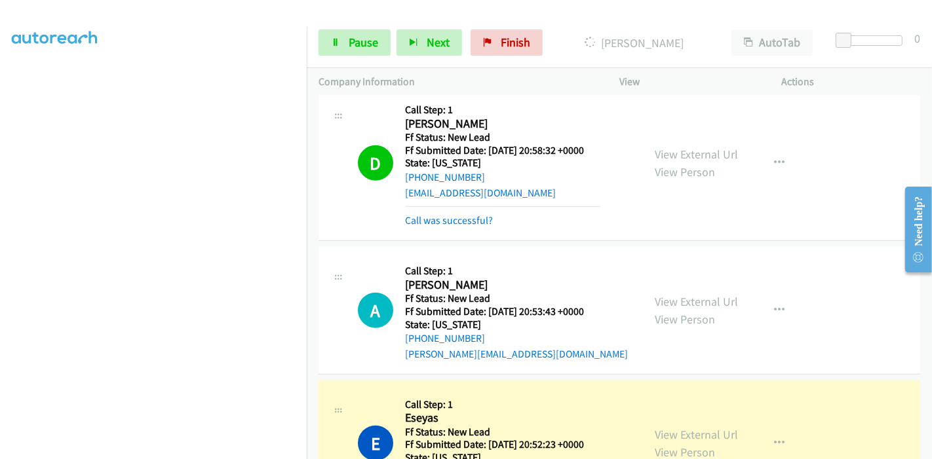
scroll to position [1019, 0]
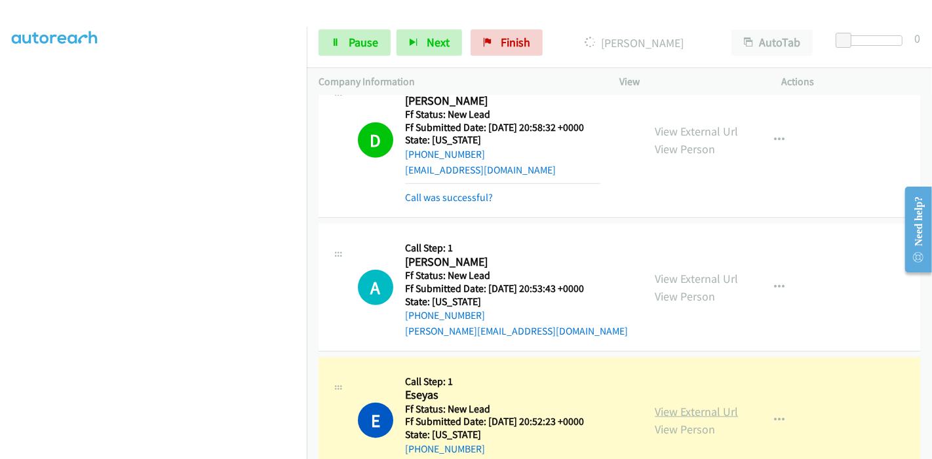
click at [657, 404] on link "View External Url" at bounding box center [696, 411] width 83 height 15
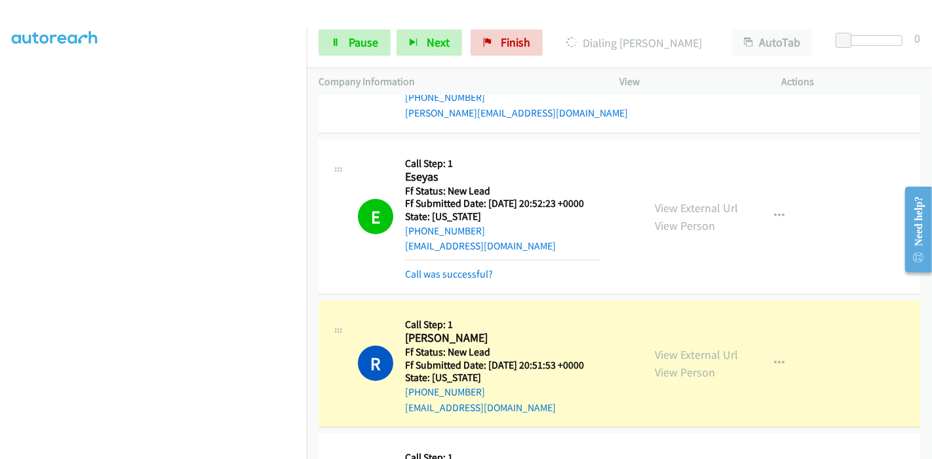
scroll to position [1311, 0]
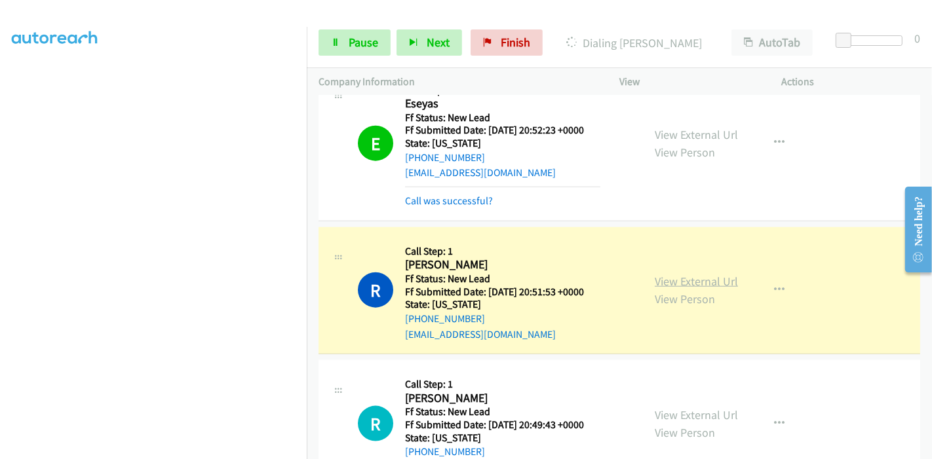
click at [709, 274] on link "View External Url" at bounding box center [696, 281] width 83 height 15
click at [345, 48] on link "Pause" at bounding box center [355, 42] width 72 height 26
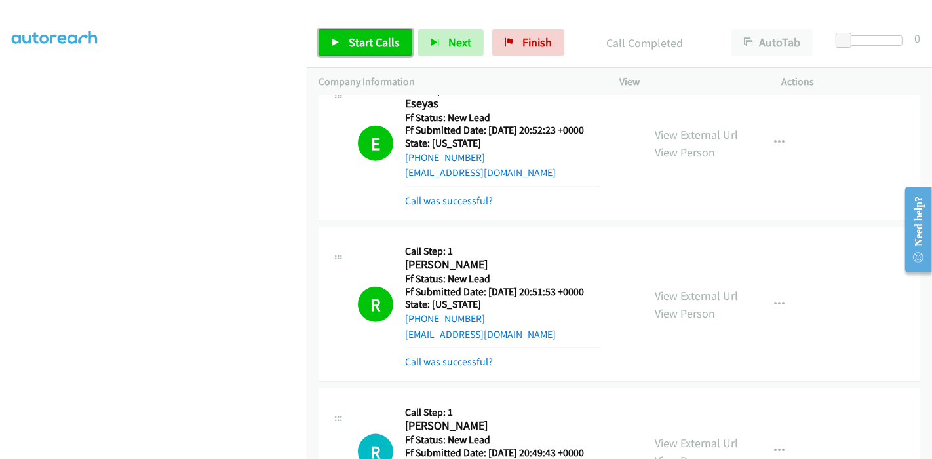
click at [349, 35] on span "Start Calls" at bounding box center [374, 42] width 51 height 15
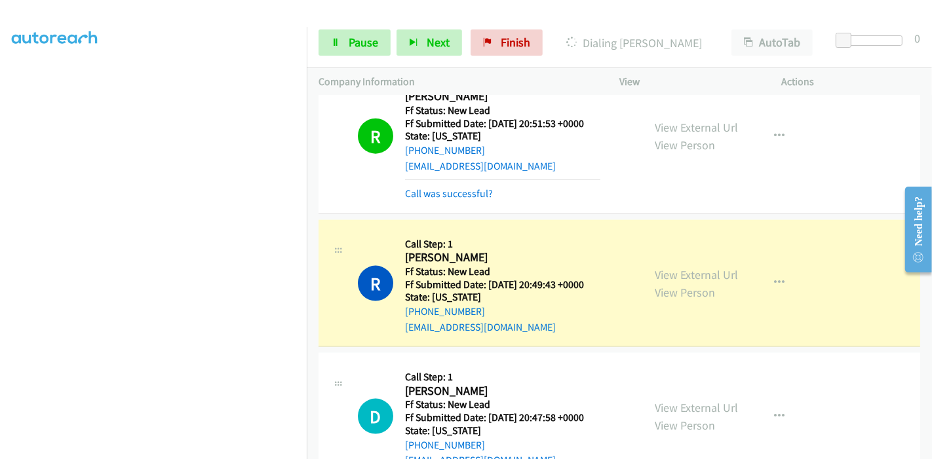
scroll to position [1456, 0]
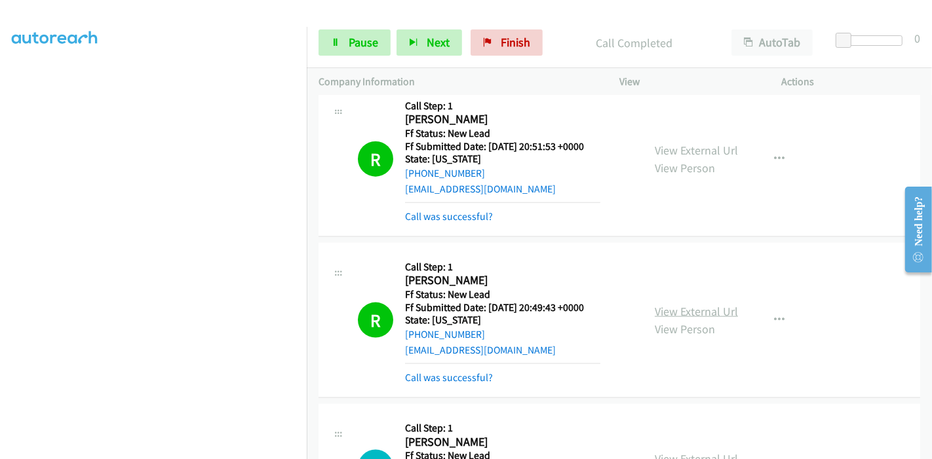
click at [678, 304] on link "View External Url" at bounding box center [696, 311] width 83 height 15
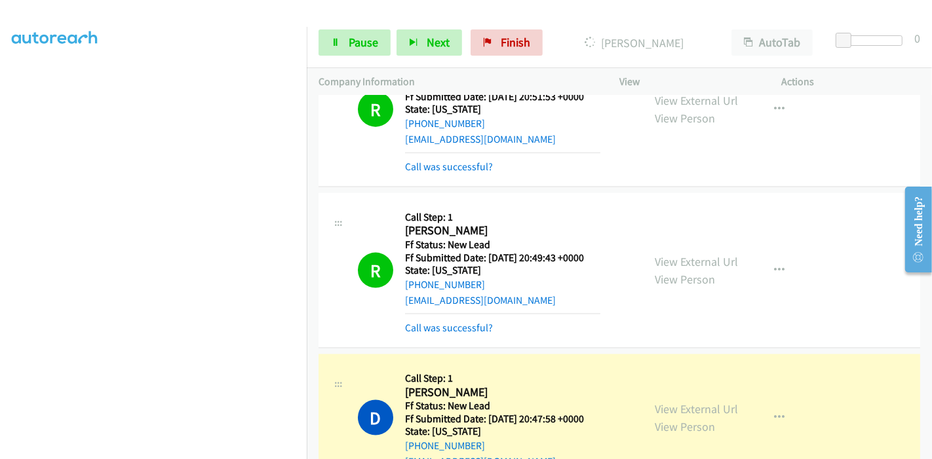
scroll to position [1529, 0]
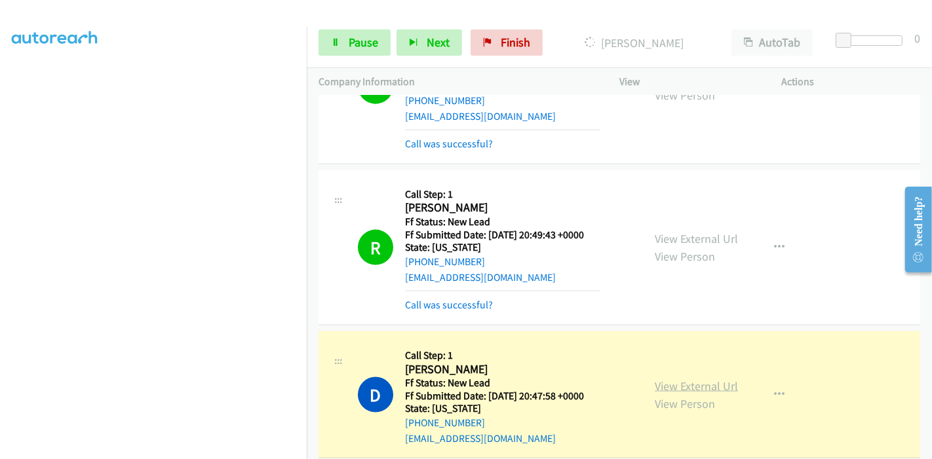
click at [655, 379] on link "View External Url" at bounding box center [696, 386] width 83 height 15
click at [349, 47] on span "Pause" at bounding box center [363, 42] width 29 height 15
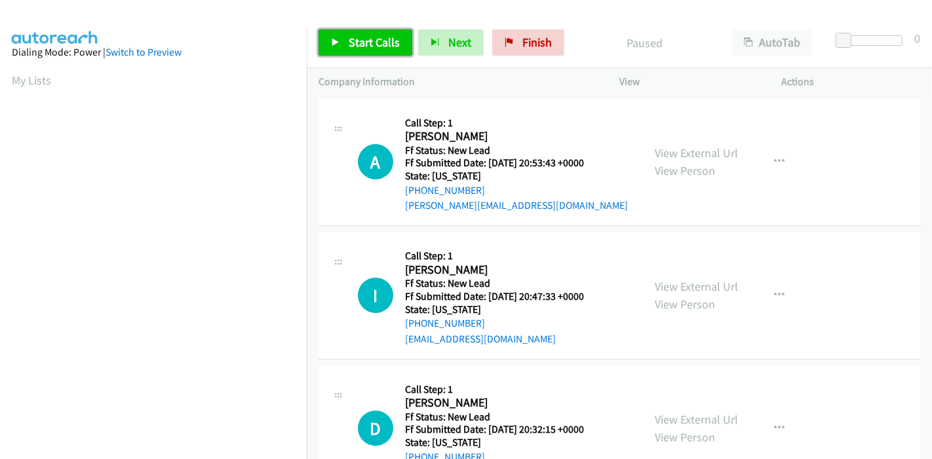
click at [345, 38] on link "Start Calls" at bounding box center [366, 42] width 94 height 26
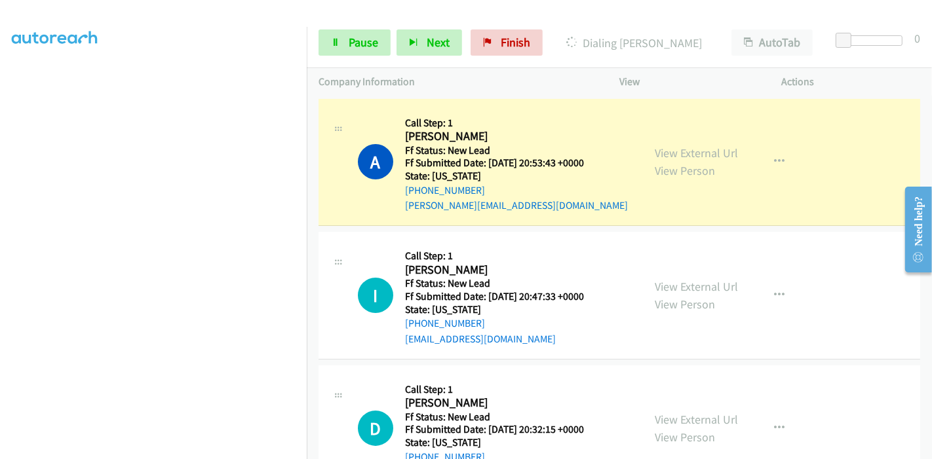
scroll to position [277, 0]
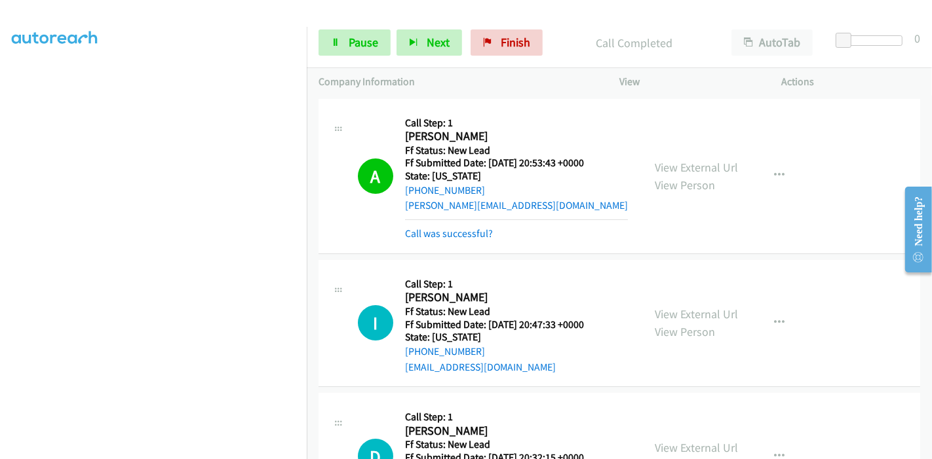
drag, startPoint x: 655, startPoint y: 147, endPoint x: 646, endPoint y: 128, distance: 21.4
click at [655, 147] on div "View External Url View Person View External Url Email Schedule/Manage Callback …" at bounding box center [730, 176] width 174 height 131
click at [661, 164] on link "View External Url" at bounding box center [696, 167] width 83 height 15
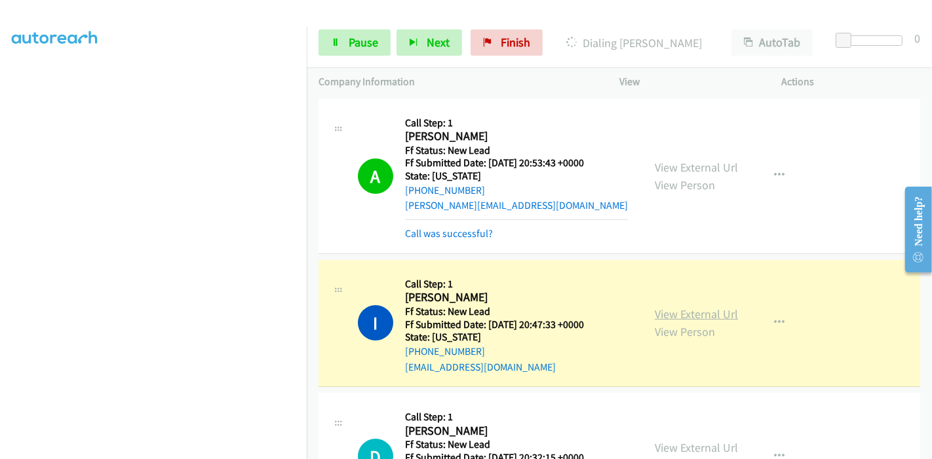
click at [655, 317] on link "View External Url" at bounding box center [696, 314] width 83 height 15
click at [333, 39] on icon at bounding box center [335, 43] width 9 height 9
click at [361, 41] on span "Pause" at bounding box center [363, 42] width 29 height 15
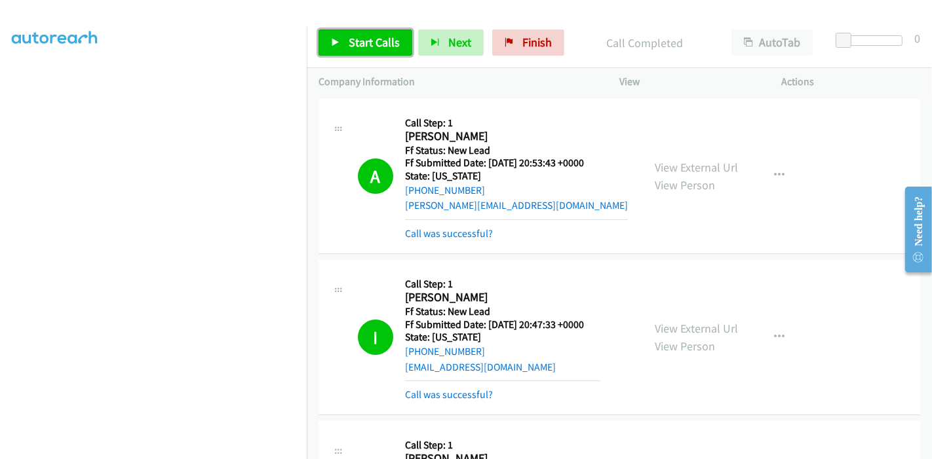
click at [382, 50] on link "Start Calls" at bounding box center [366, 42] width 94 height 26
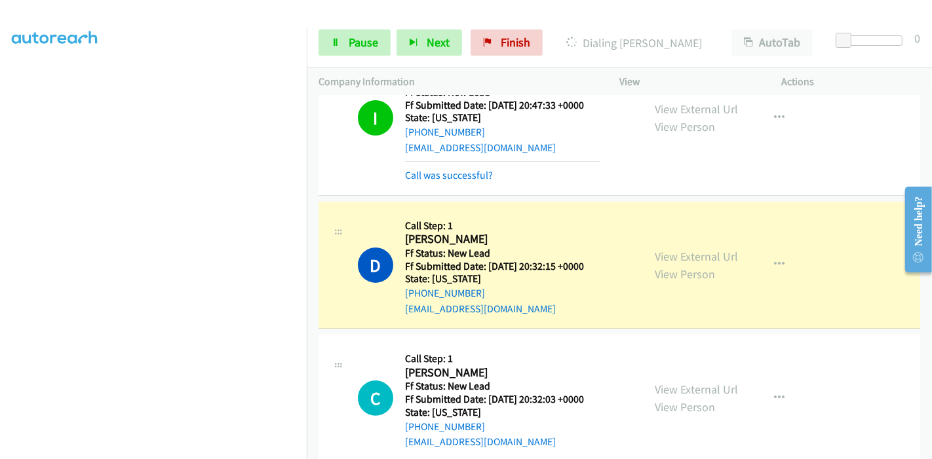
scroll to position [218, 0]
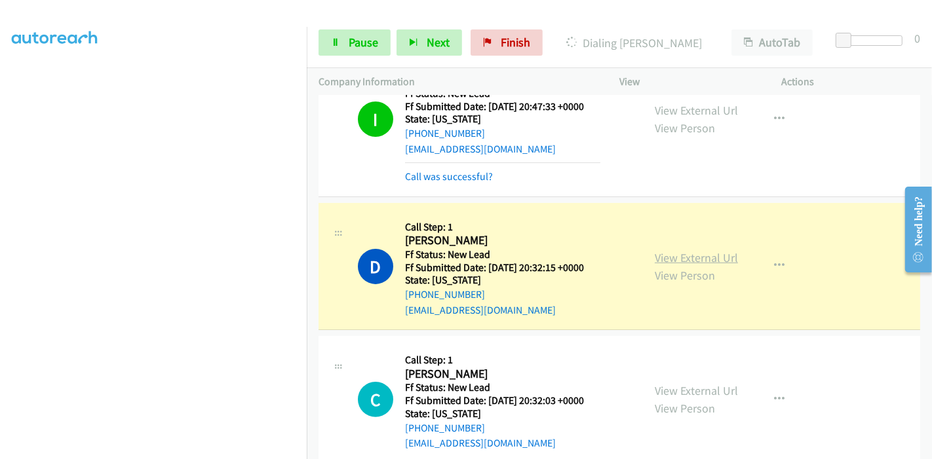
click at [655, 259] on link "View External Url" at bounding box center [696, 257] width 83 height 15
click at [353, 52] on link "Pause" at bounding box center [355, 42] width 72 height 26
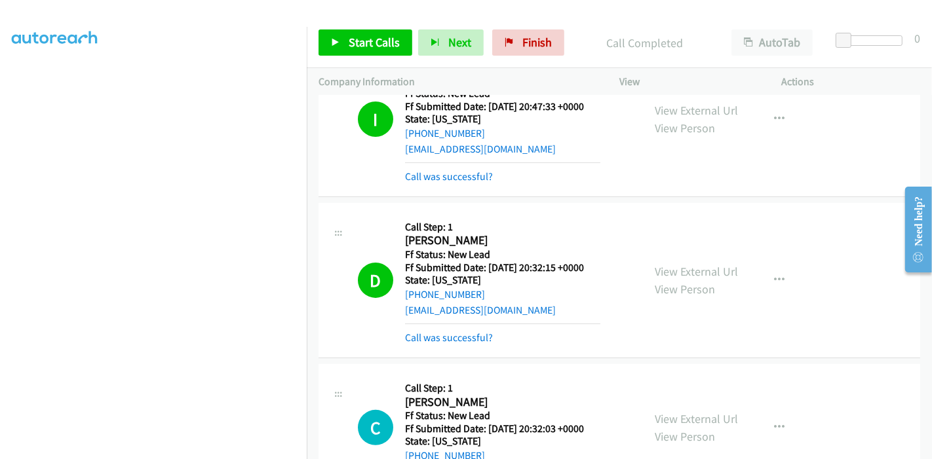
scroll to position [277, 0]
click at [365, 42] on span "Start Calls" at bounding box center [374, 42] width 51 height 15
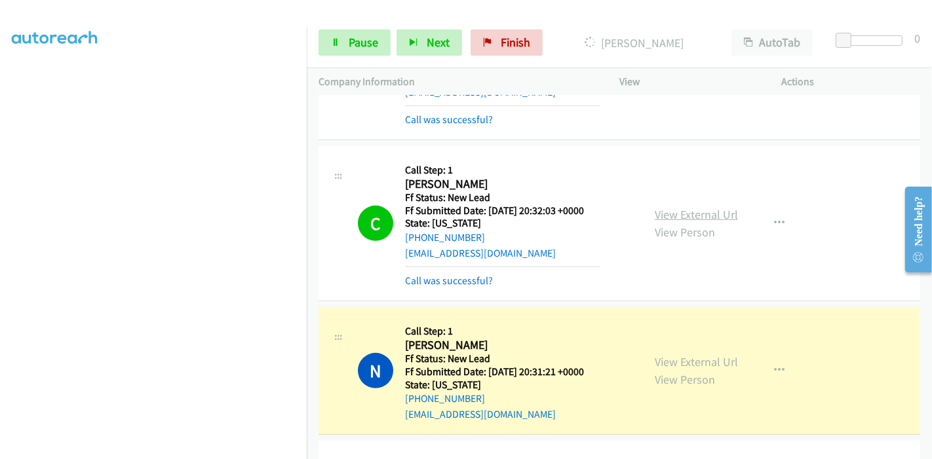
click at [706, 212] on link "View External Url" at bounding box center [696, 214] width 83 height 15
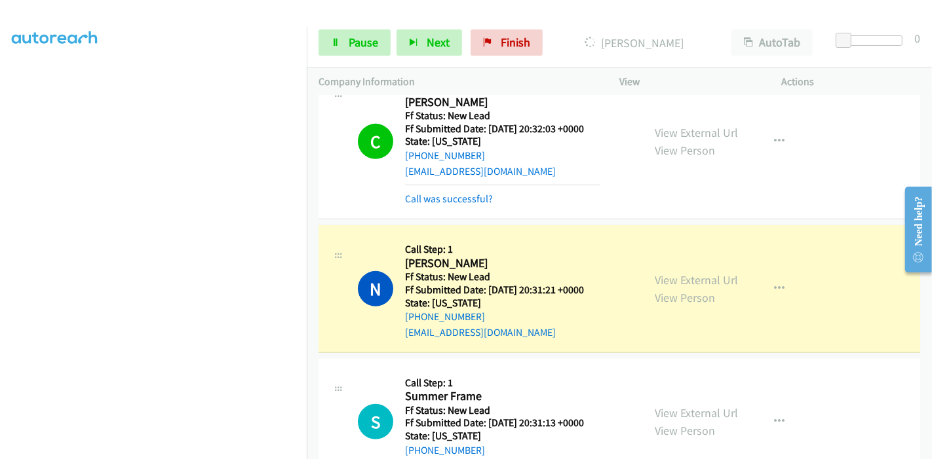
scroll to position [582, 0]
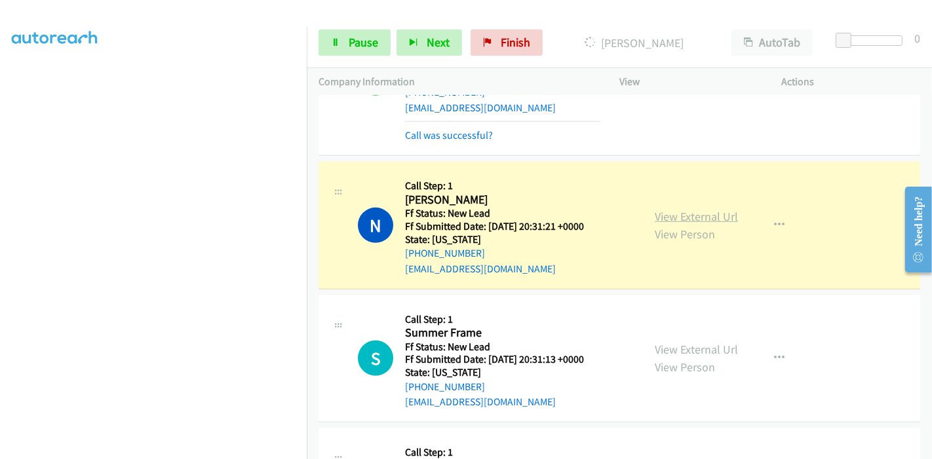
click at [655, 215] on link "View External Url" at bounding box center [696, 216] width 83 height 15
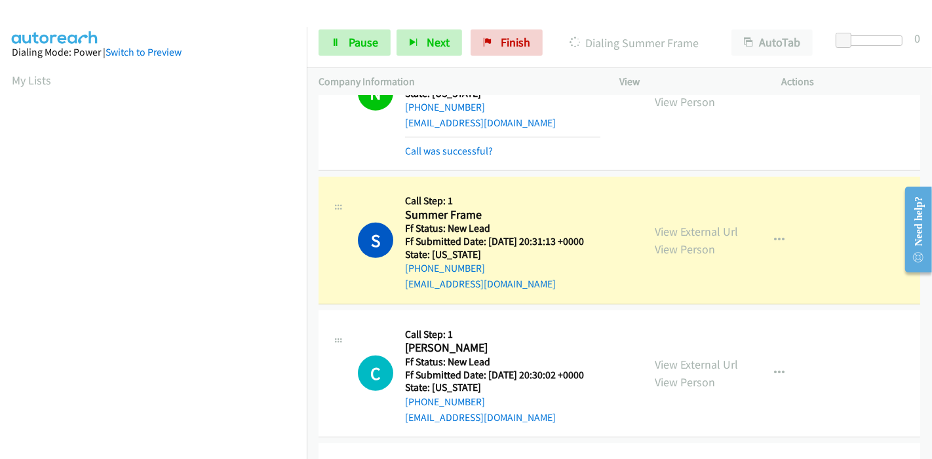
scroll to position [277, 0]
click at [655, 233] on link "View External Url" at bounding box center [696, 231] width 83 height 15
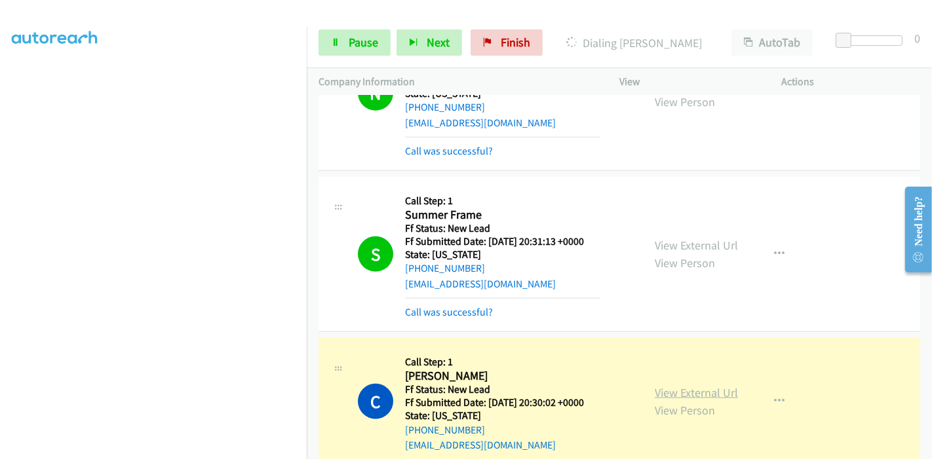
click at [667, 390] on link "View External Url" at bounding box center [696, 392] width 83 height 15
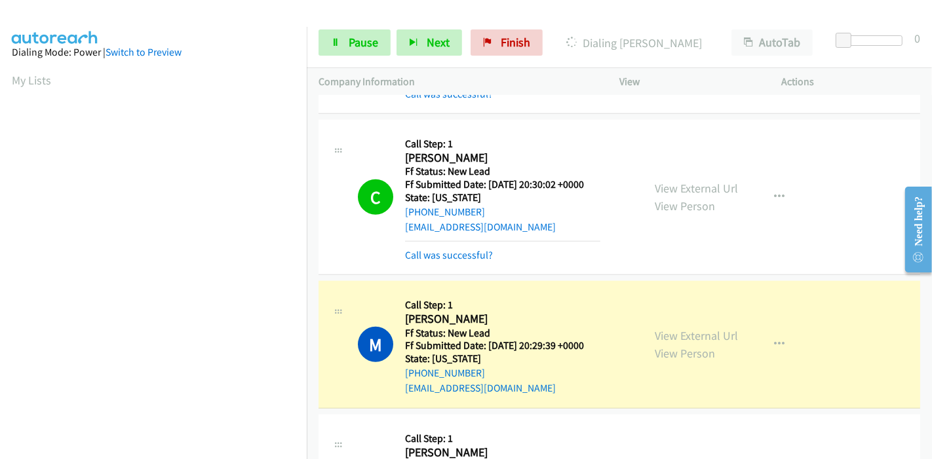
scroll to position [1019, 0]
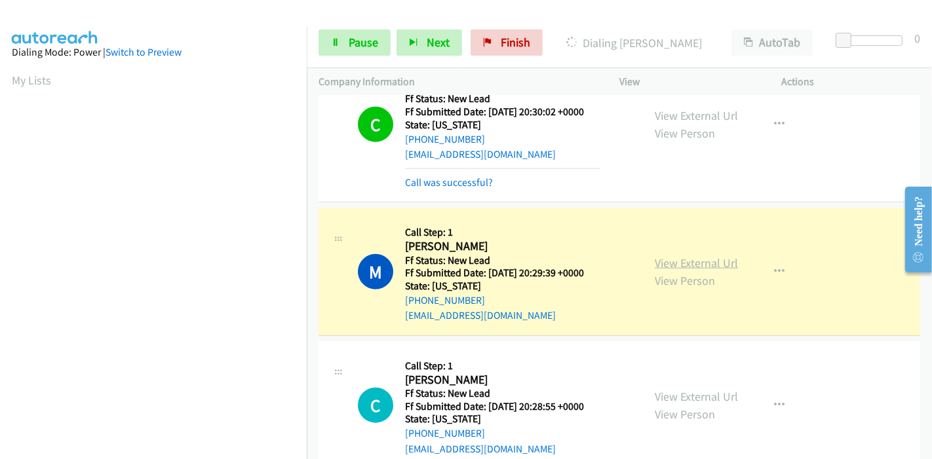
click at [655, 259] on link "View External Url" at bounding box center [696, 263] width 83 height 15
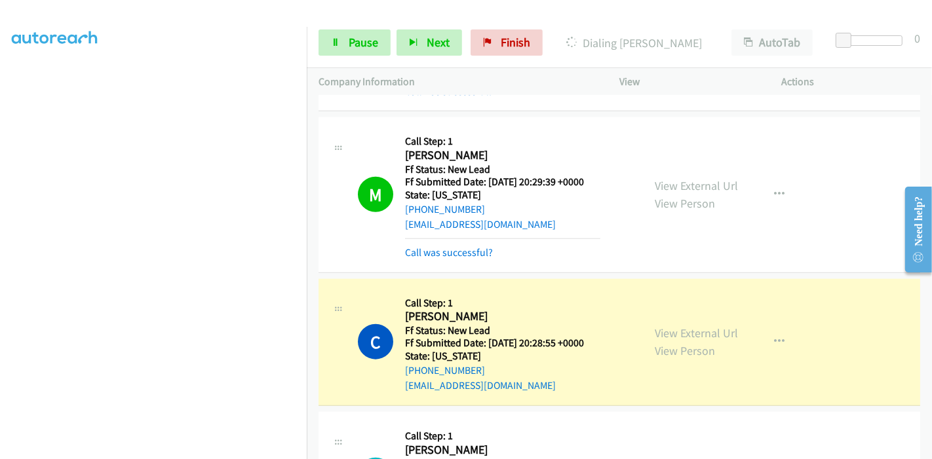
scroll to position [1238, 0]
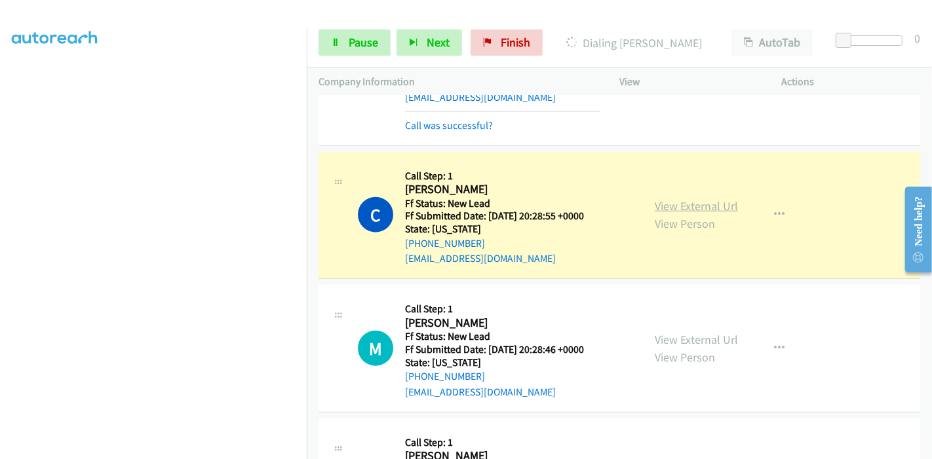
click at [714, 203] on link "View External Url" at bounding box center [696, 206] width 83 height 15
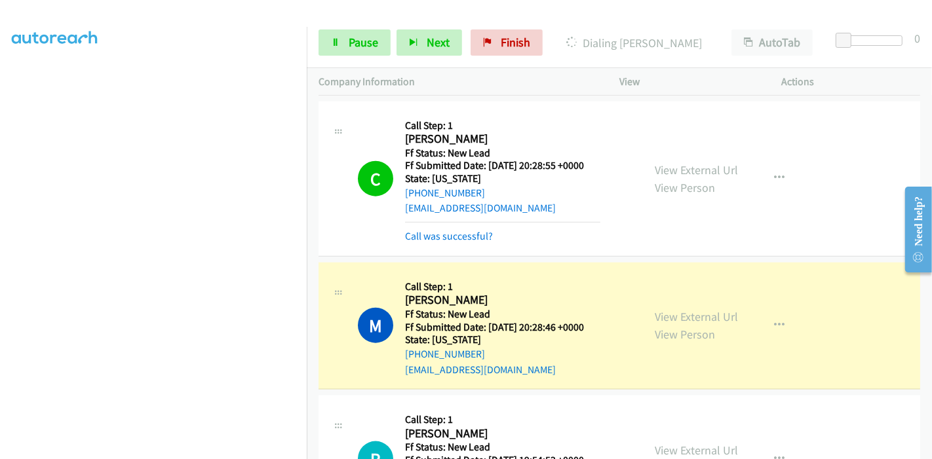
scroll to position [1311, 0]
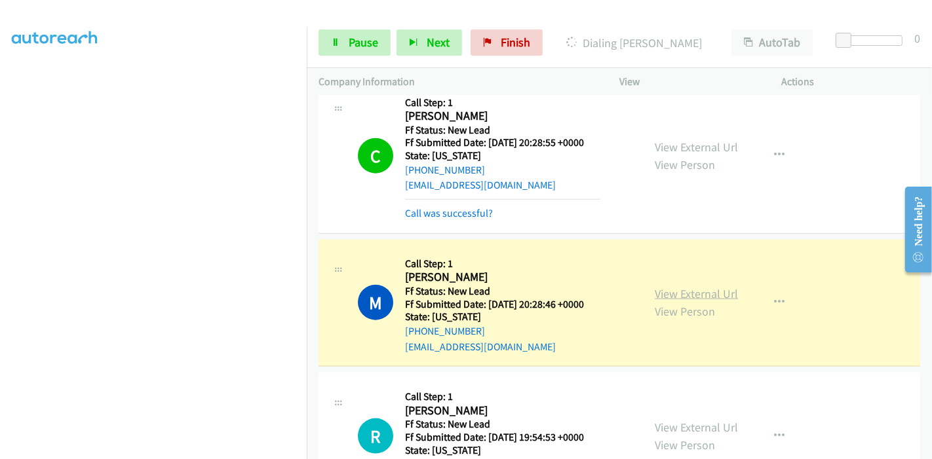
click at [655, 286] on link "View External Url" at bounding box center [696, 293] width 83 height 15
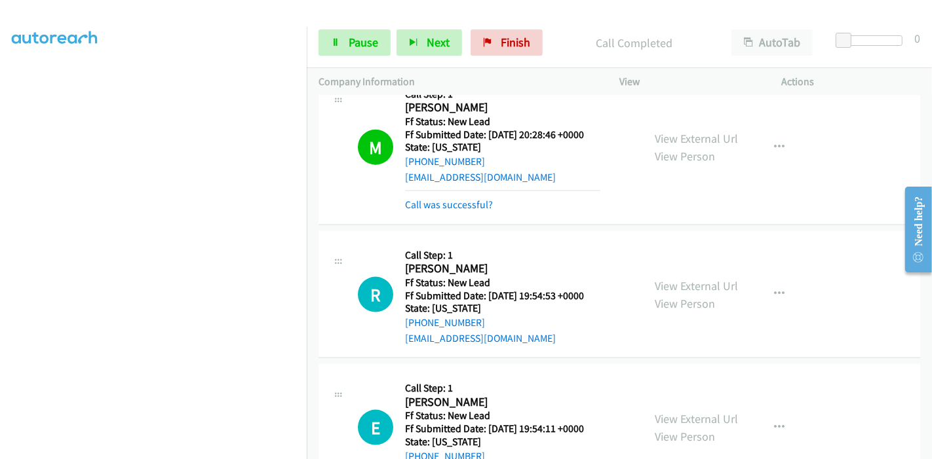
scroll to position [1529, 0]
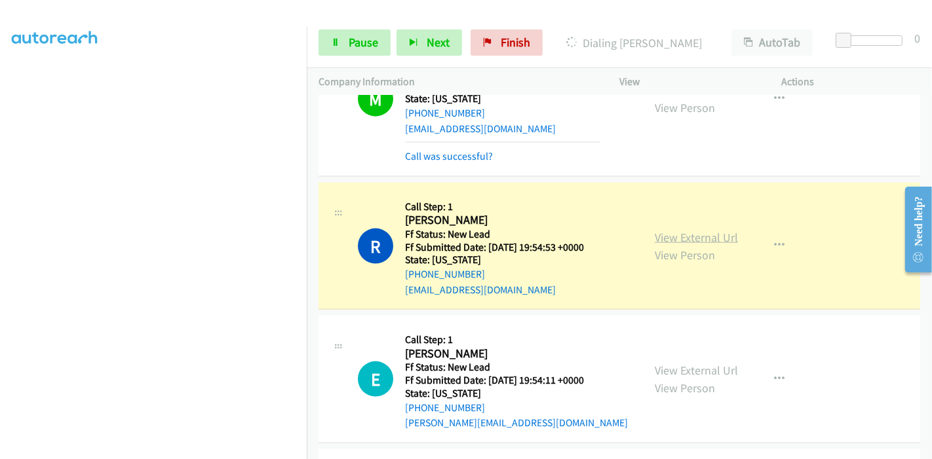
click at [712, 231] on link "View External Url" at bounding box center [696, 237] width 83 height 15
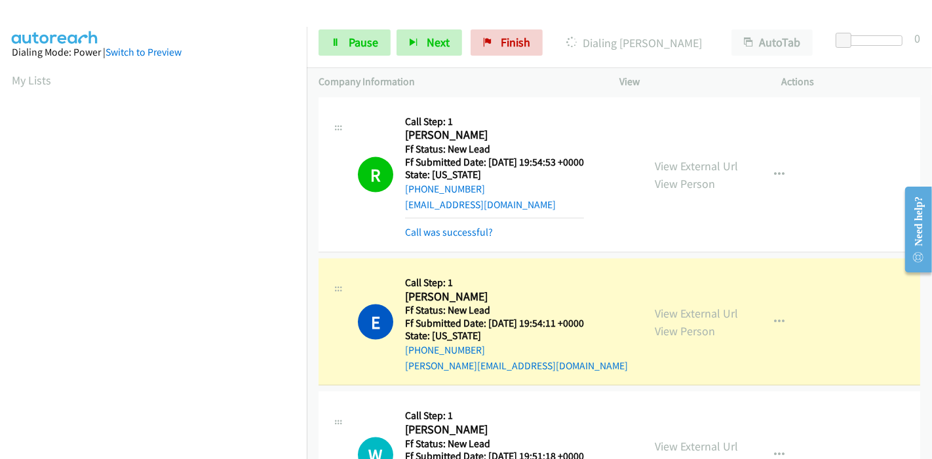
scroll to position [1747, 0]
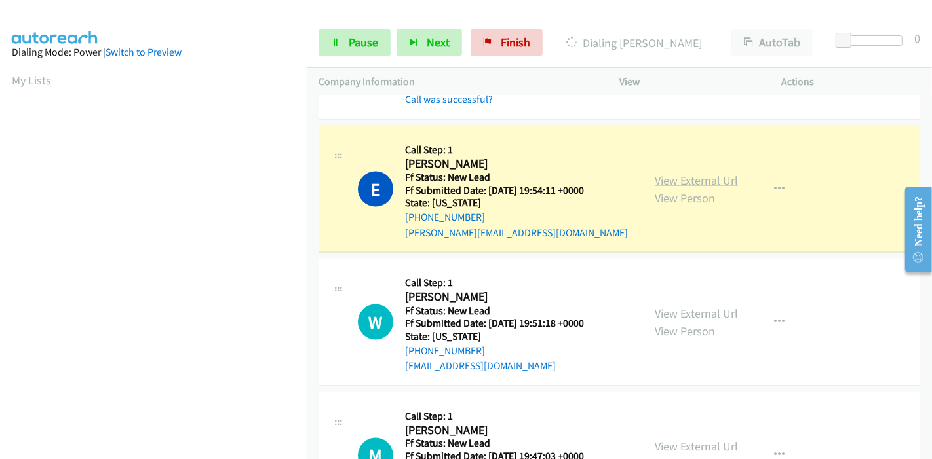
click at [695, 178] on link "View External Url" at bounding box center [696, 180] width 83 height 15
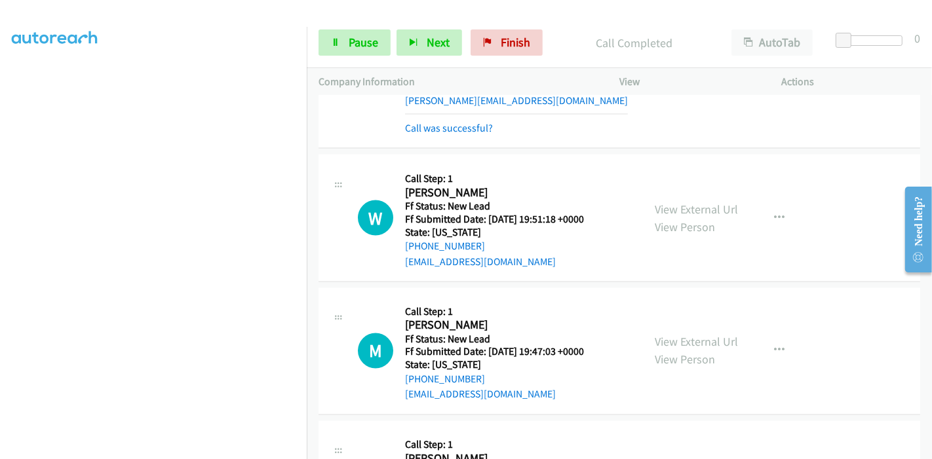
scroll to position [1893, 0]
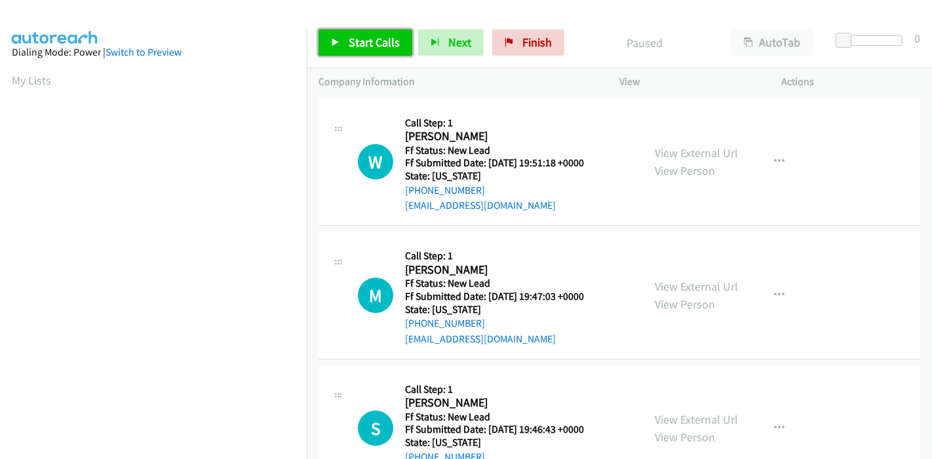
click at [349, 42] on span "Start Calls" at bounding box center [374, 42] width 51 height 15
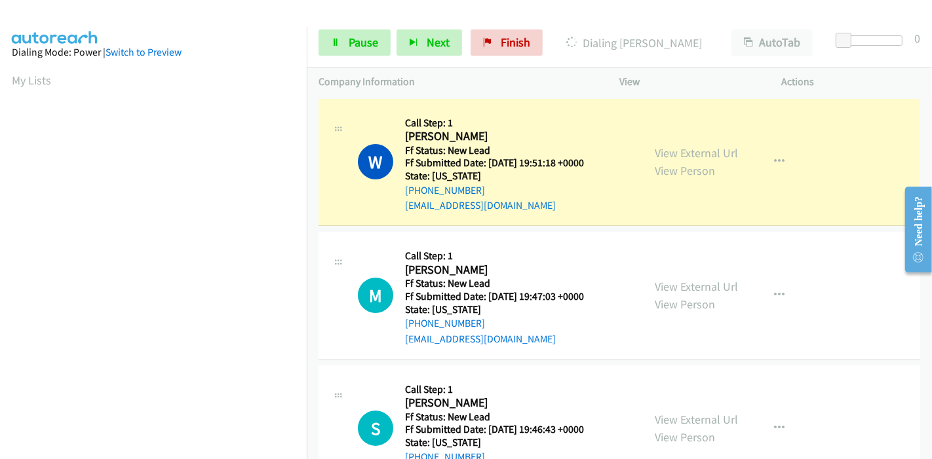
click at [715, 162] on div "View External Url View Person" at bounding box center [696, 161] width 83 height 35
click at [703, 153] on link "View External Url" at bounding box center [696, 153] width 83 height 15
click at [357, 40] on span "Pause" at bounding box center [363, 42] width 29 height 15
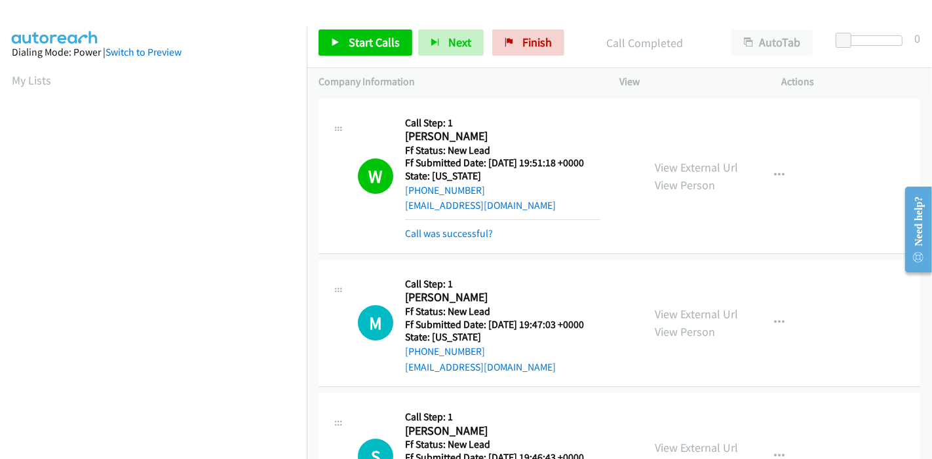
scroll to position [277, 0]
click at [505, 45] on icon at bounding box center [509, 43] width 9 height 9
